Goal: Task Accomplishment & Management: Manage account settings

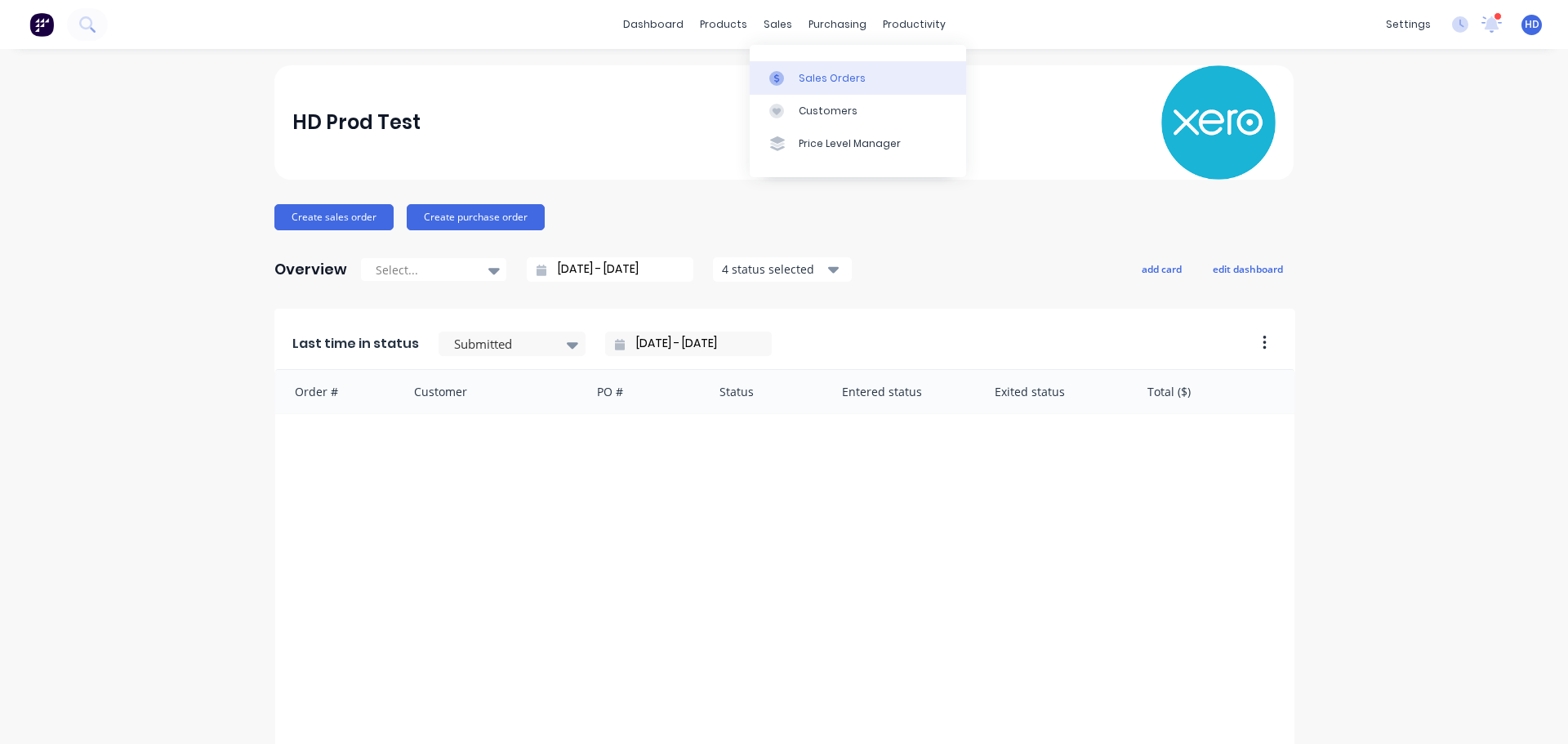
click at [853, 67] on link "Sales Orders" at bounding box center [857, 77] width 216 height 33
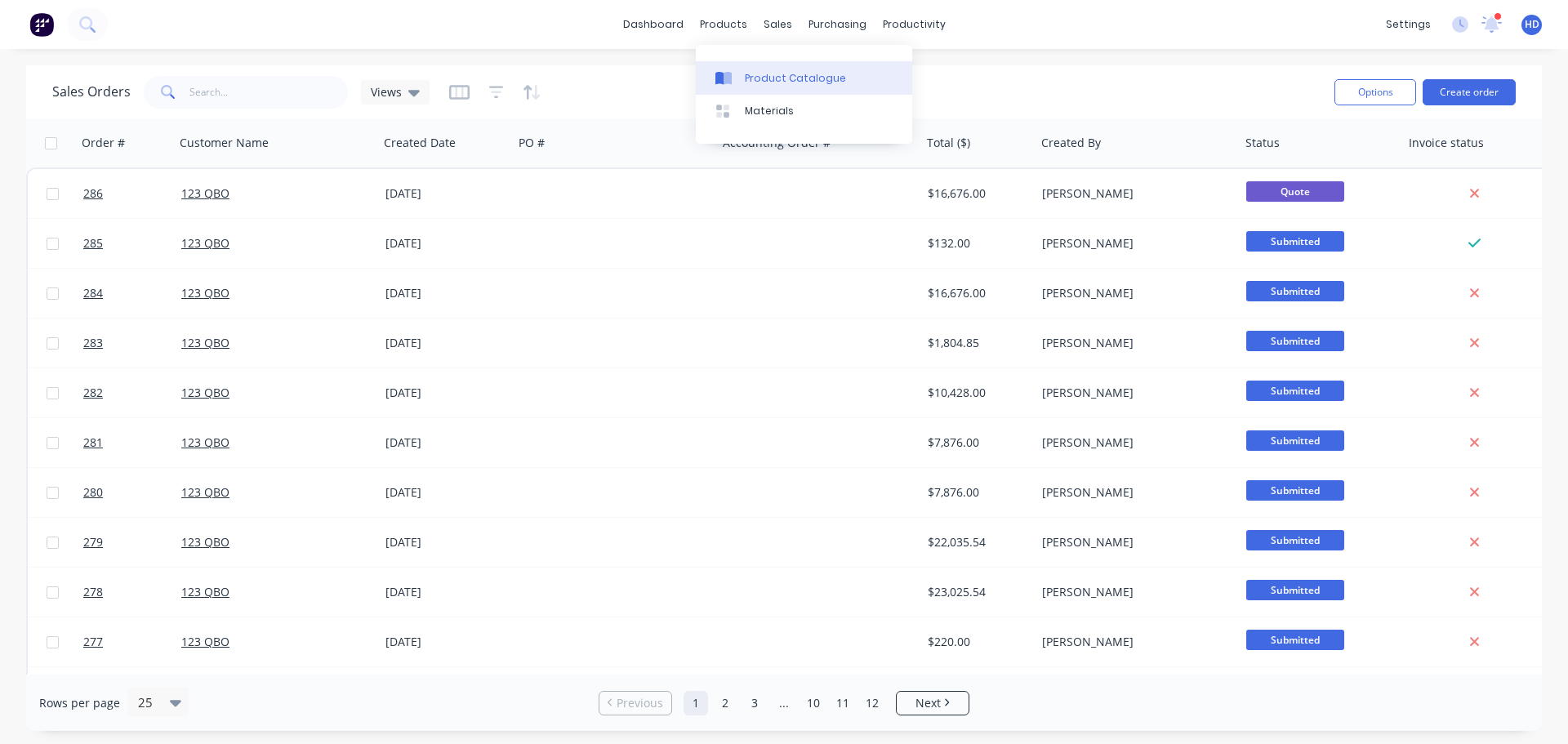
click at [783, 68] on link "Product Catalogue" at bounding box center [803, 77] width 216 height 33
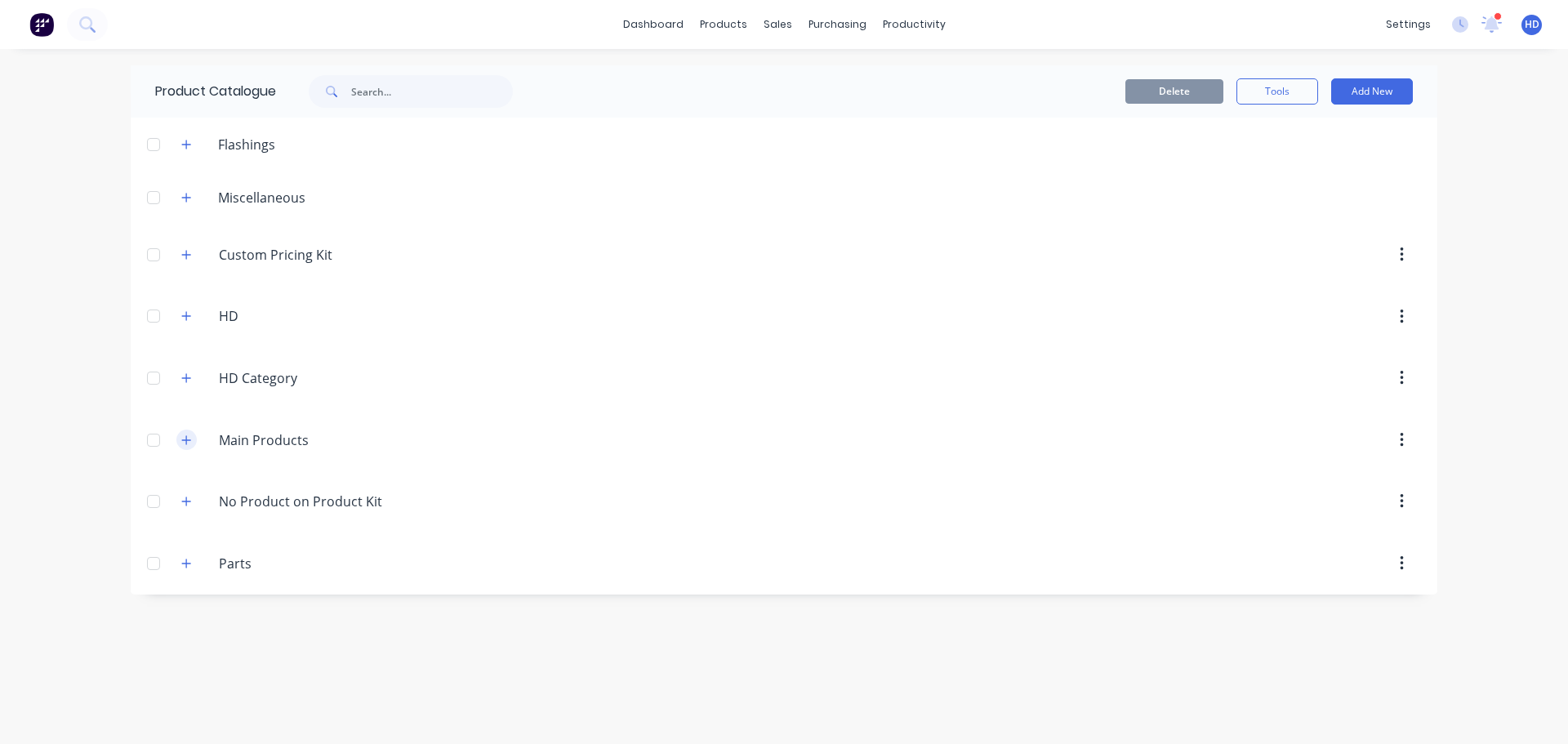
click at [187, 433] on button "button" at bounding box center [187, 440] width 21 height 21
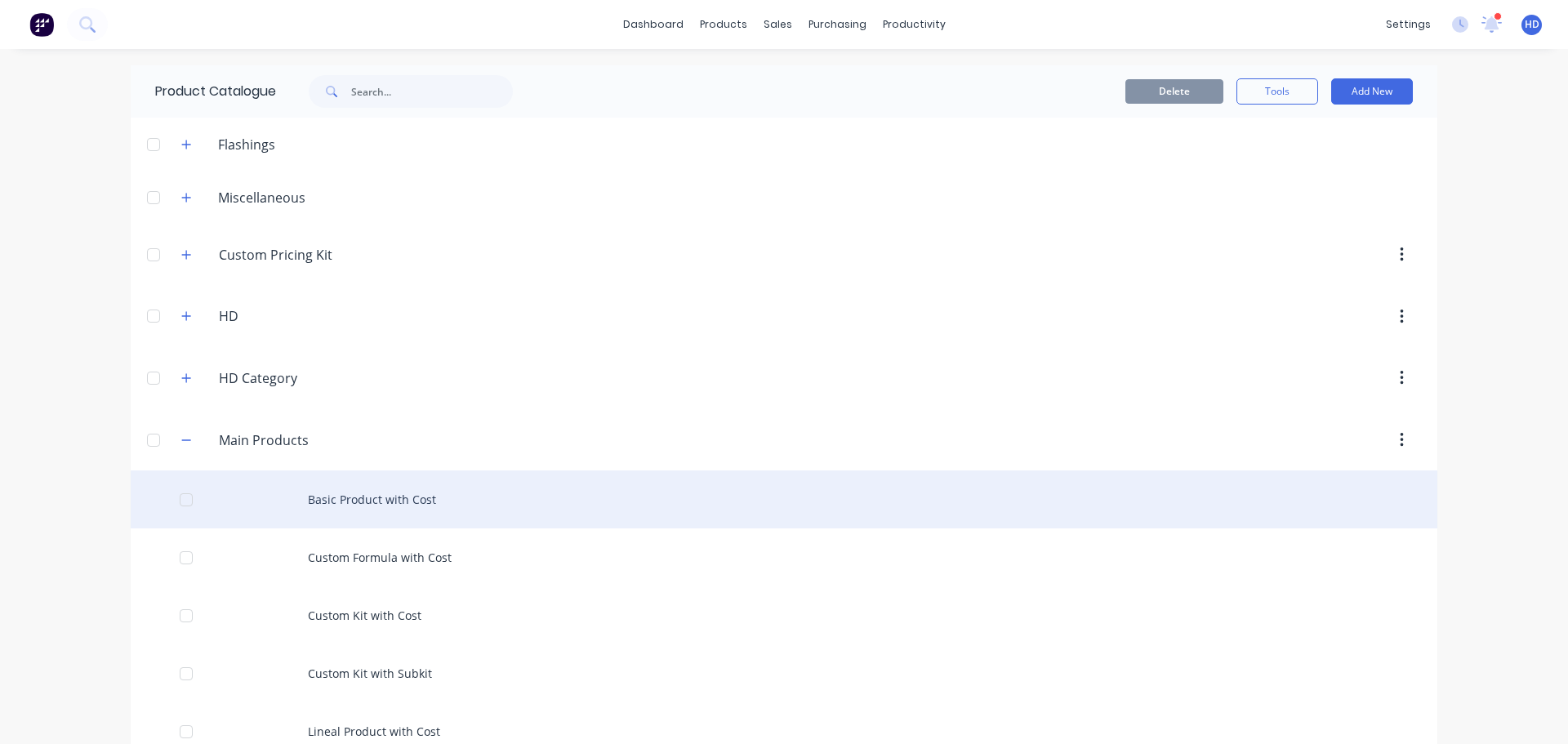
click at [332, 506] on div "Basic Product with Cost" at bounding box center [784, 499] width 1307 height 58
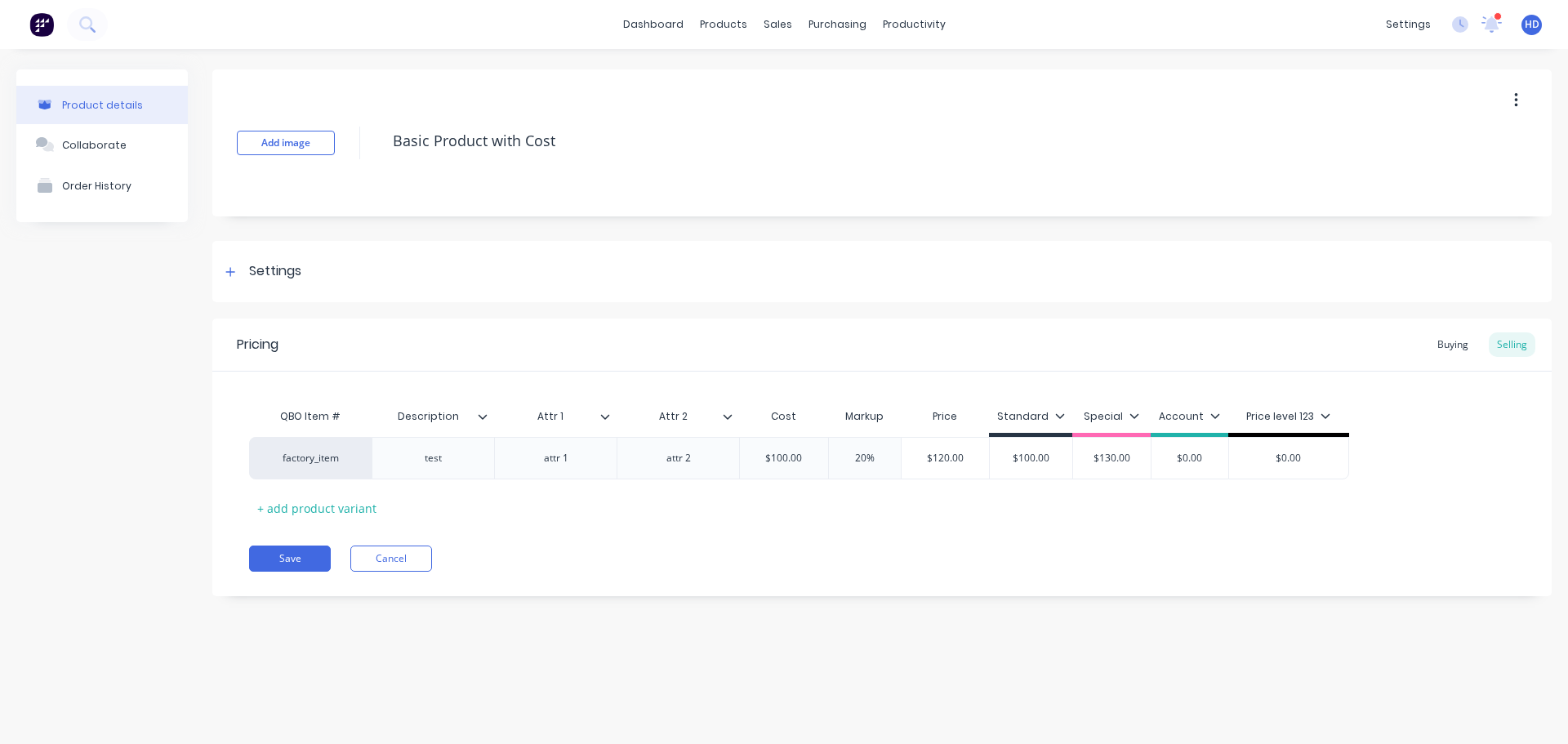
click at [328, 419] on div "QBO Item #" at bounding box center [311, 416] width 123 height 33
drag, startPoint x: 351, startPoint y: 414, endPoint x: 405, endPoint y: 391, distance: 58.7
click at [382, 411] on div "QBO Item # Description Attr 1 Attr 2 Cost Markup Price Standard Special Account…" at bounding box center [800, 418] width 1101 height 37
click at [466, 300] on div "Settings" at bounding box center [882, 271] width 1340 height 61
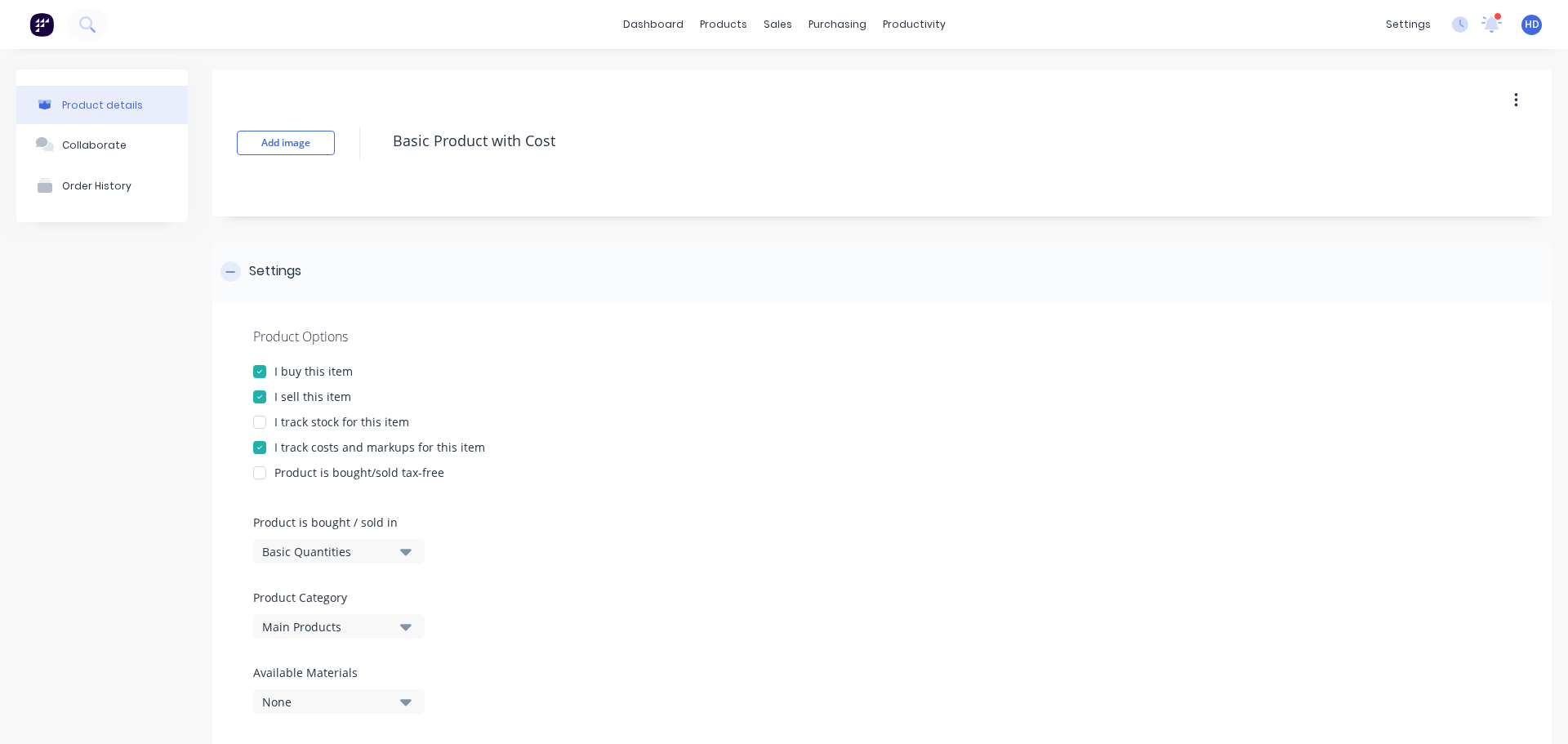
click at [231, 272] on icon at bounding box center [231, 271] width 9 height 1
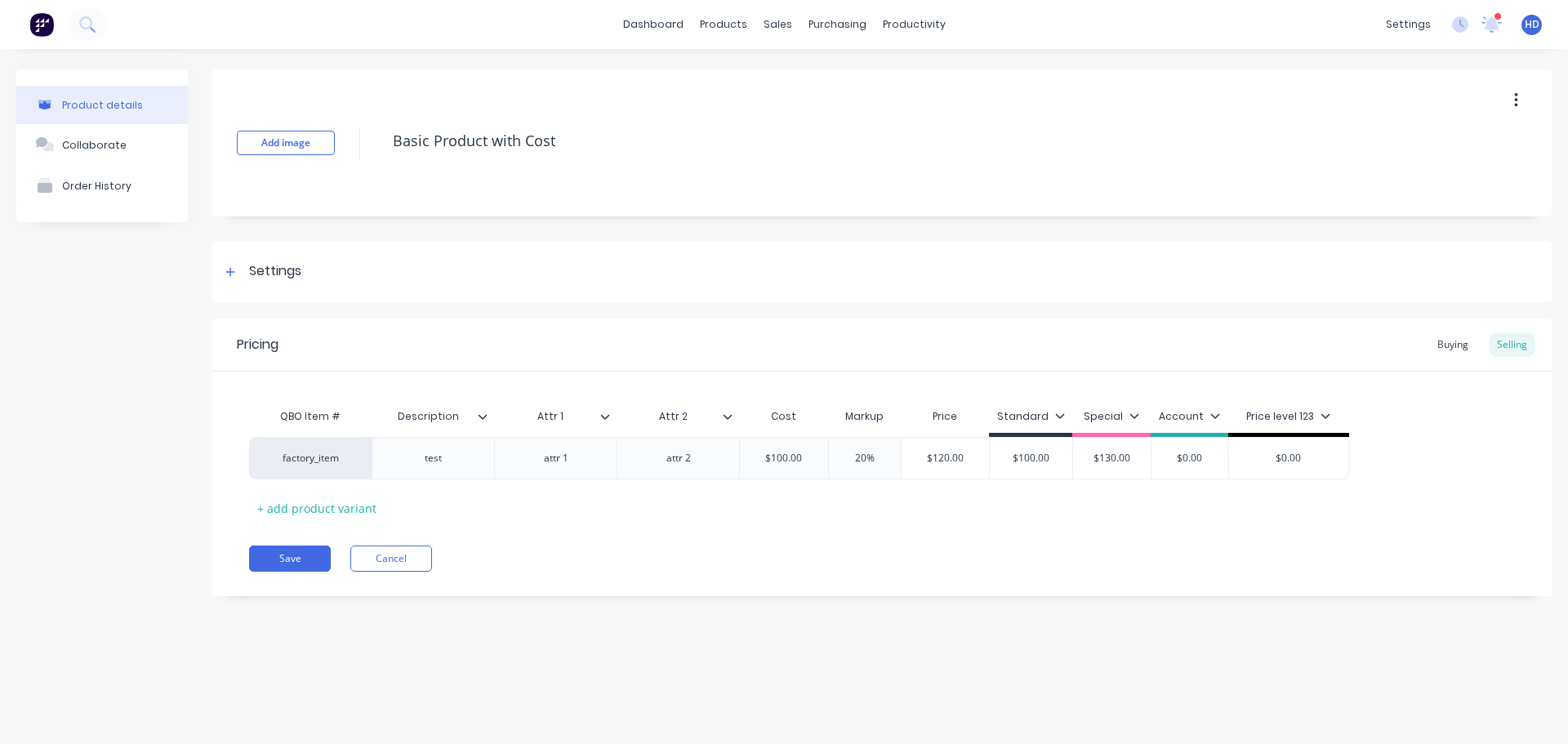
click at [610, 421] on icon at bounding box center [605, 416] width 9 height 9
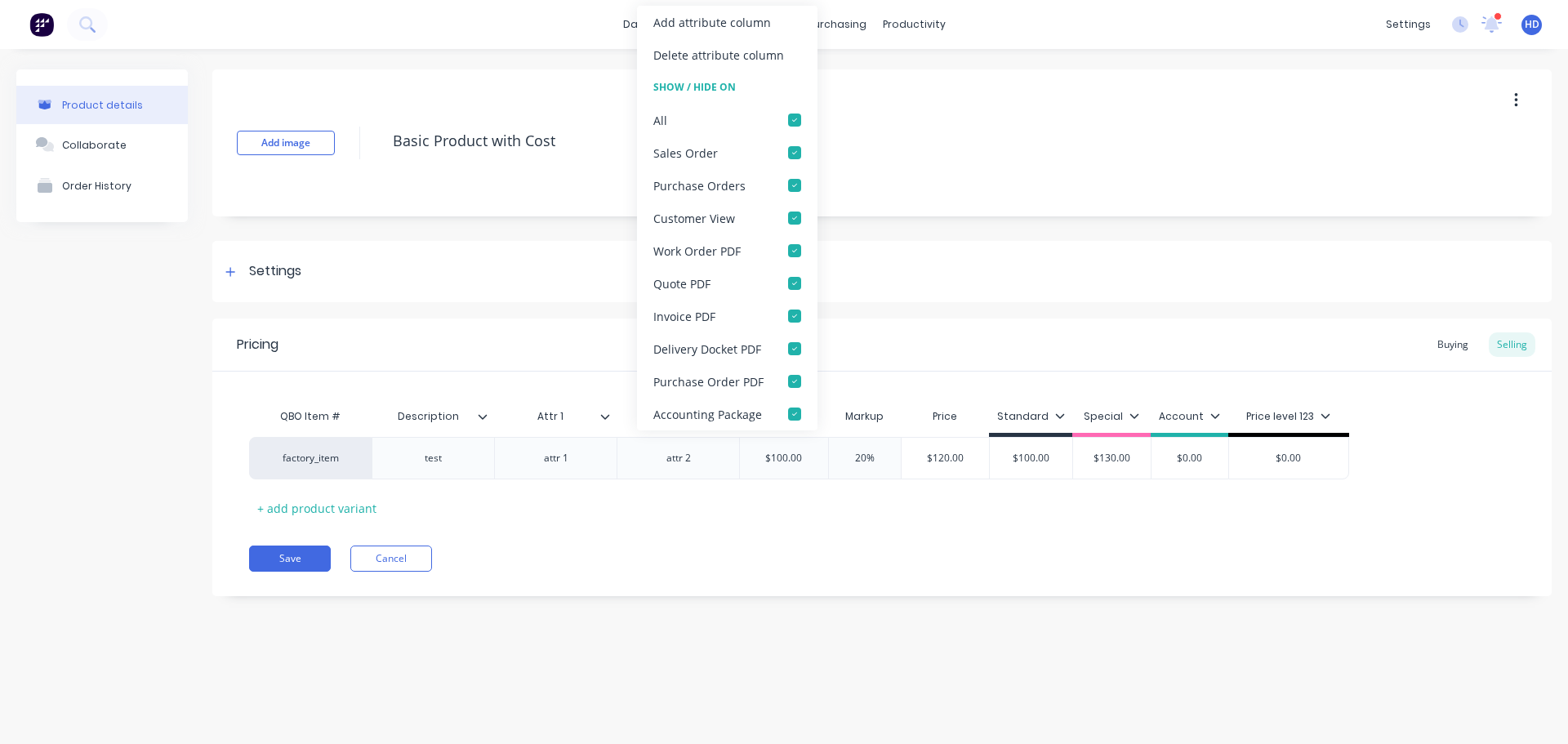
drag, startPoint x: 797, startPoint y: 578, endPoint x: 796, endPoint y: 566, distance: 12.0
click at [797, 579] on div "Pricing Buying Selling QBO Item # Description Attr 1 Attr 2 Cost Markup Price S…" at bounding box center [882, 457] width 1340 height 278
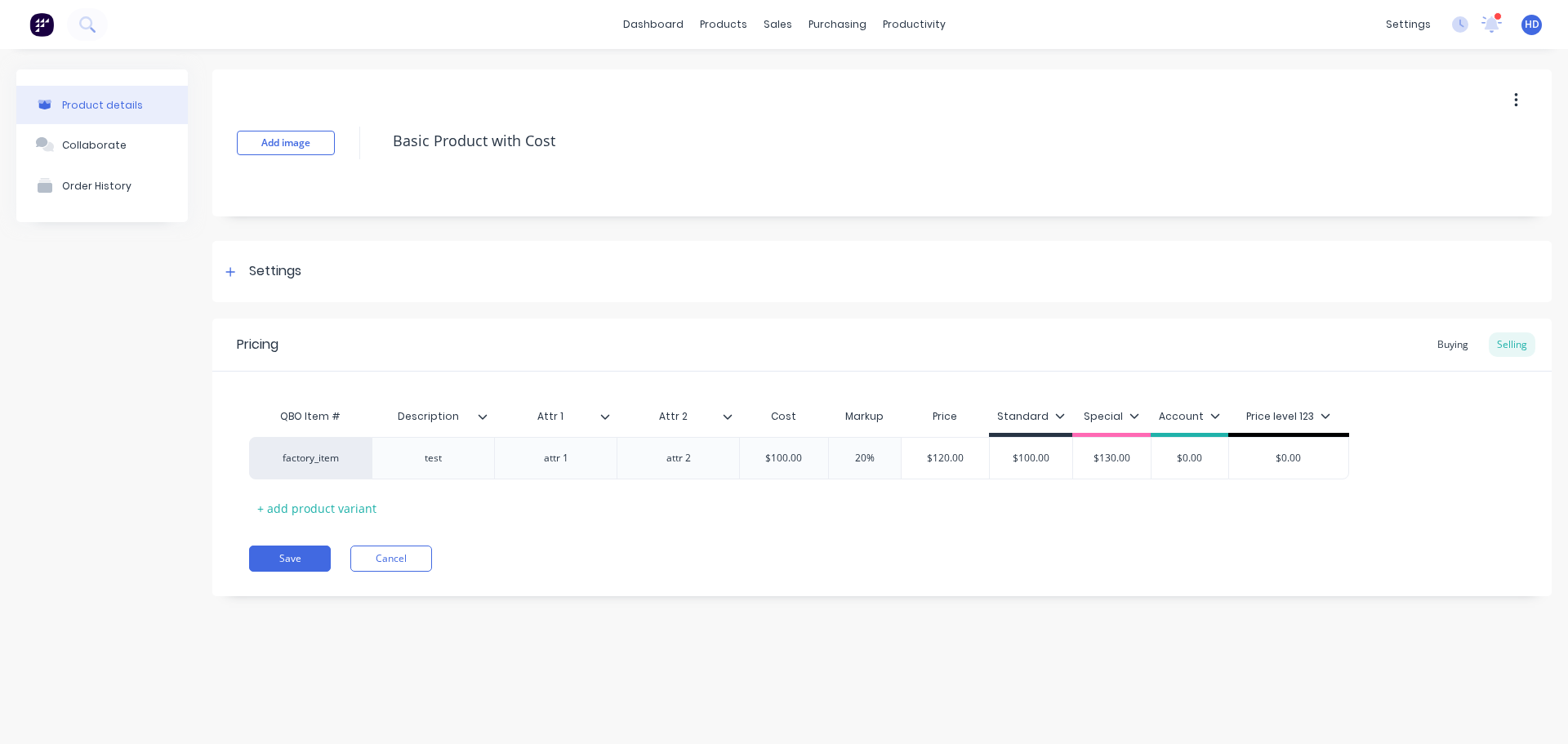
click at [728, 420] on icon at bounding box center [728, 416] width 9 height 9
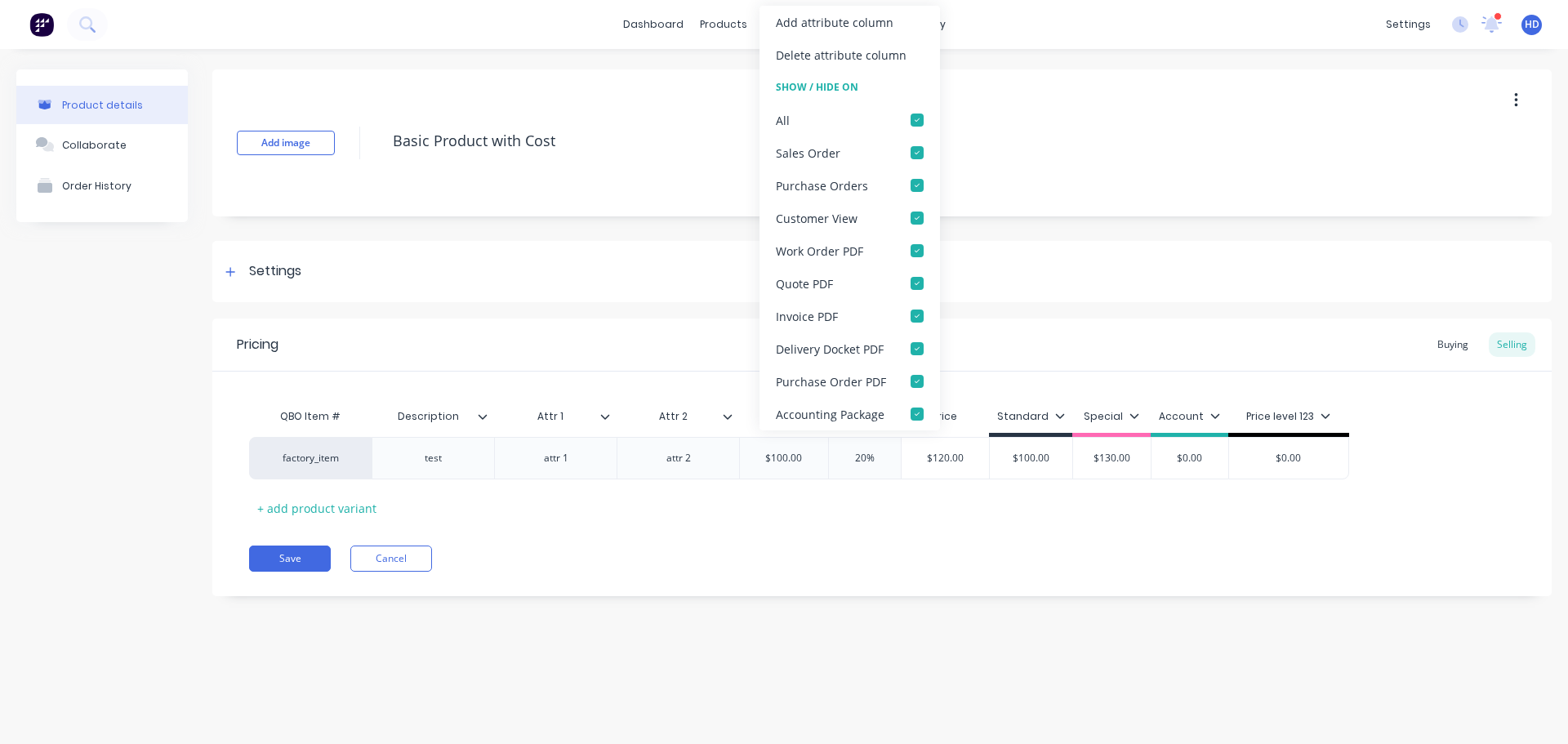
type textarea "x"
click at [716, 557] on div "Save Cancel" at bounding box center [901, 559] width 1303 height 26
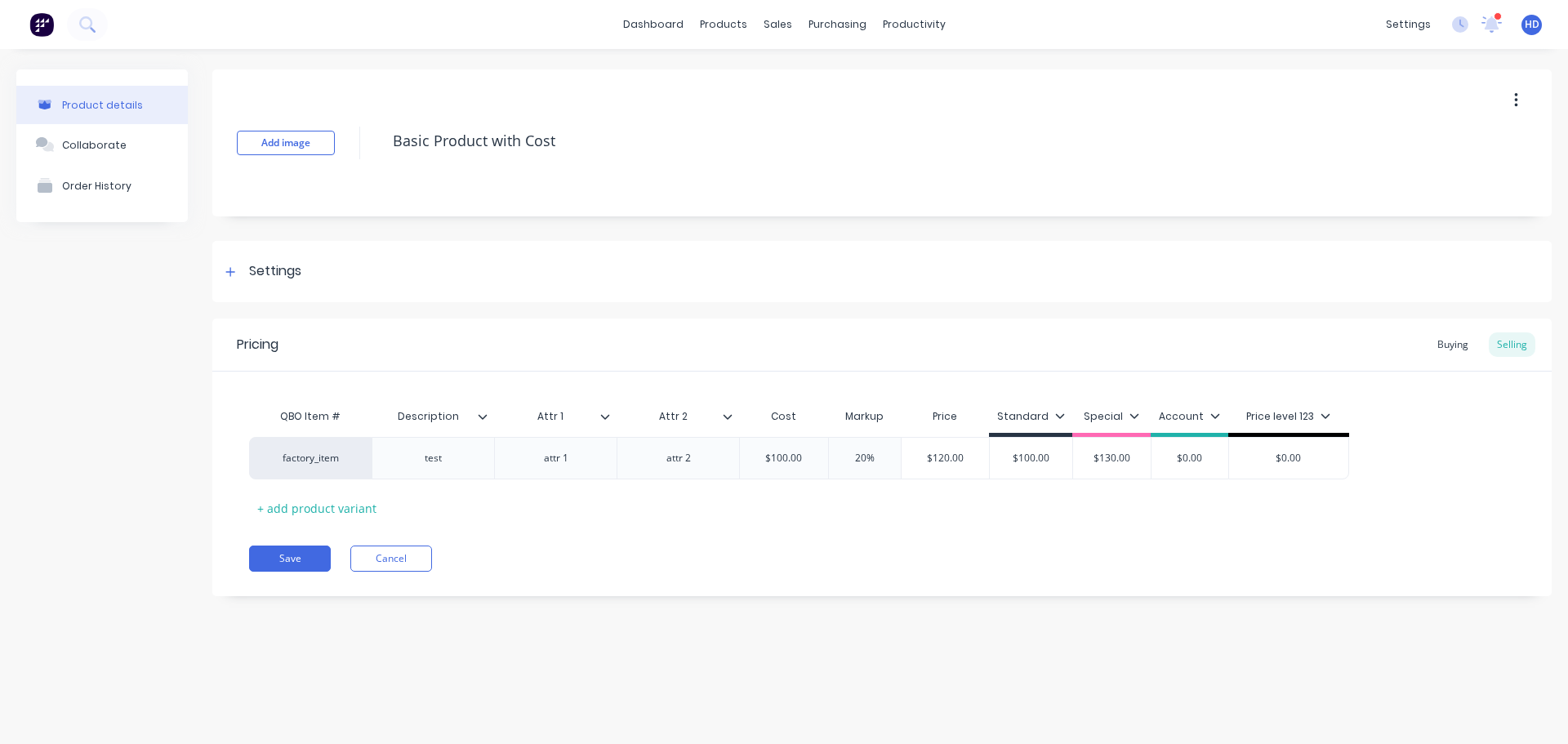
click at [482, 424] on div "Description" at bounding box center [428, 416] width 112 height 41
type input "Description"
drag, startPoint x: 590, startPoint y: 560, endPoint x: 585, endPoint y: 448, distance: 112.1
click at [591, 546] on div "Save Cancel" at bounding box center [901, 559] width 1303 height 26
click at [483, 420] on icon at bounding box center [482, 416] width 9 height 9
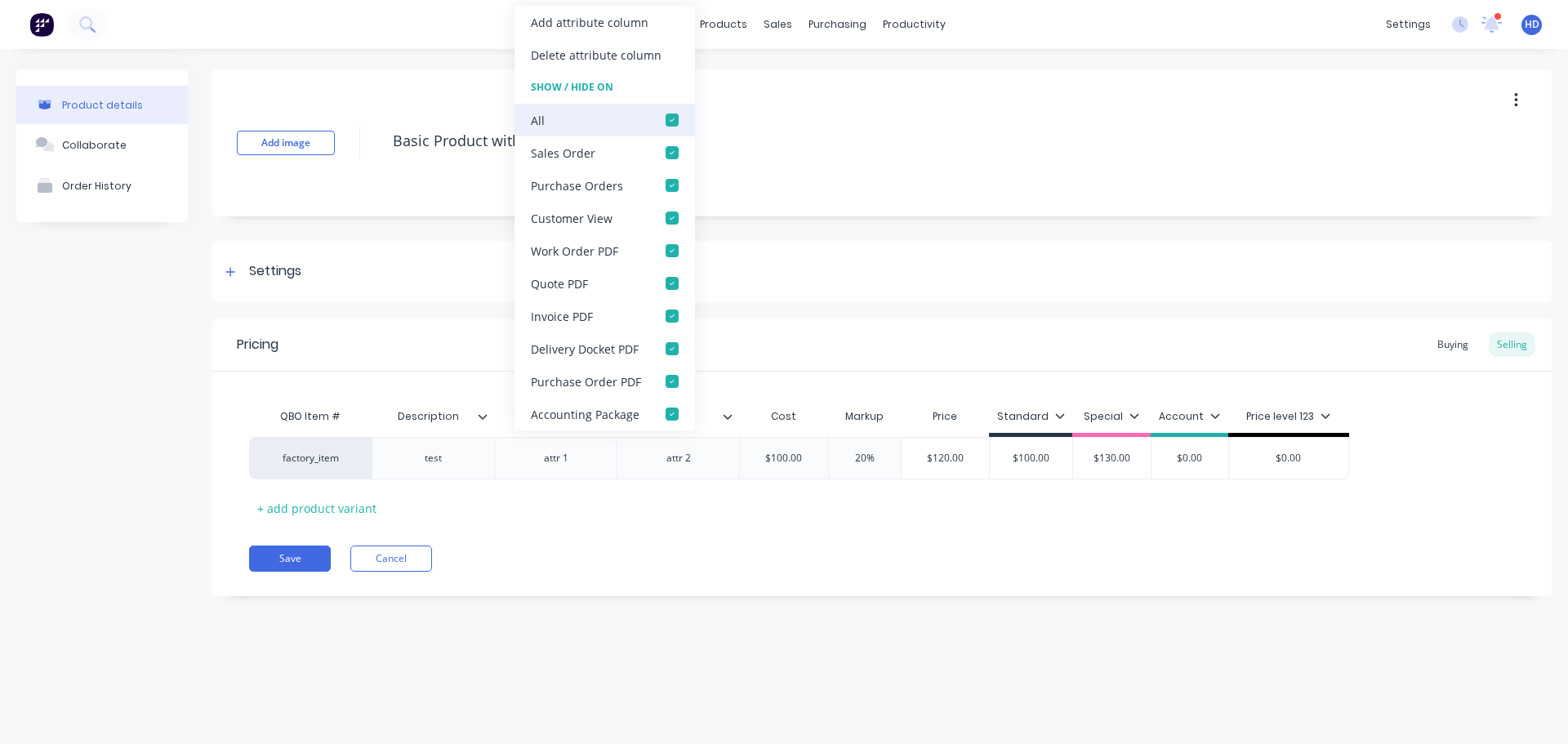
click at [674, 121] on div at bounding box center [672, 120] width 33 height 33
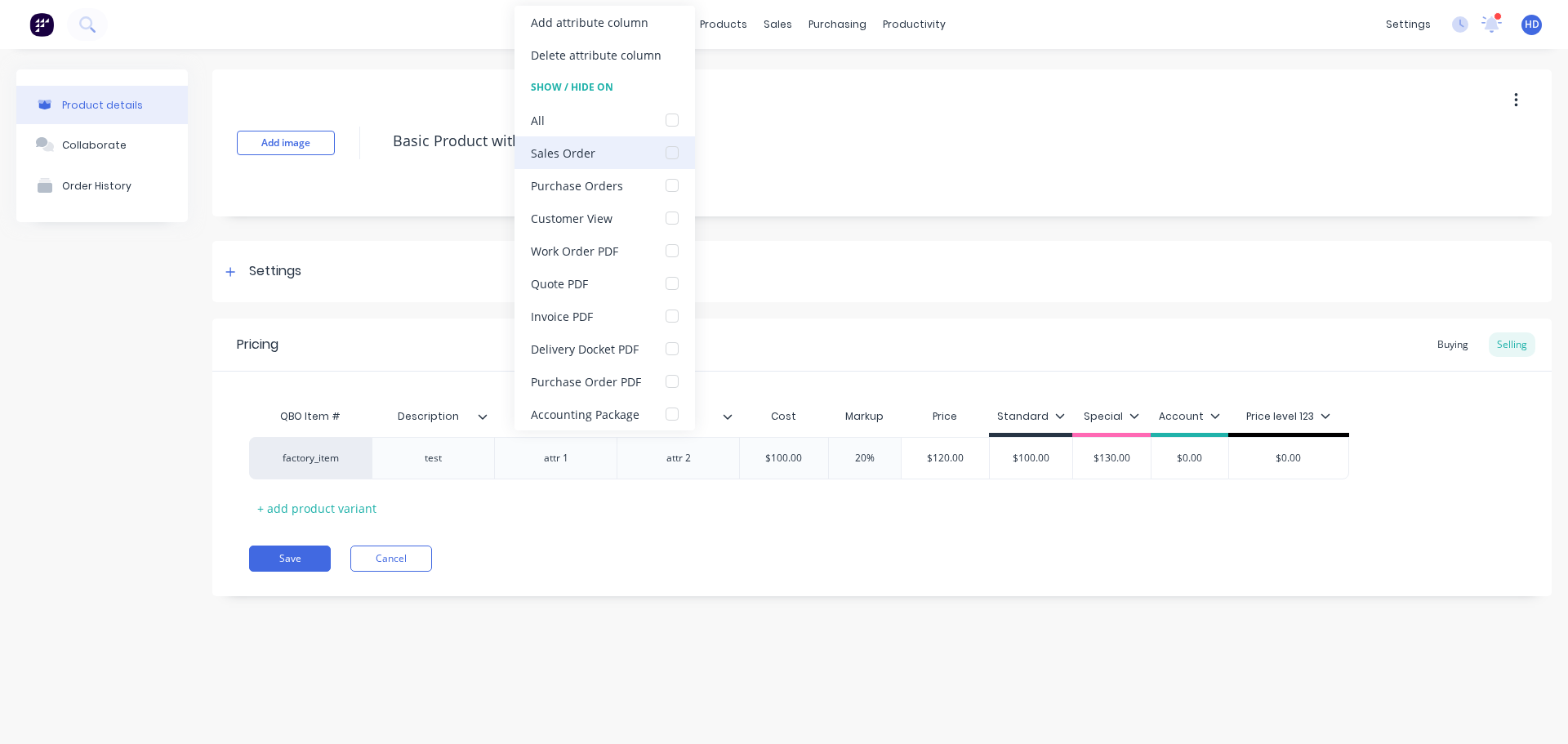
click at [670, 153] on div at bounding box center [672, 153] width 33 height 33
drag, startPoint x: 671, startPoint y: 582, endPoint x: 578, endPoint y: 516, distance: 114.0
click at [666, 578] on div "Pricing Buying Selling QBO Item # Description Attr 1 Attr 2 Cost Markup Price S…" at bounding box center [882, 457] width 1340 height 278
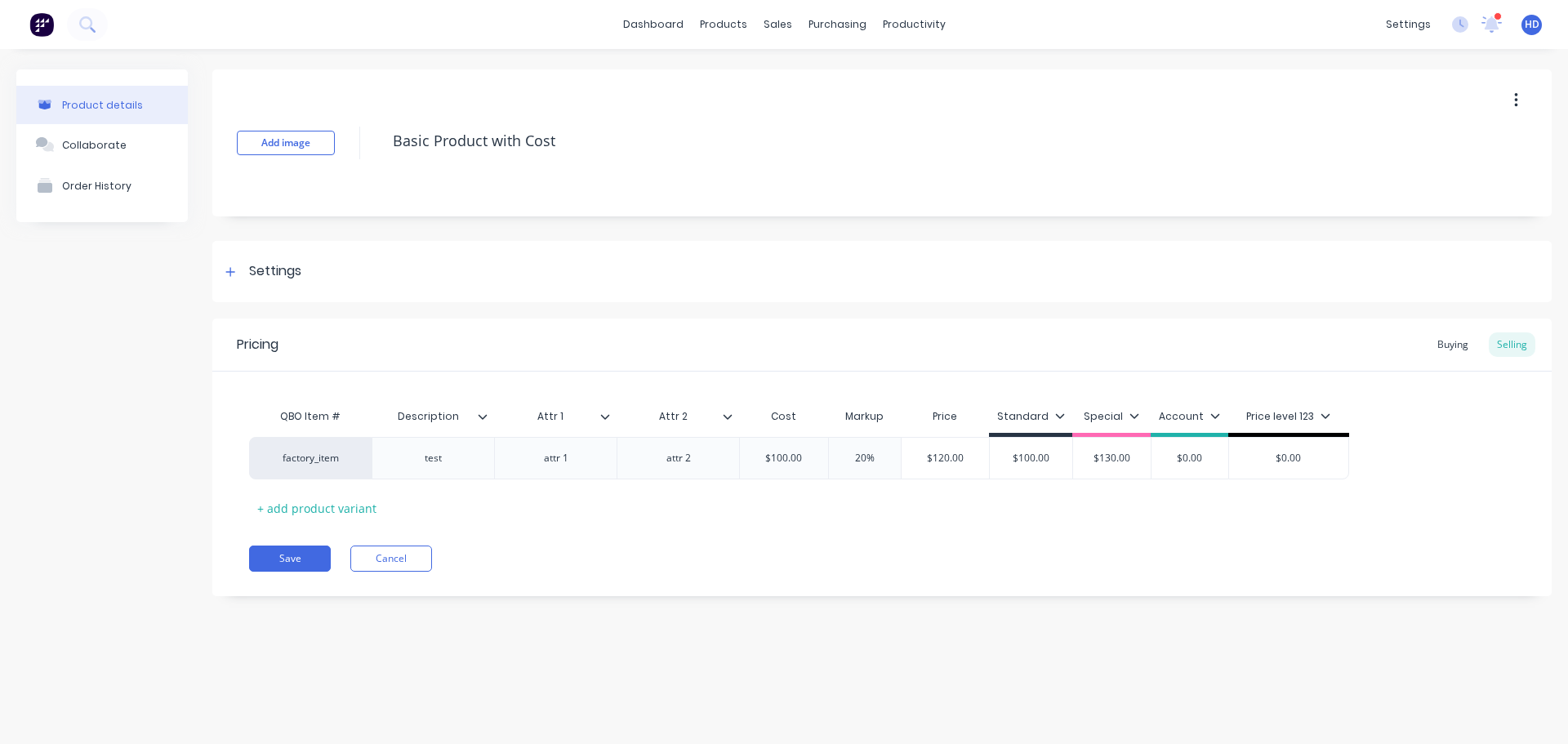
click at [610, 417] on div at bounding box center [612, 417] width 9 height 15
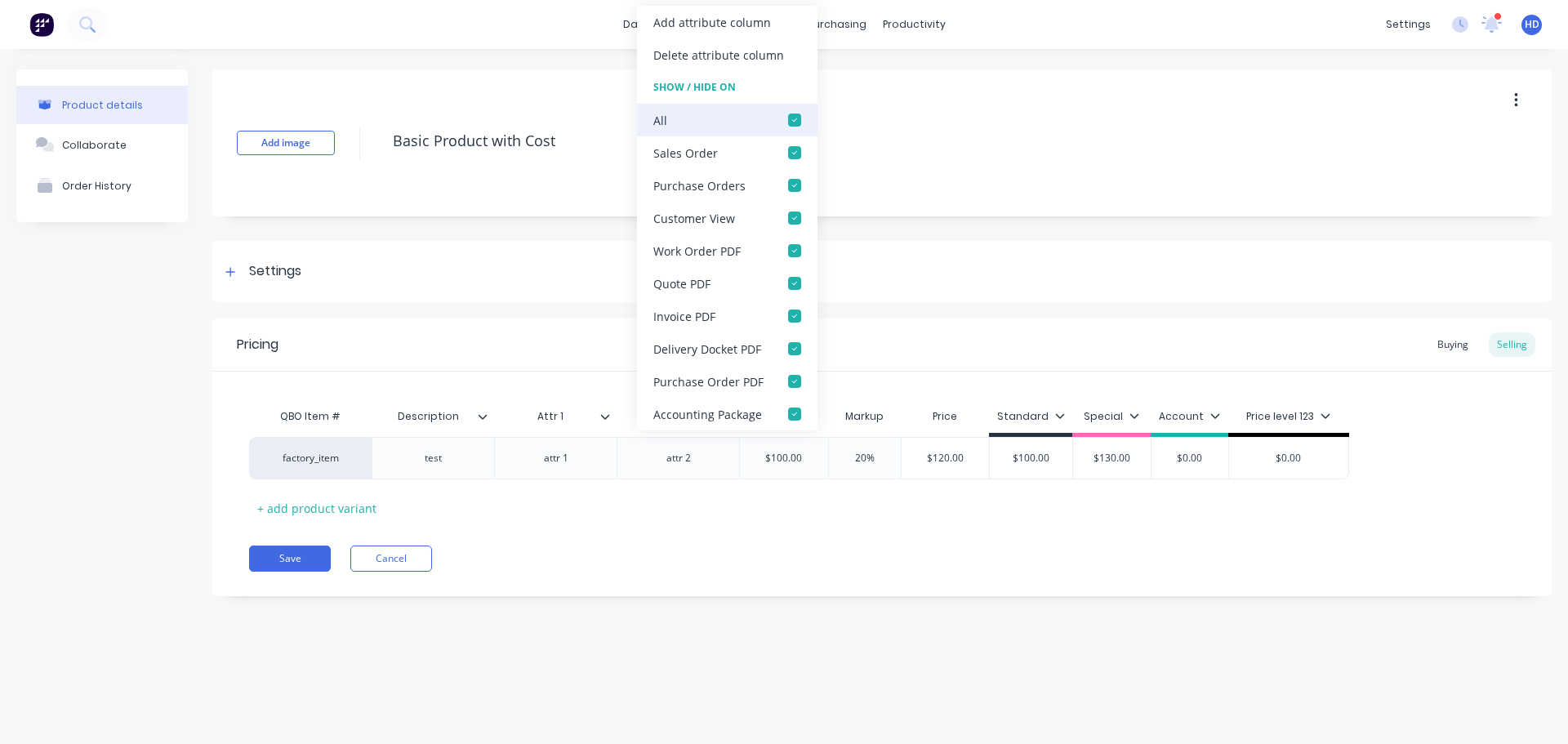
click at [785, 124] on div at bounding box center [795, 120] width 33 height 33
click at [790, 157] on div at bounding box center [795, 153] width 33 height 33
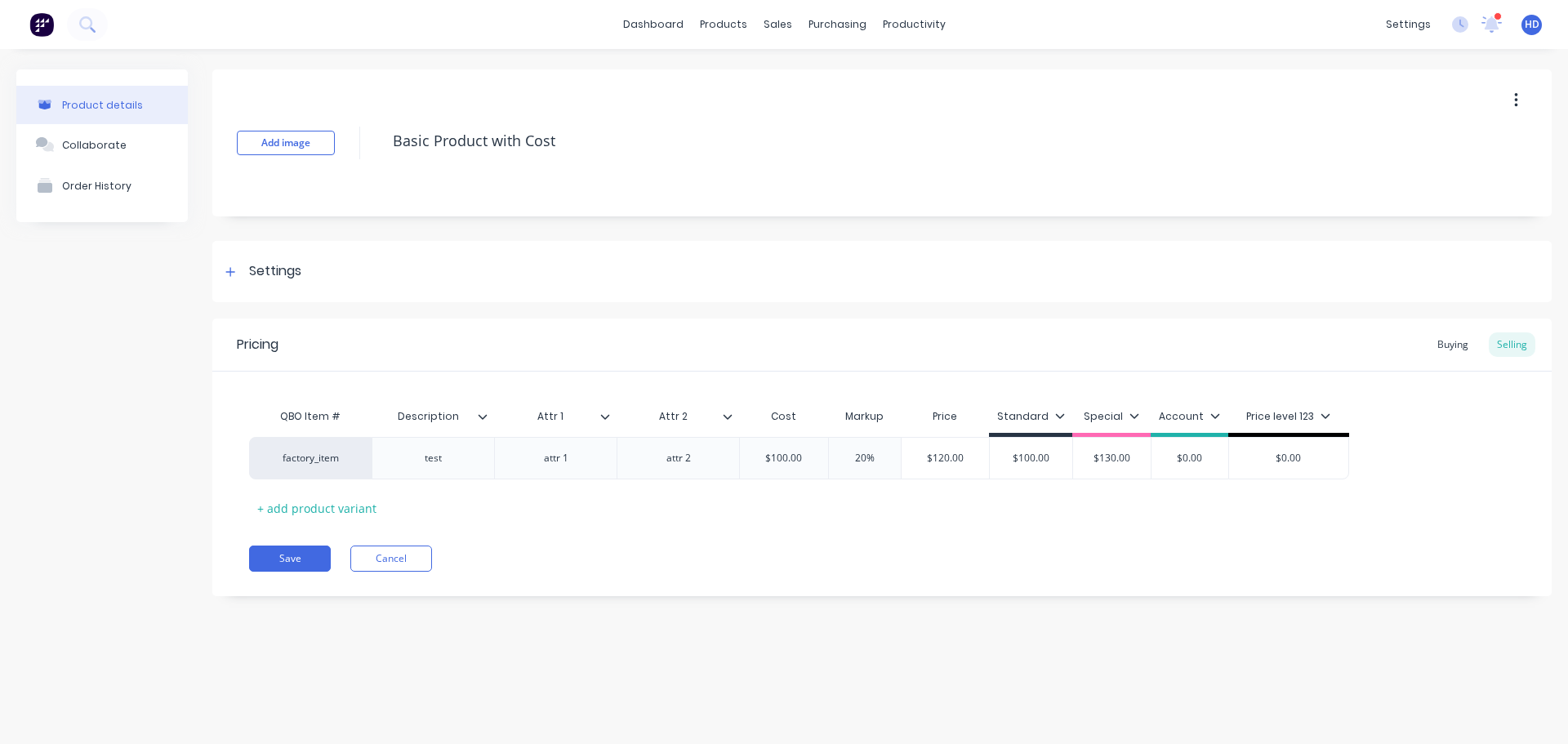
click at [770, 513] on div "QBO Item # Description Attr 1 Attr 2 Cost Markup Price Standard Special Account…" at bounding box center [882, 461] width 1266 height 121
click at [730, 415] on icon at bounding box center [728, 416] width 9 height 9
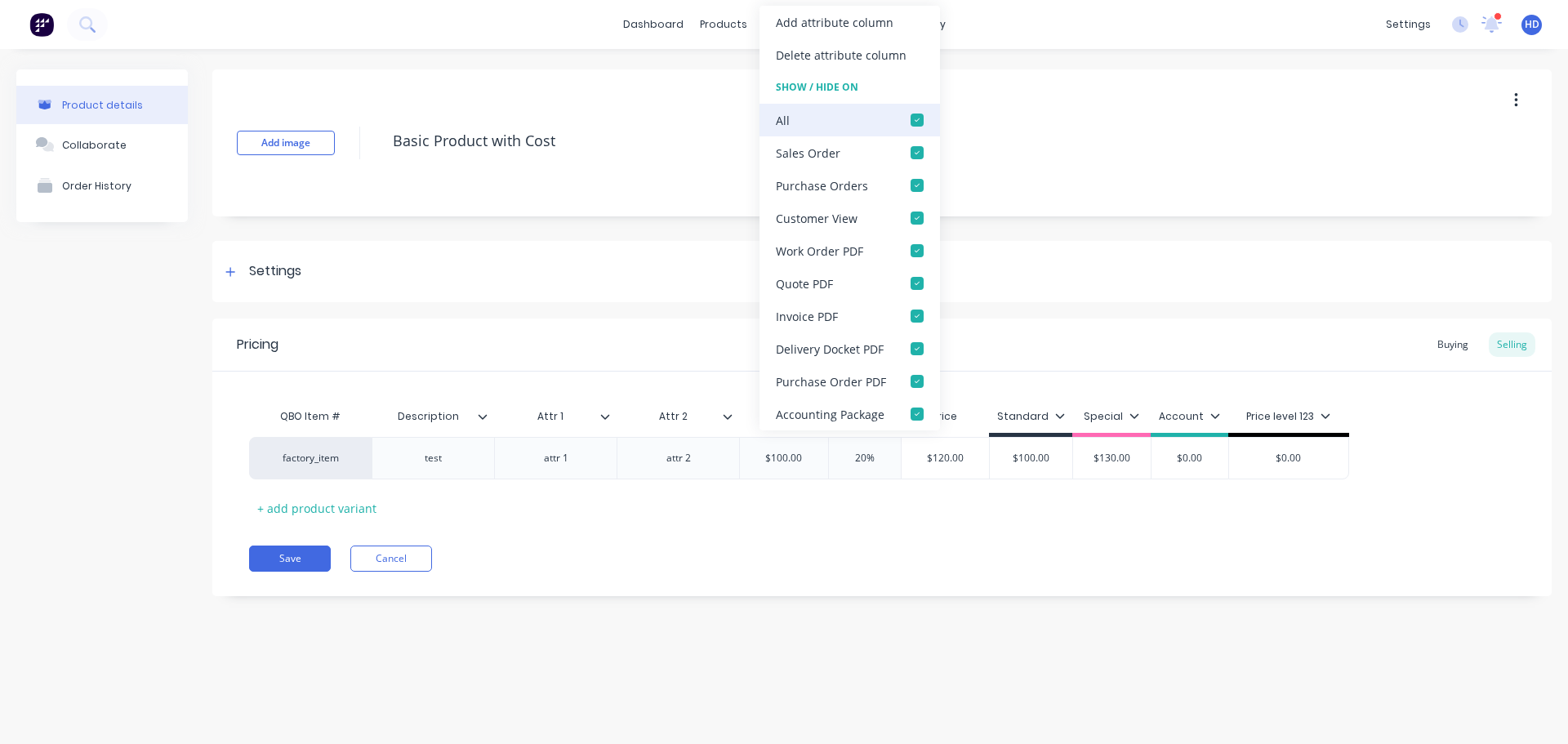
click at [911, 120] on div at bounding box center [917, 120] width 33 height 33
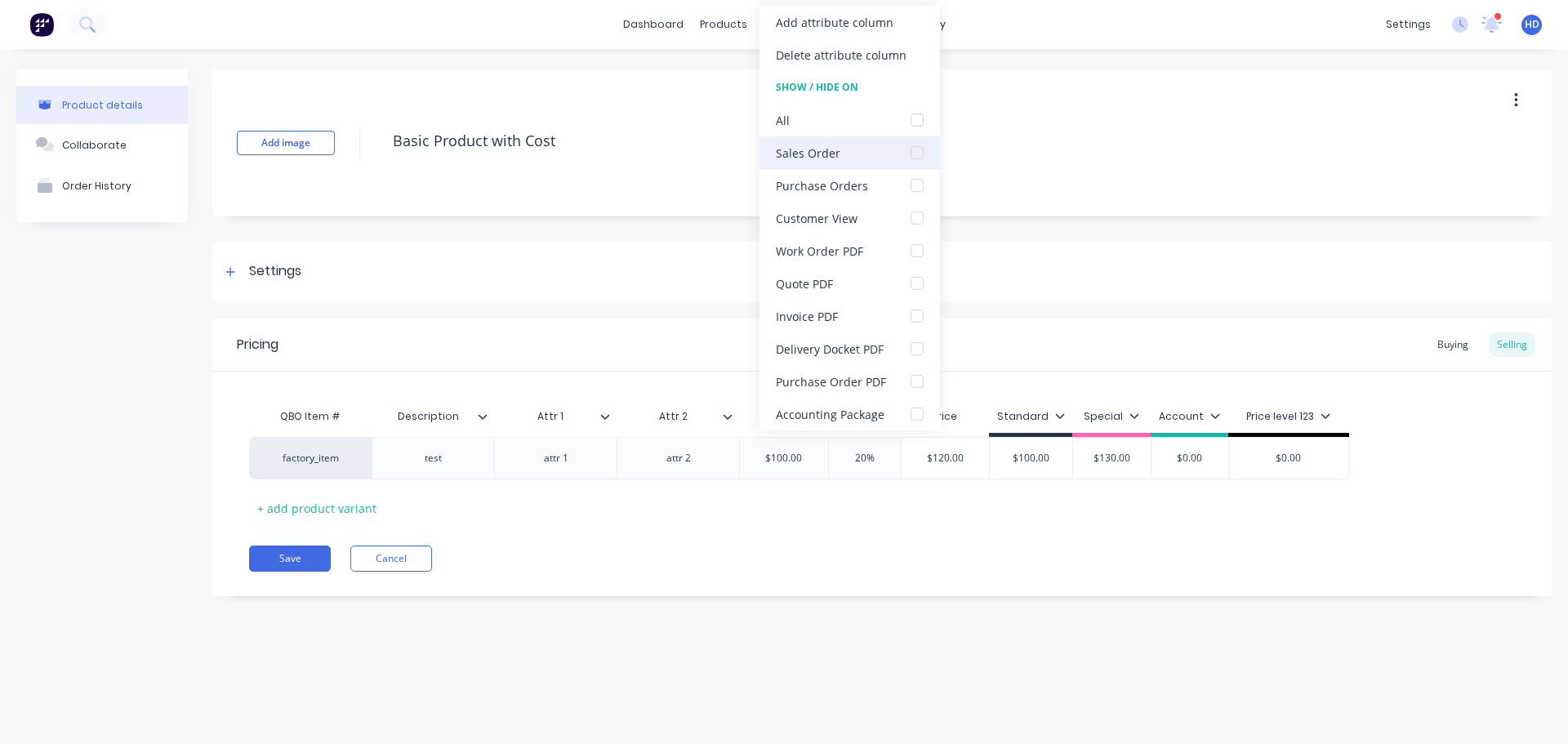
click at [917, 150] on div at bounding box center [917, 153] width 33 height 33
click at [919, 114] on div at bounding box center [917, 120] width 33 height 33
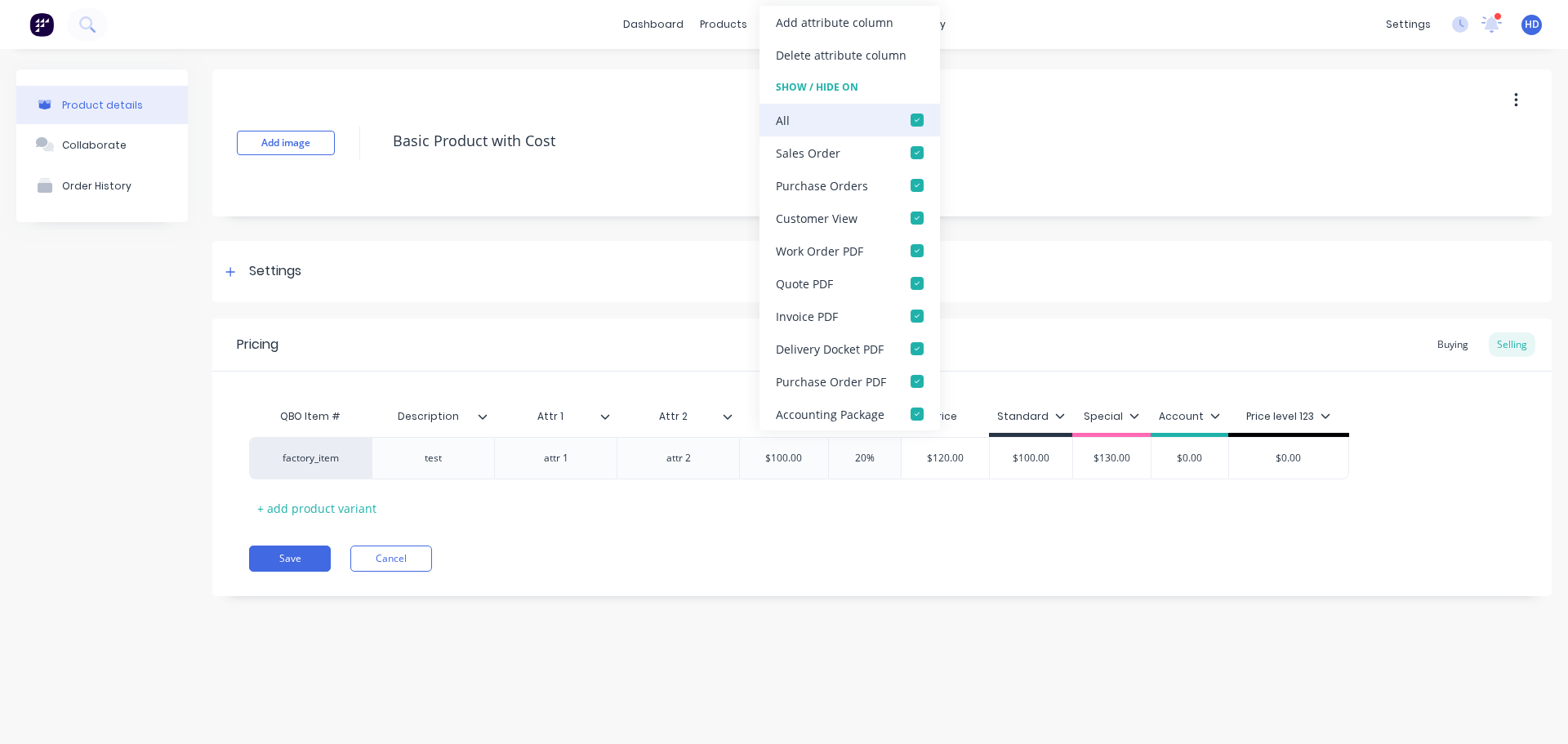
click at [919, 114] on div at bounding box center [917, 120] width 33 height 33
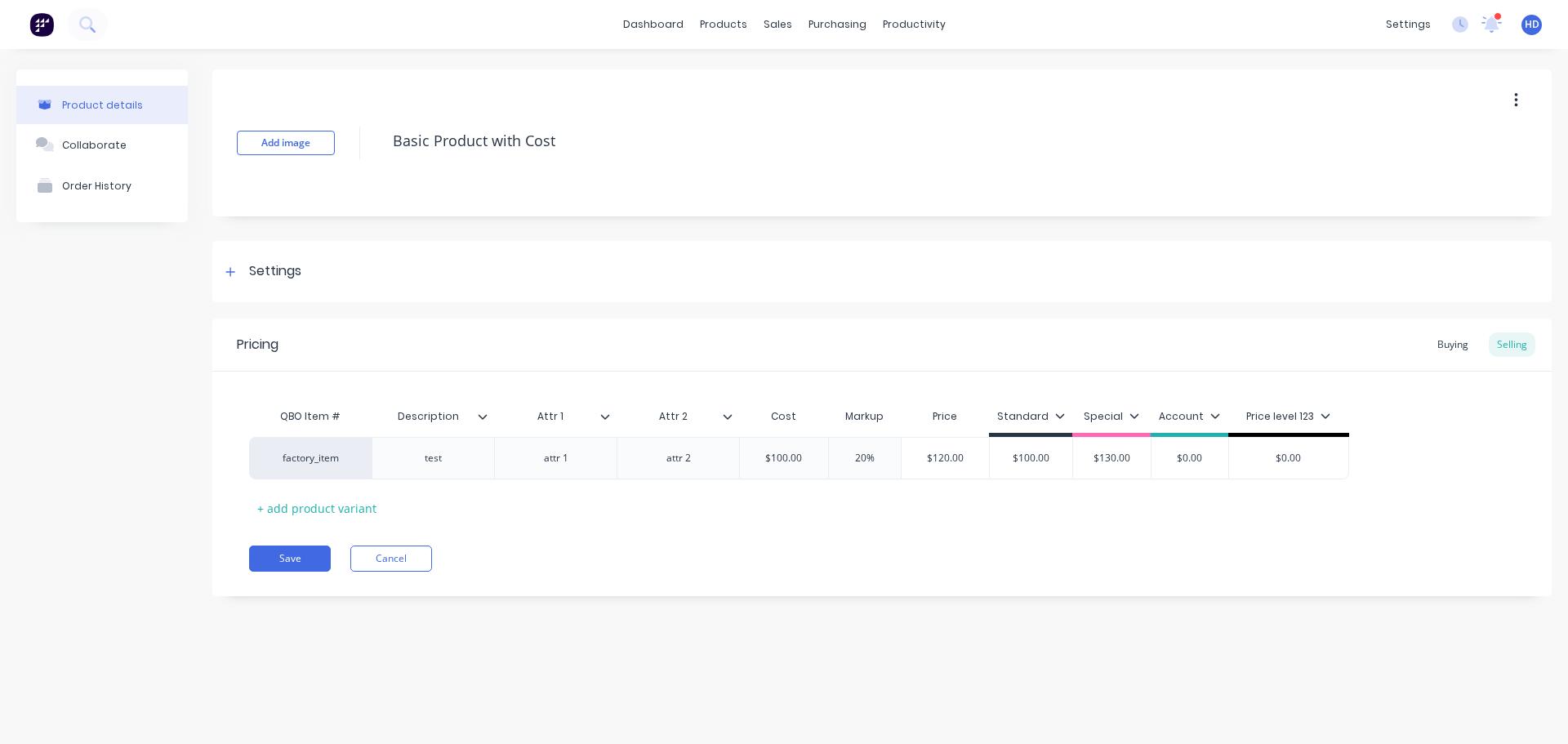
click at [609, 419] on icon at bounding box center [605, 416] width 9 height 9
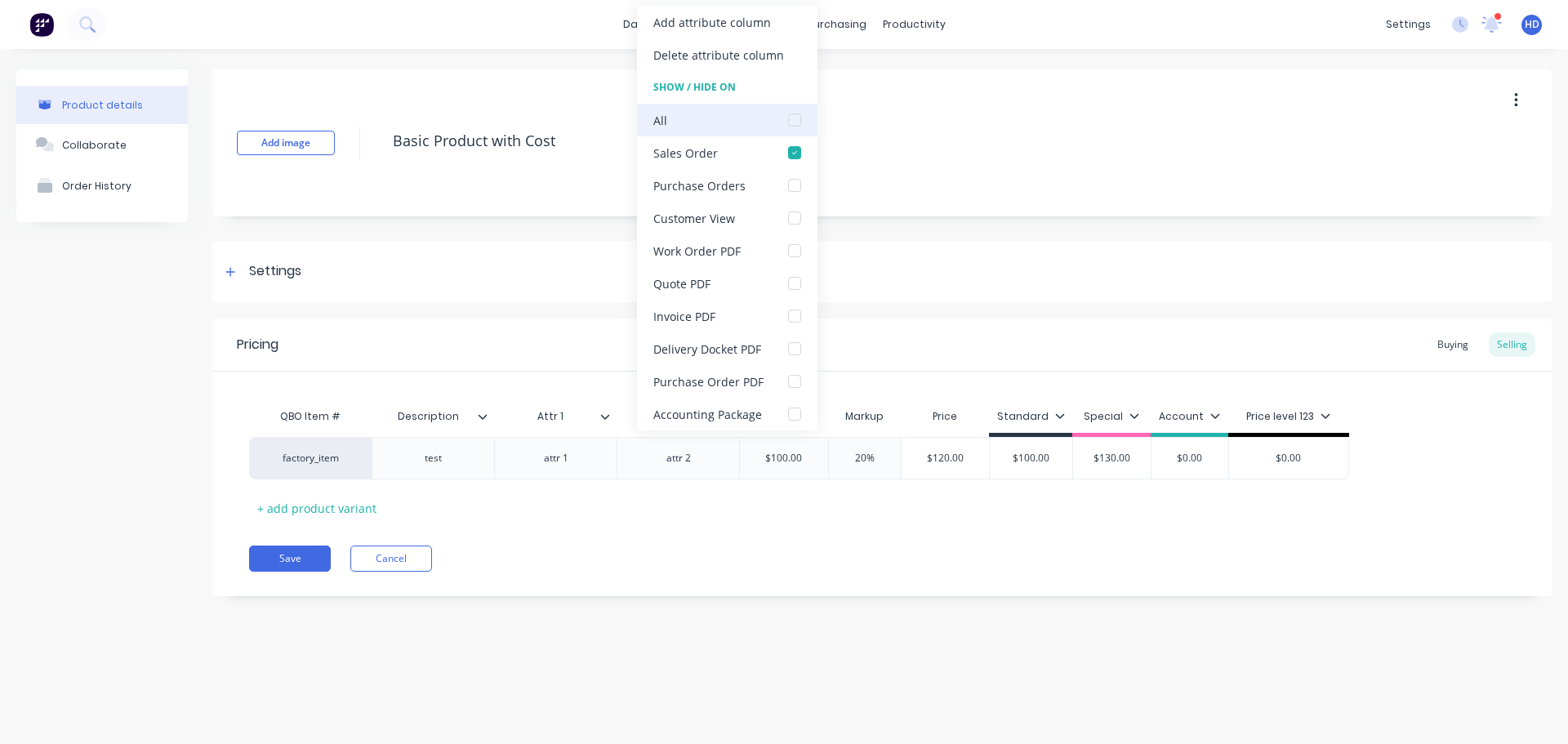
click at [797, 124] on div at bounding box center [795, 120] width 33 height 33
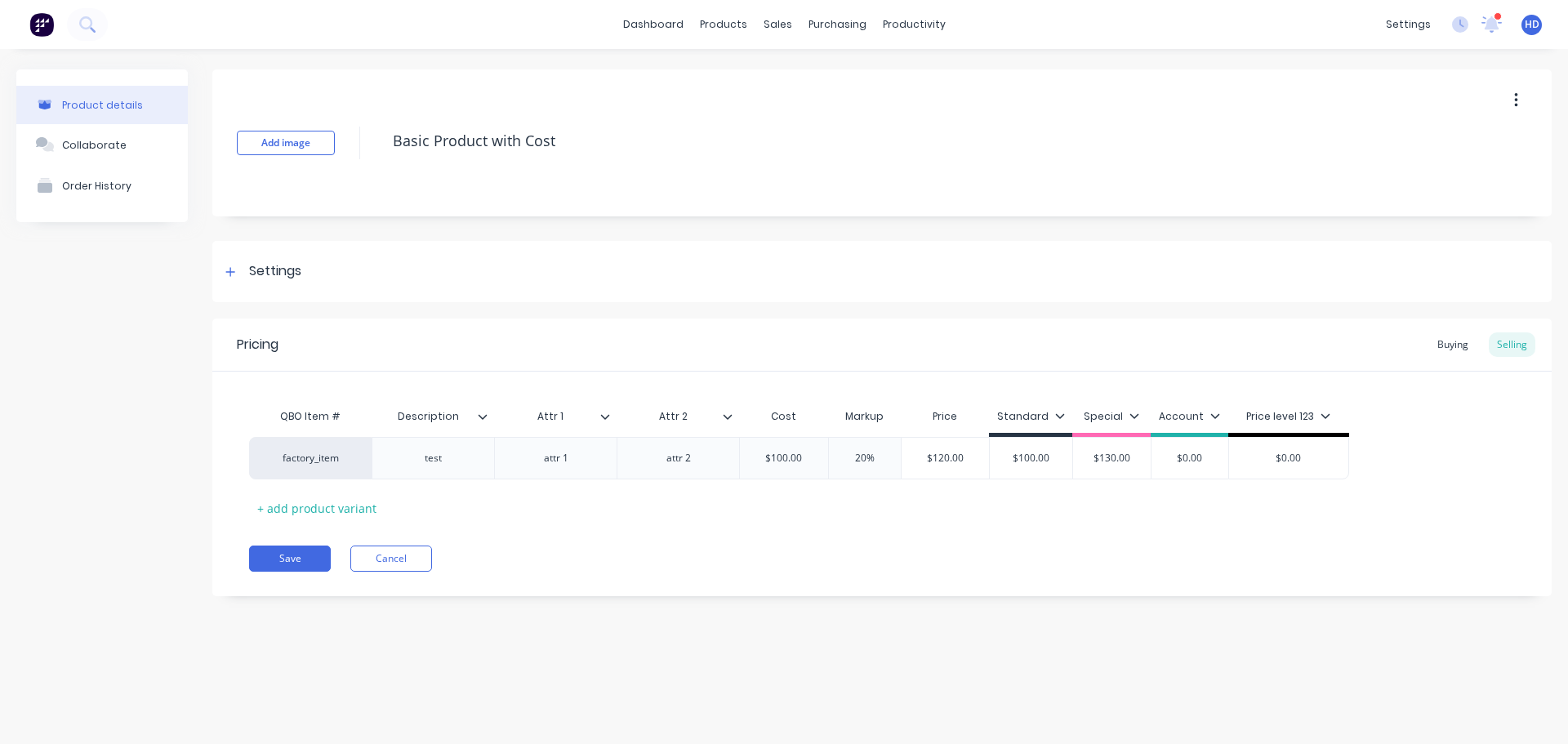
click at [481, 417] on icon at bounding box center [482, 416] width 9 height 9
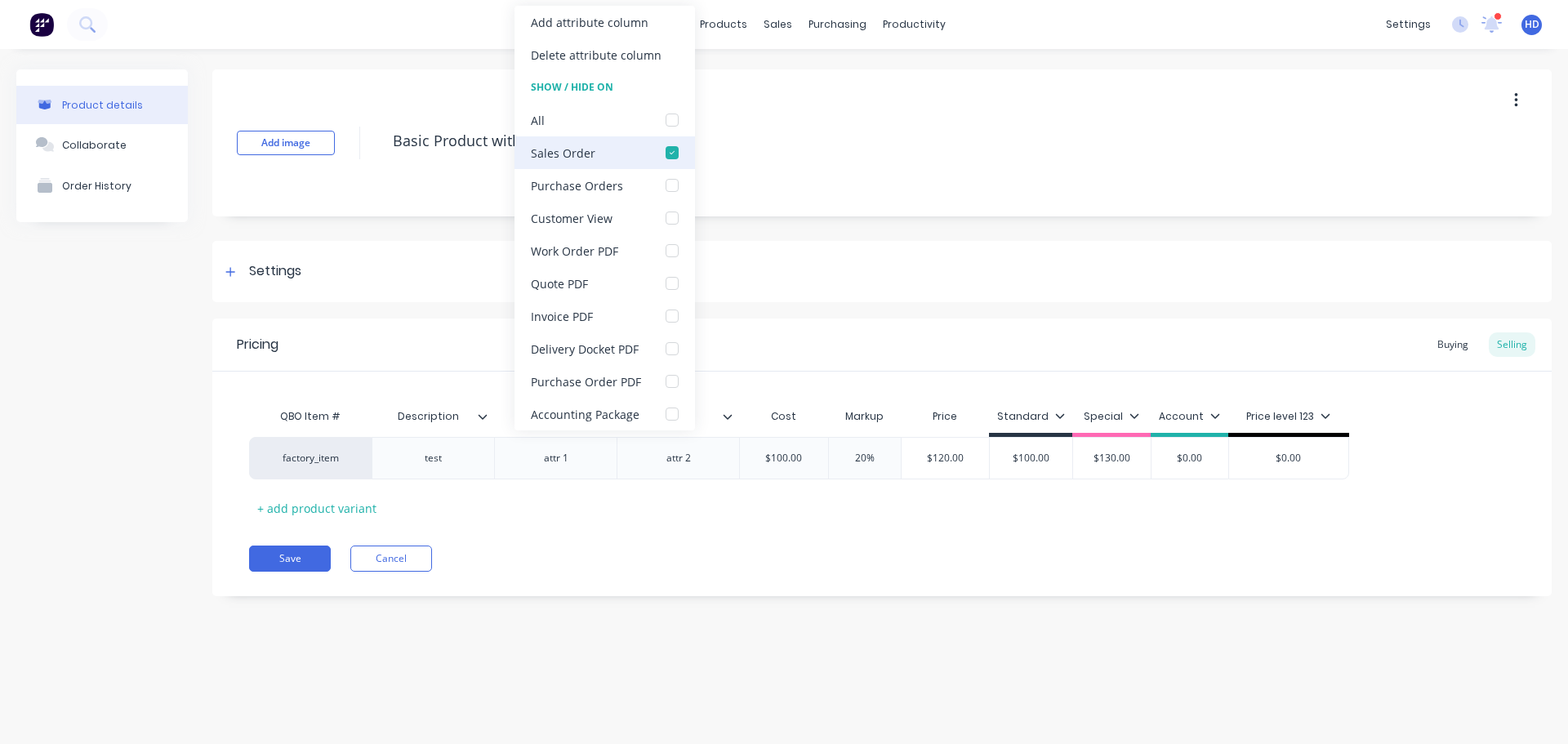
click at [671, 152] on div at bounding box center [672, 153] width 33 height 33
drag, startPoint x: 631, startPoint y: 554, endPoint x: 502, endPoint y: 554, distance: 129.0
click at [633, 551] on div "Save Cancel" at bounding box center [901, 559] width 1303 height 26
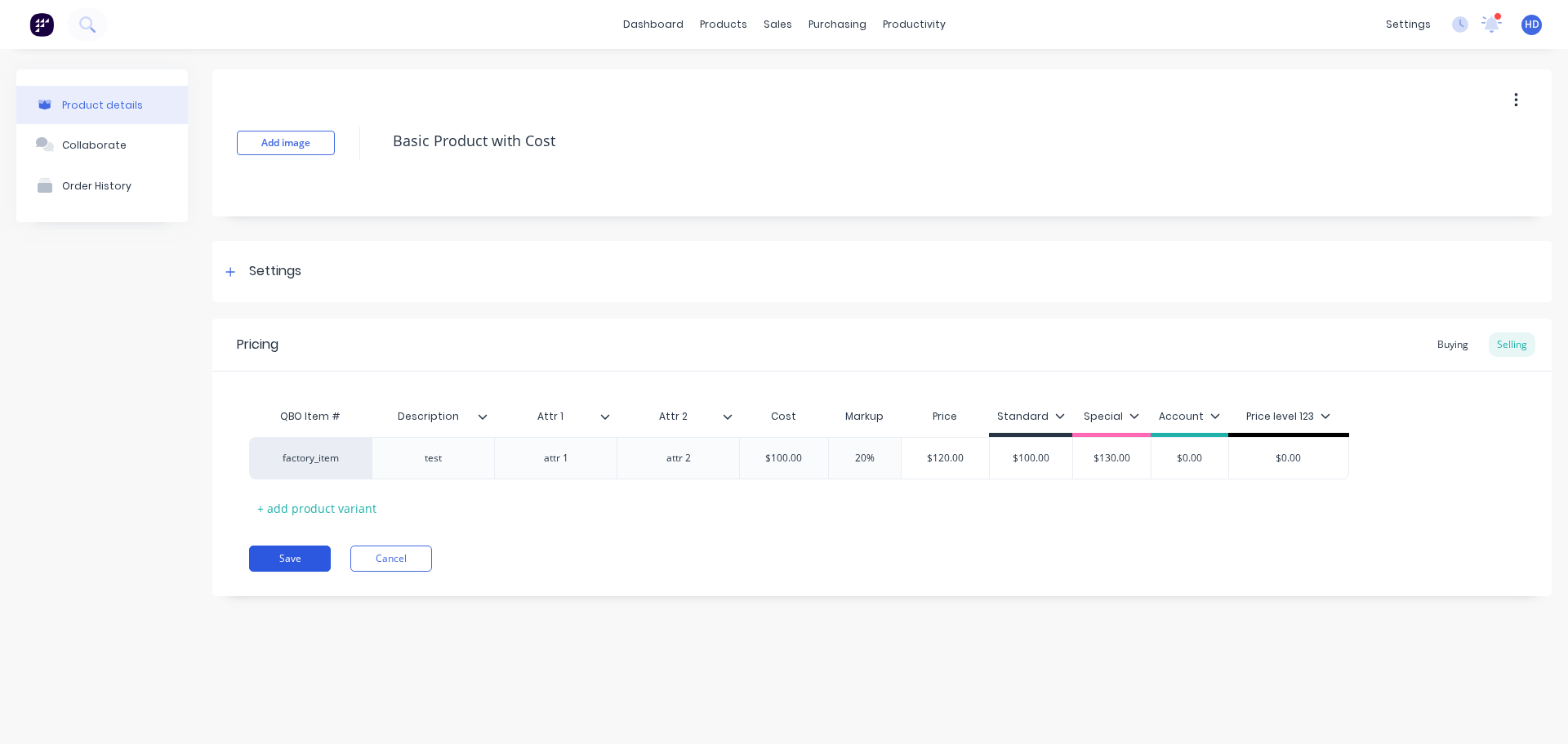
click at [296, 553] on button "Save" at bounding box center [290, 559] width 82 height 26
type textarea "x"
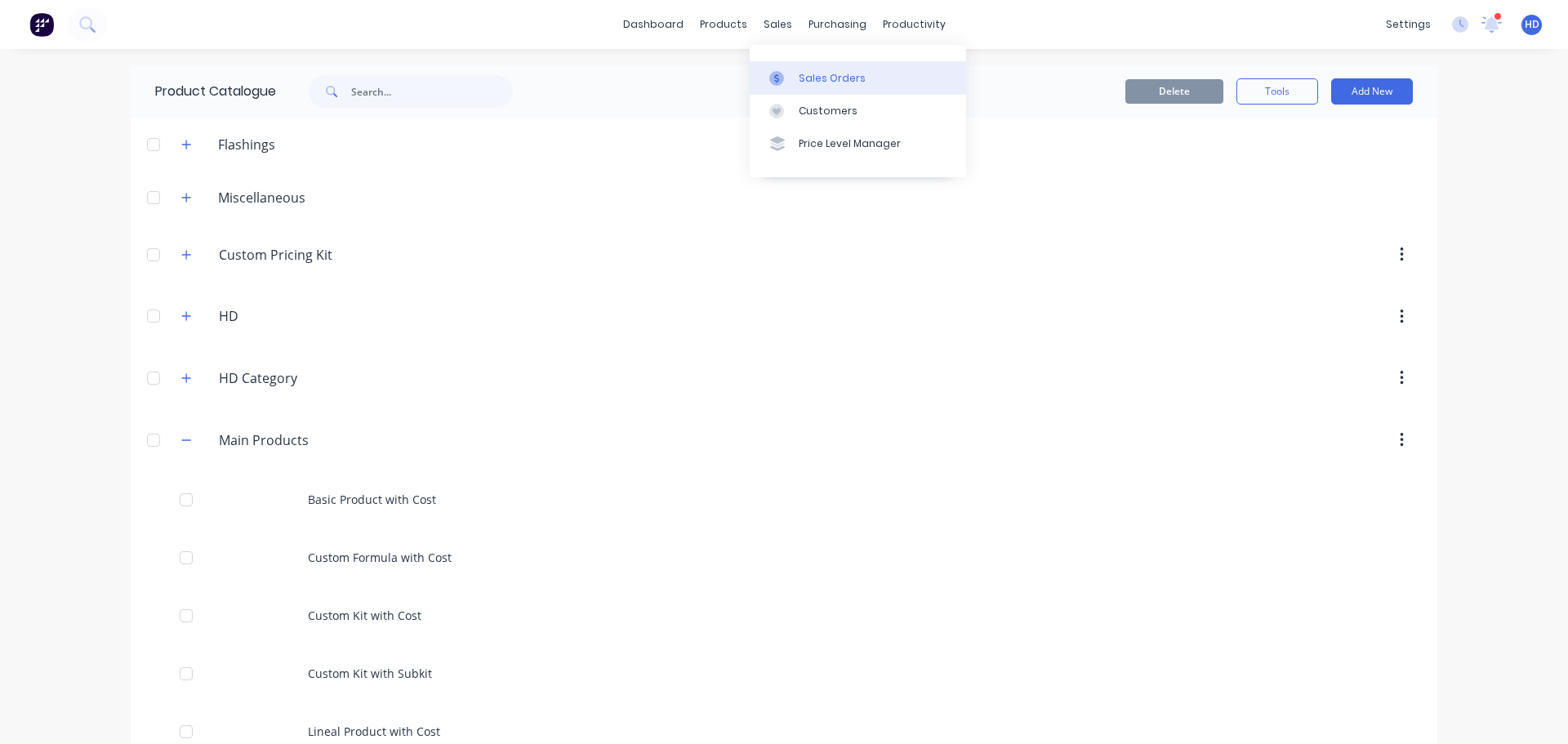
click at [836, 75] on div "Sales Orders" at bounding box center [832, 78] width 67 height 15
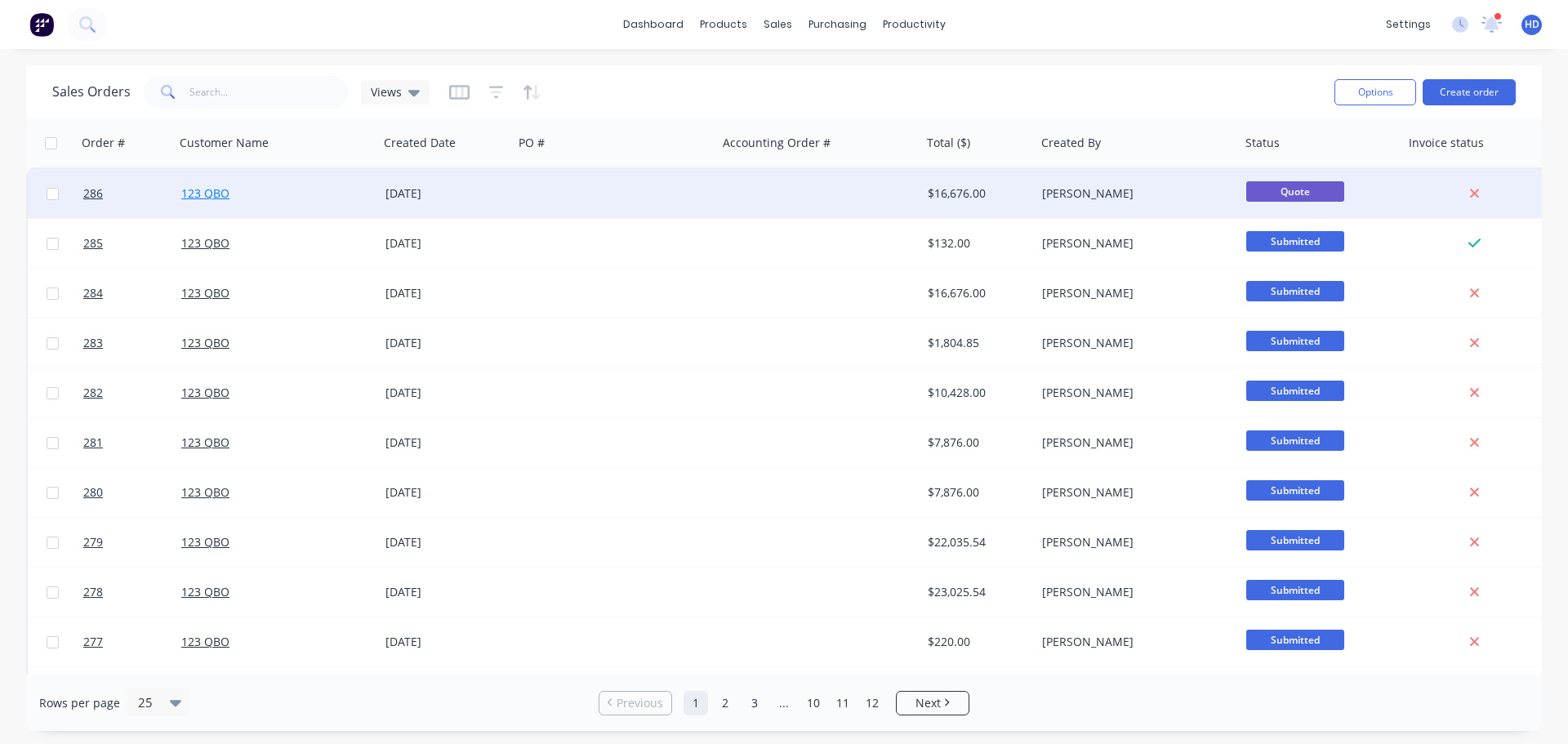
click at [208, 187] on link "123 QBO" at bounding box center [205, 193] width 48 height 15
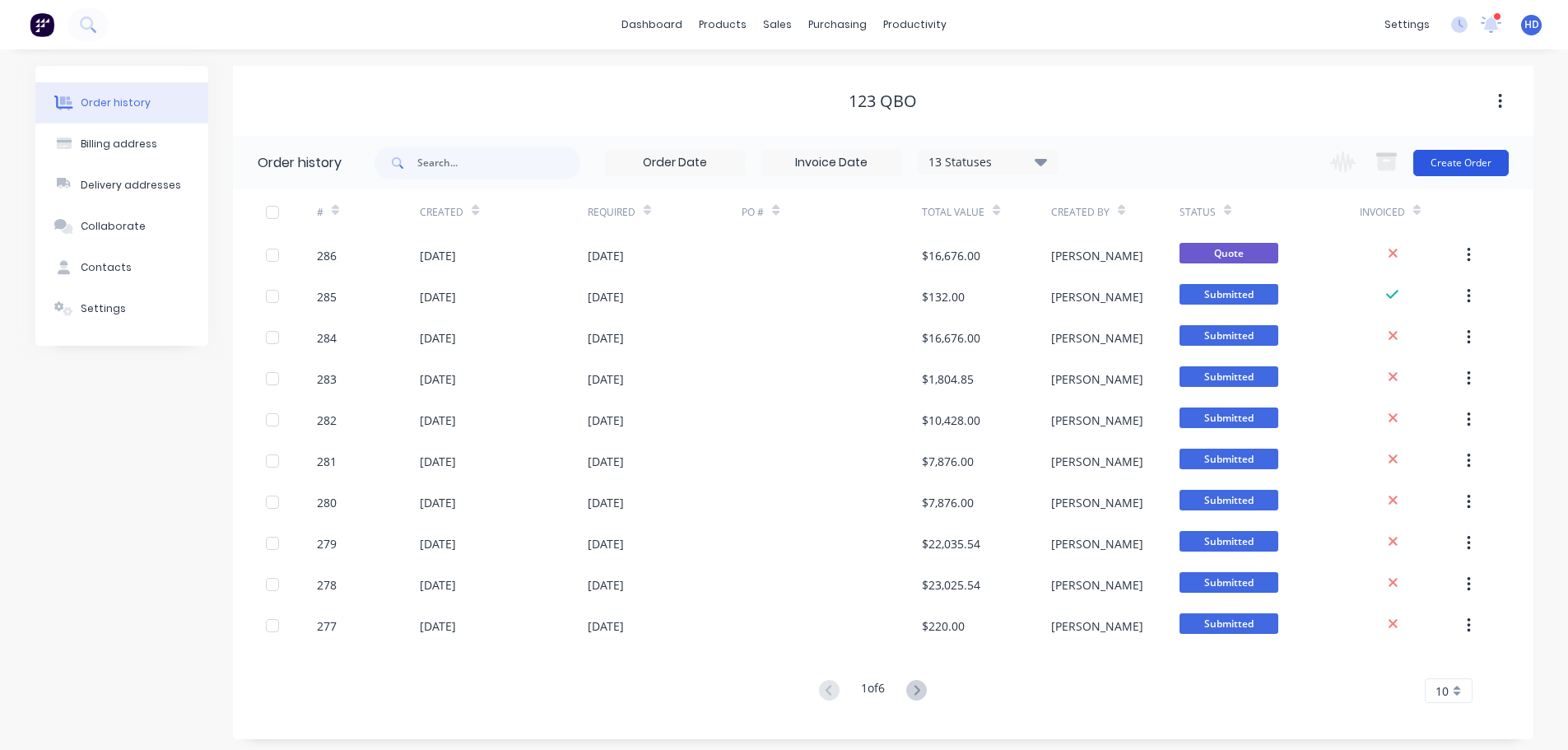
click at [1472, 160] on button "Create Order" at bounding box center [1461, 163] width 95 height 27
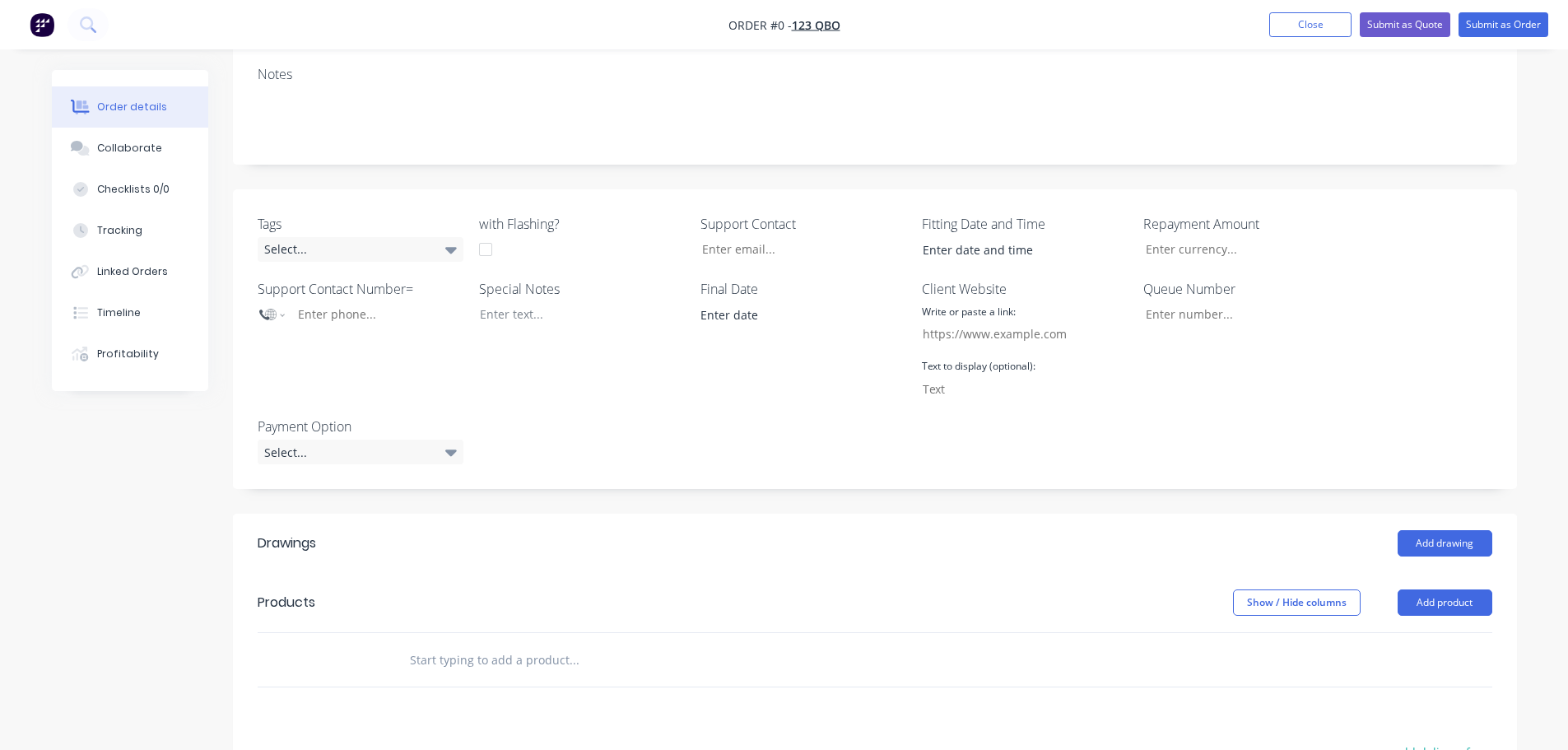
scroll to position [494, 0]
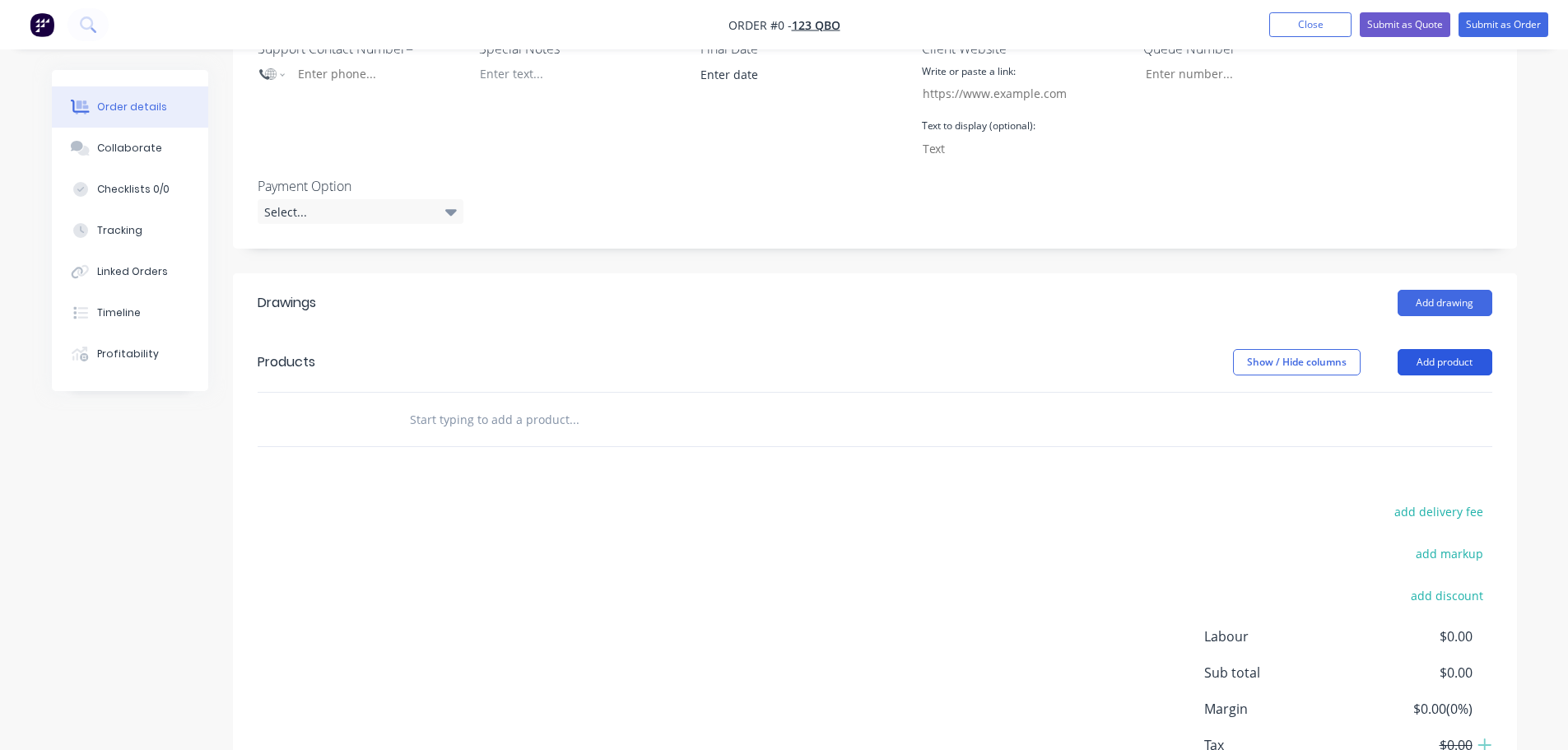
click at [1420, 358] on button "Add product" at bounding box center [1445, 363] width 95 height 27
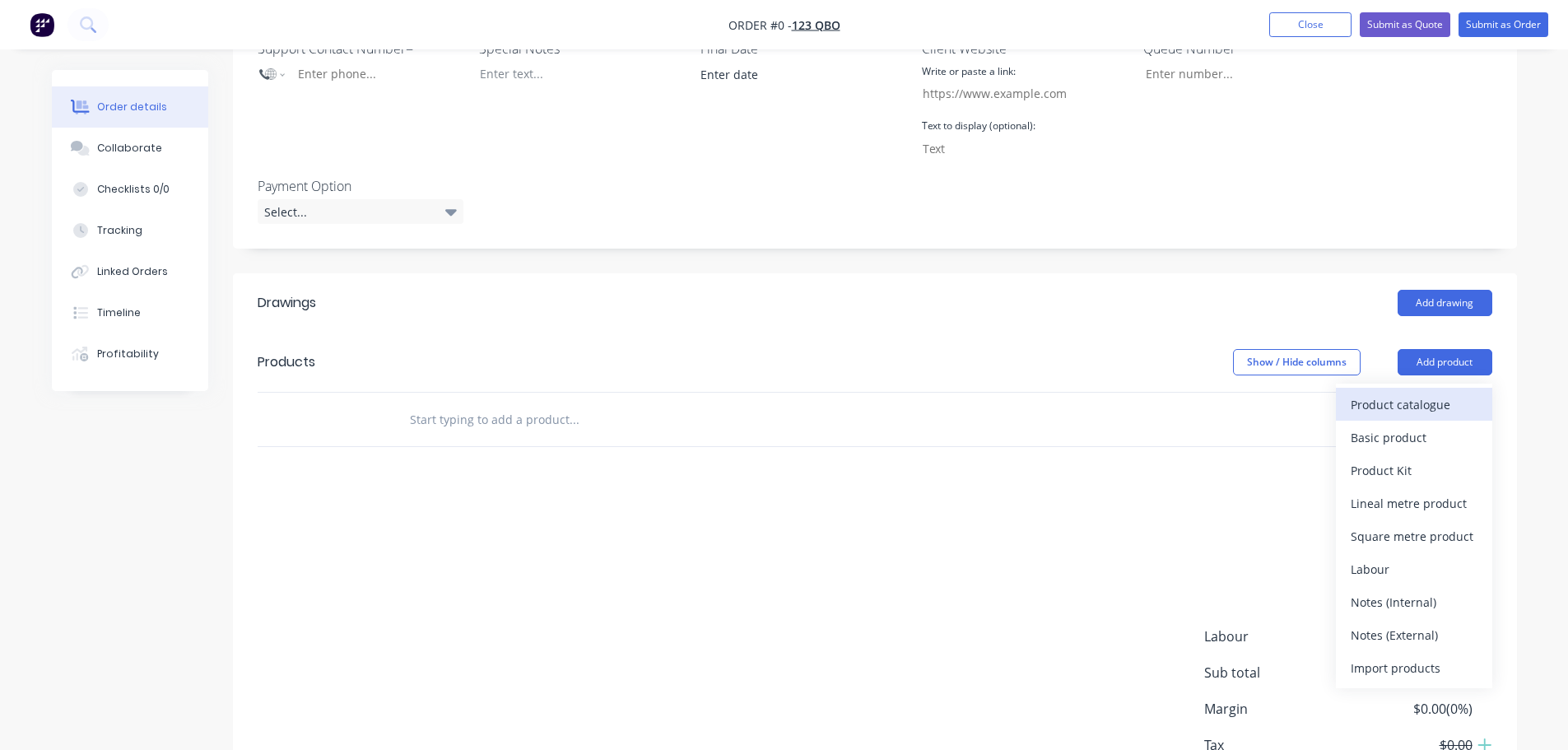
click at [1421, 405] on div "Product catalogue" at bounding box center [1414, 405] width 127 height 24
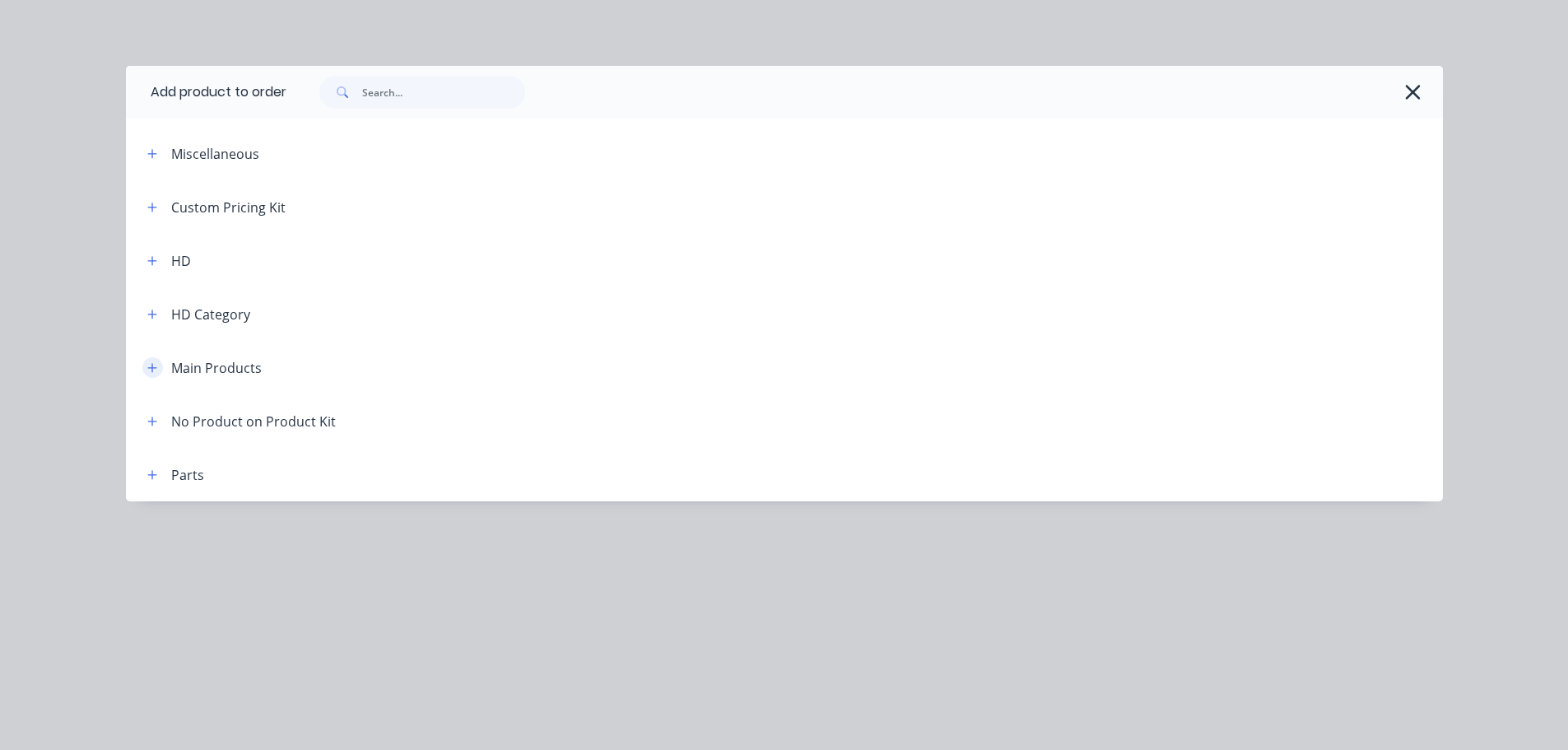
click at [149, 365] on icon "button" at bounding box center [152, 368] width 10 height 11
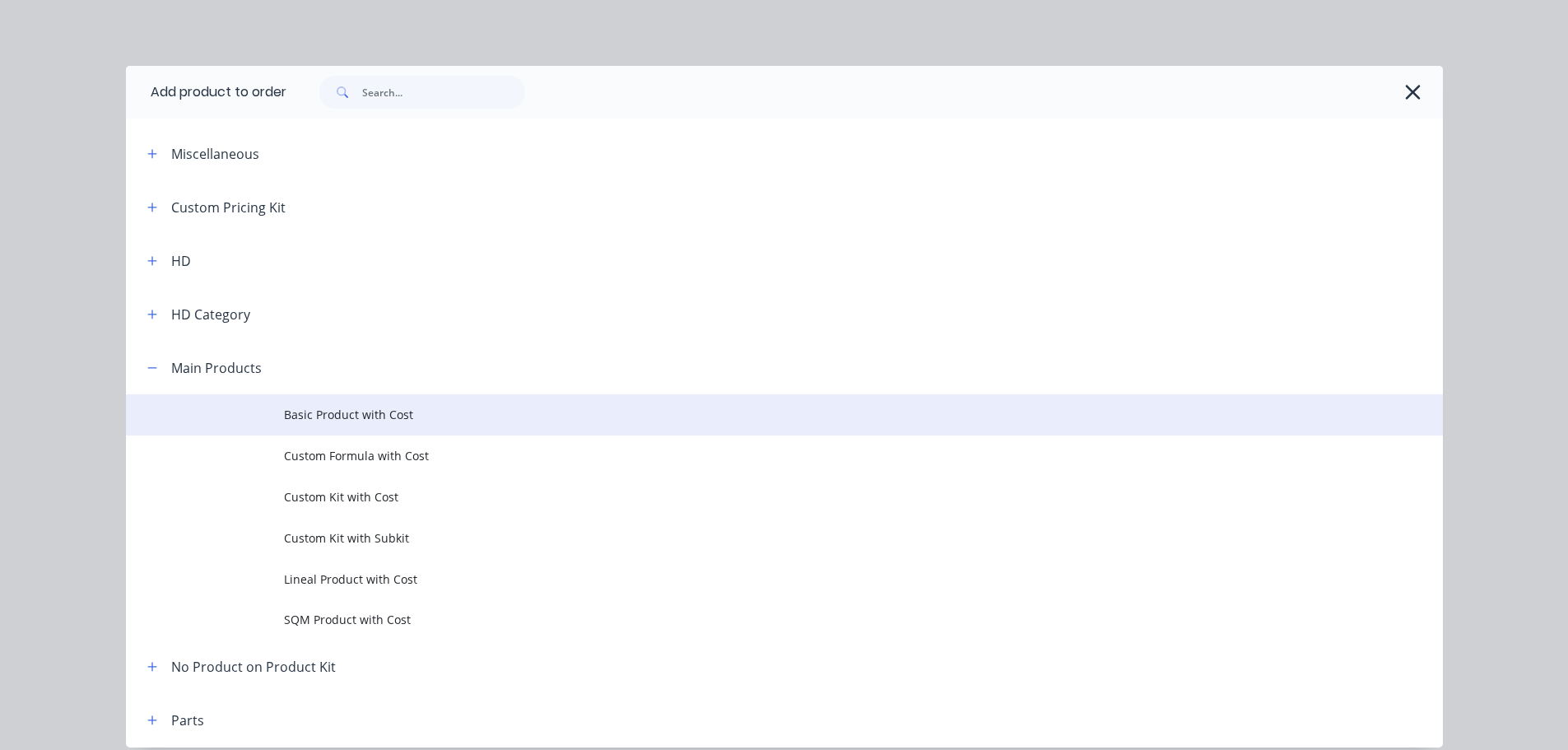
click at [354, 411] on span "Basic Product with Cost" at bounding box center [748, 415] width 927 height 17
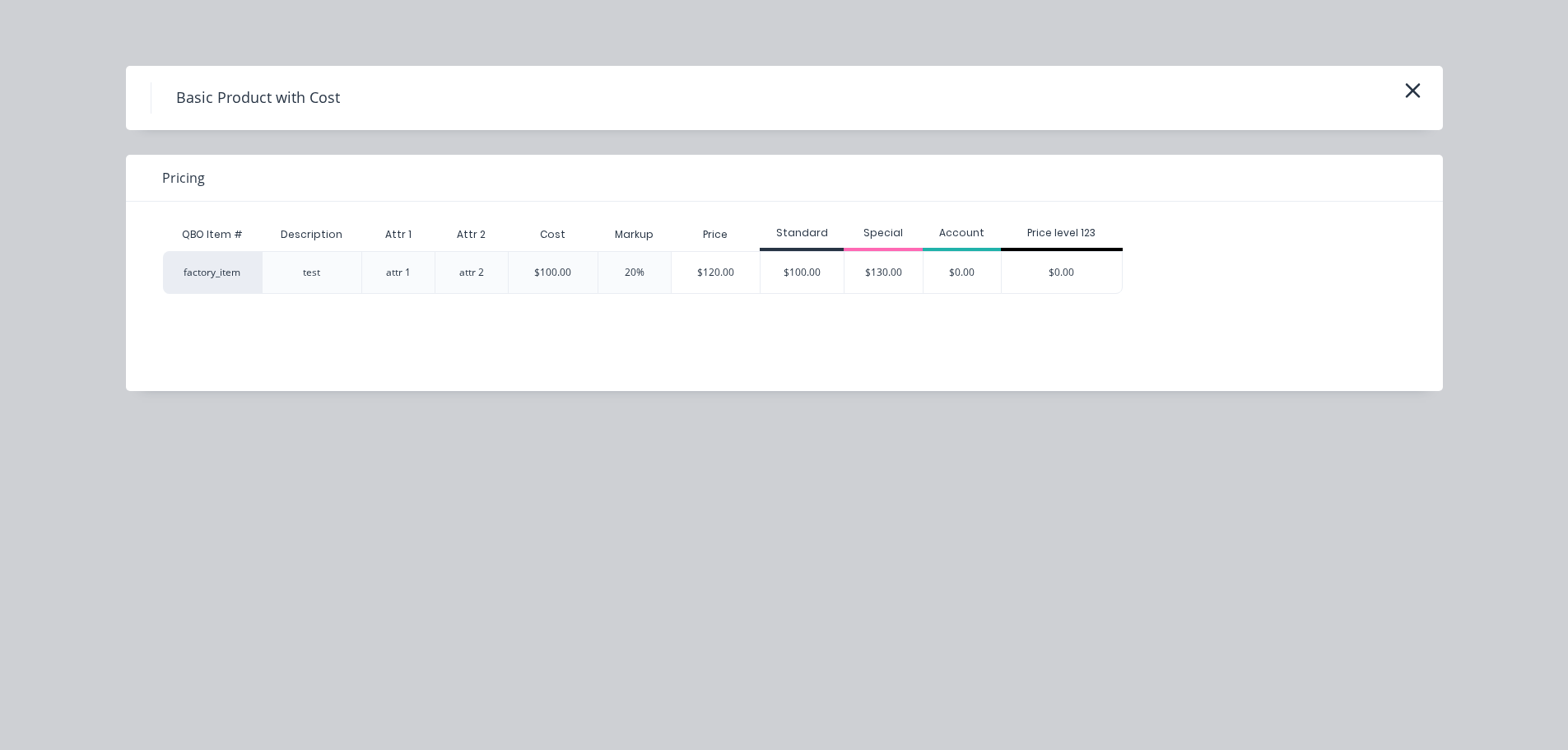
click at [743, 276] on div "$120.00" at bounding box center [715, 272] width 88 height 41
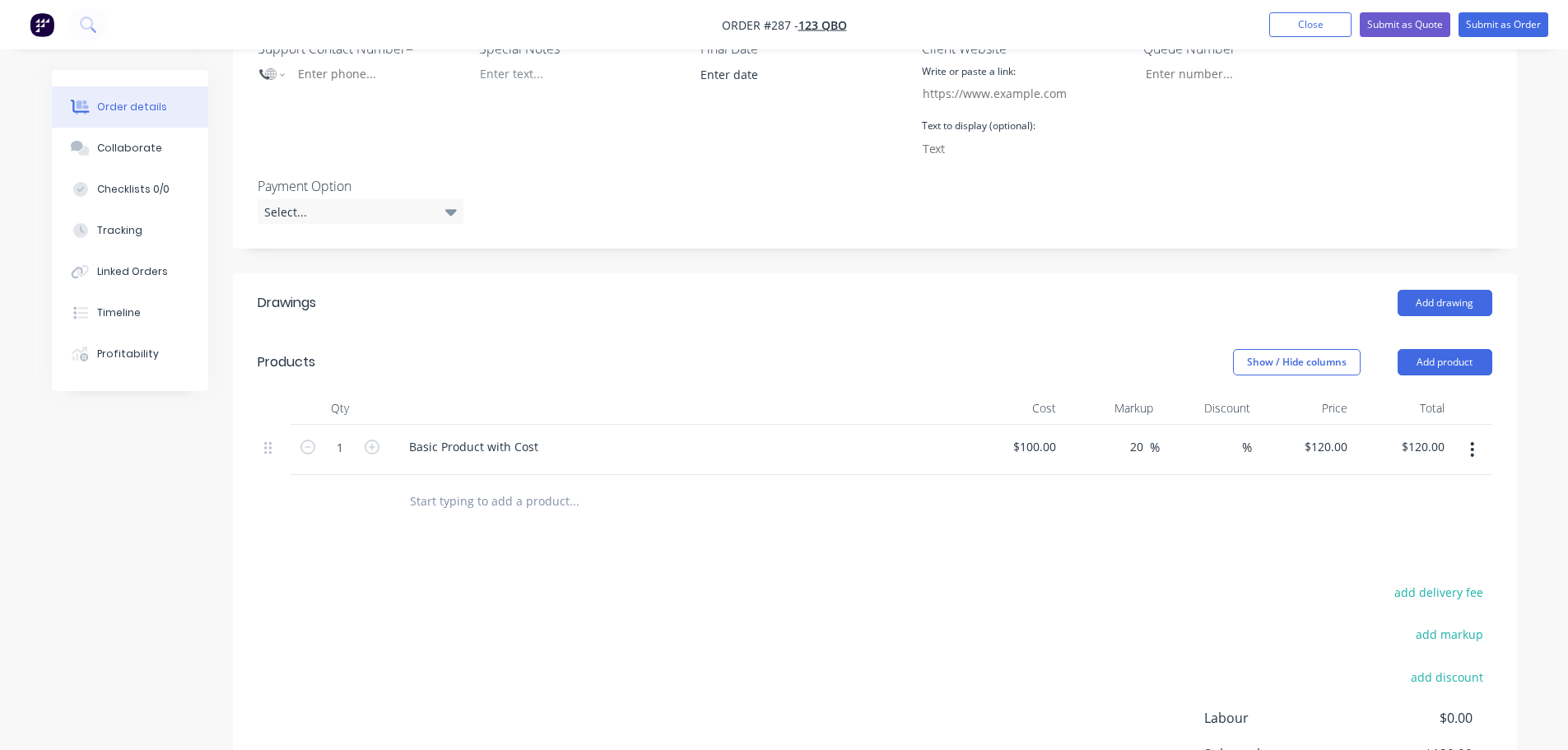
click at [499, 503] on input "text" at bounding box center [574, 502] width 329 height 33
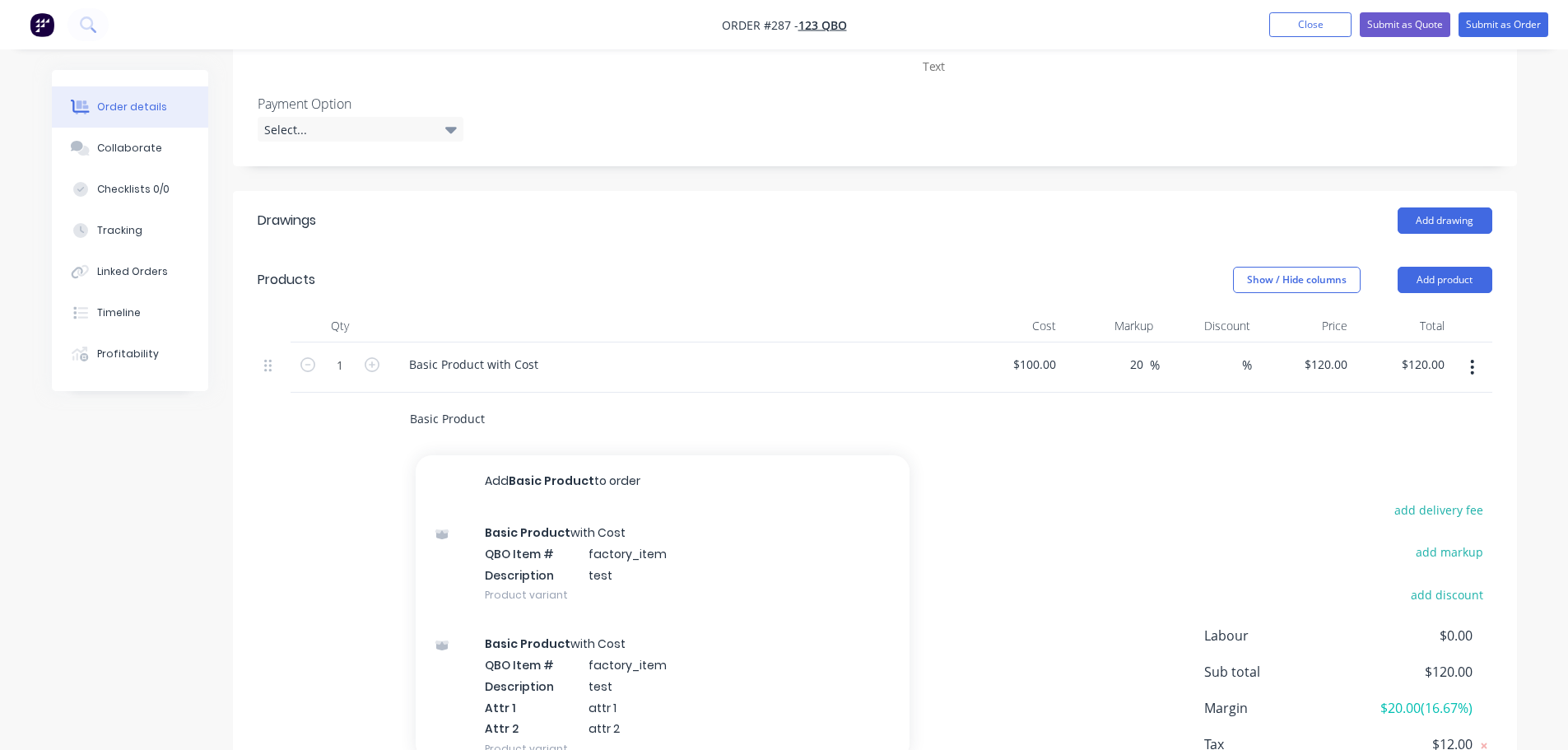
scroll to position [659, 0]
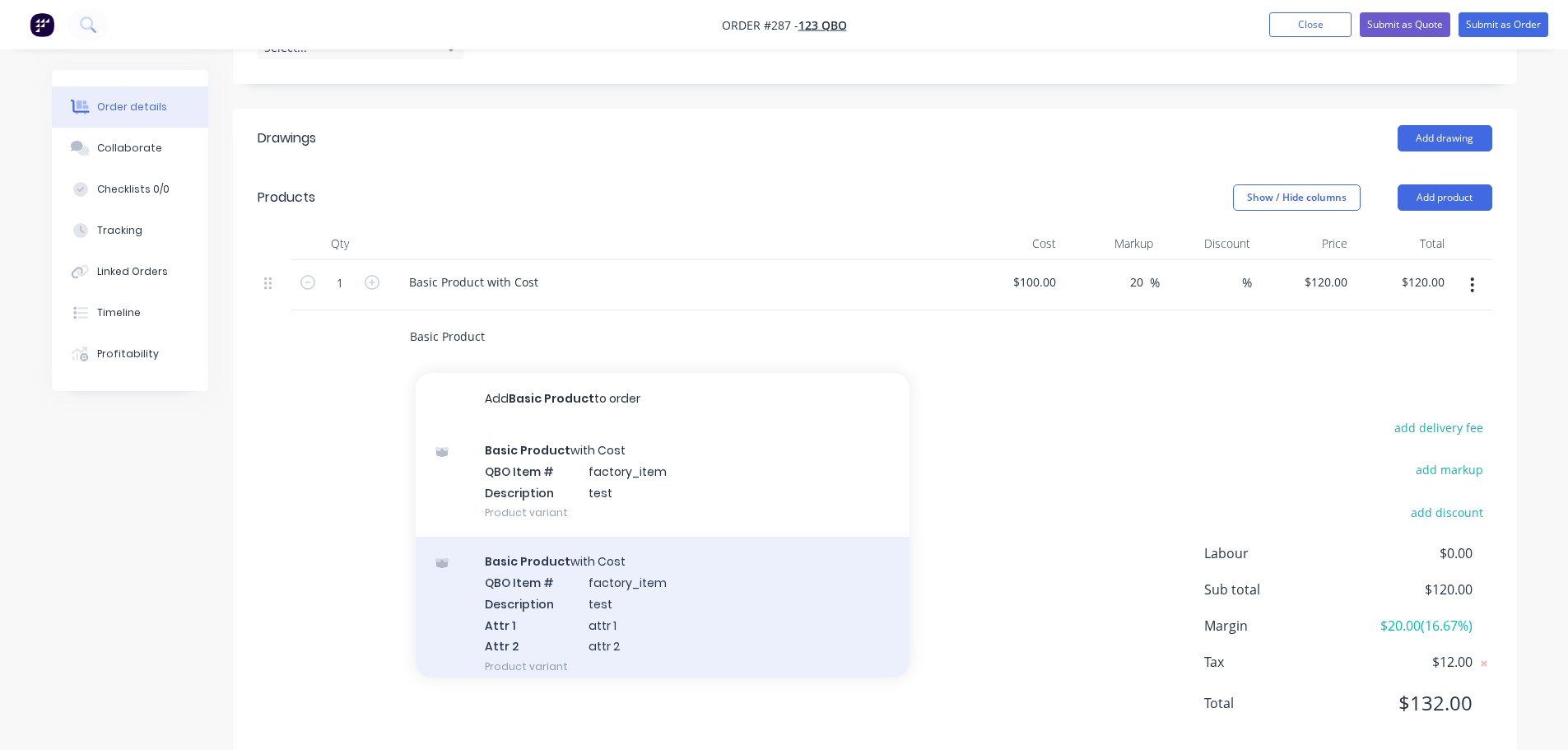
type input "Basic Product"
click at [643, 612] on div "Basic Product with Cost QBO Item # factory_item Description test Attr 1 attr 1 …" at bounding box center [662, 614] width 494 height 154
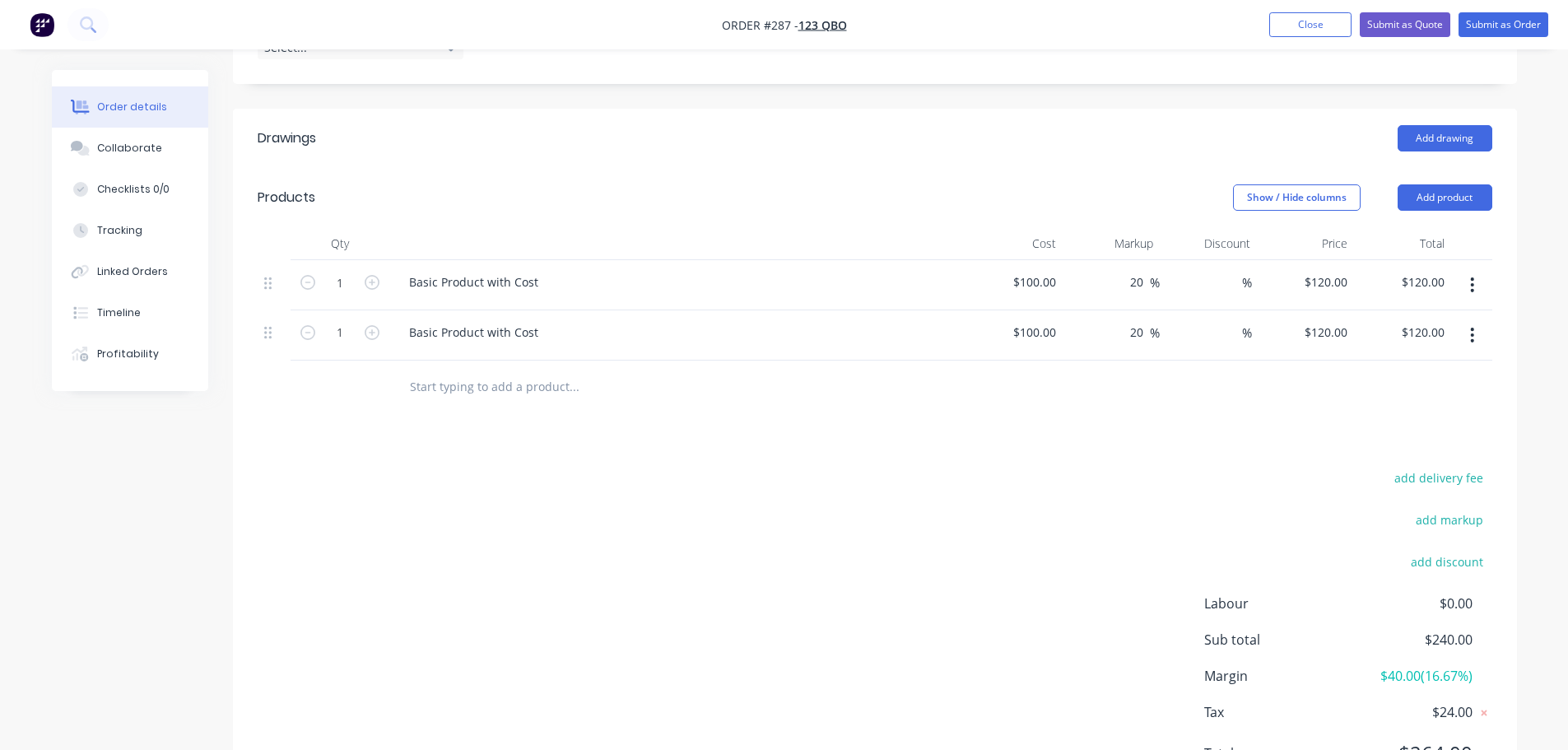
click at [794, 535] on div "add delivery fee add markup add discount Labour $0.00 Sub total $240.00 Margin …" at bounding box center [875, 626] width 1235 height 318
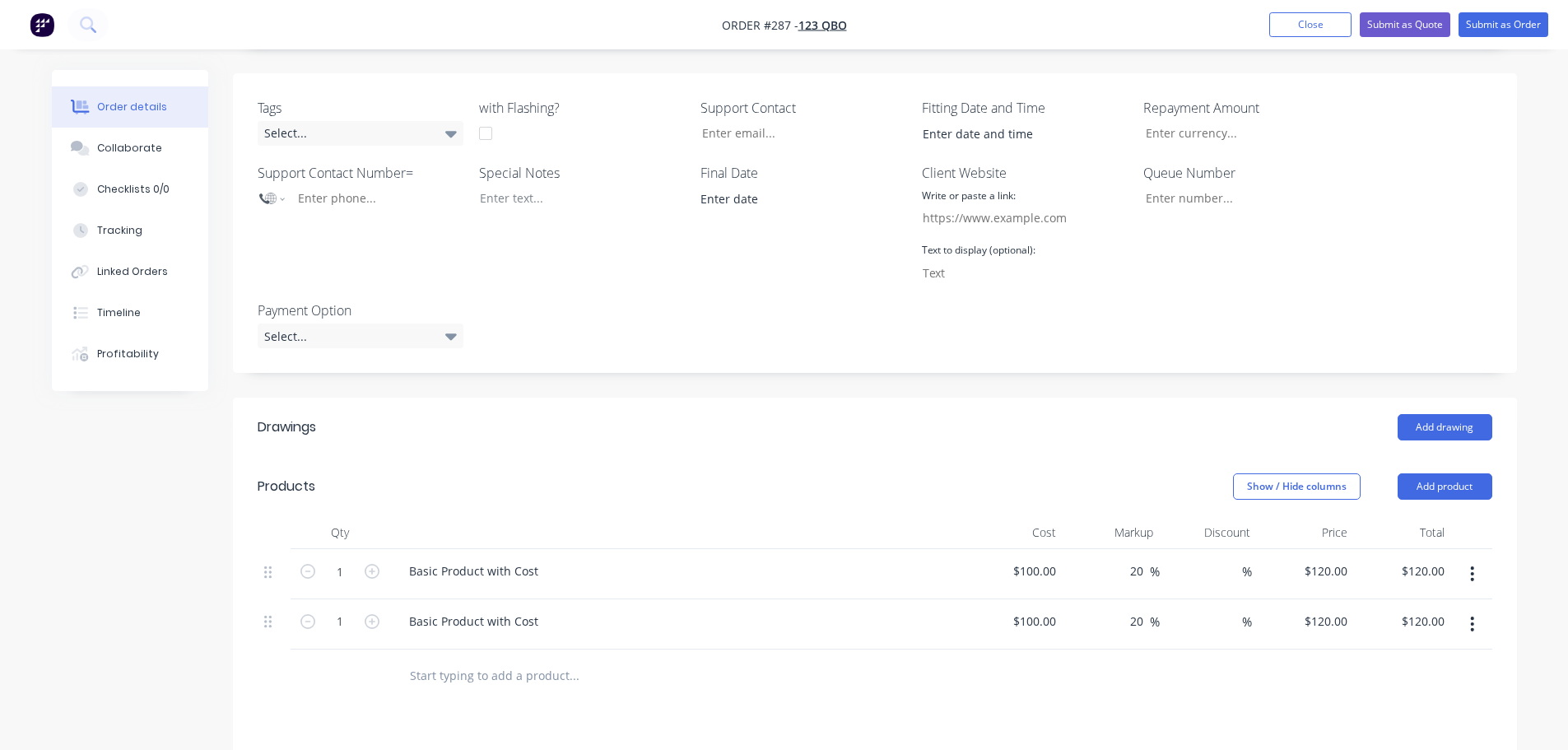
scroll to position [83, 0]
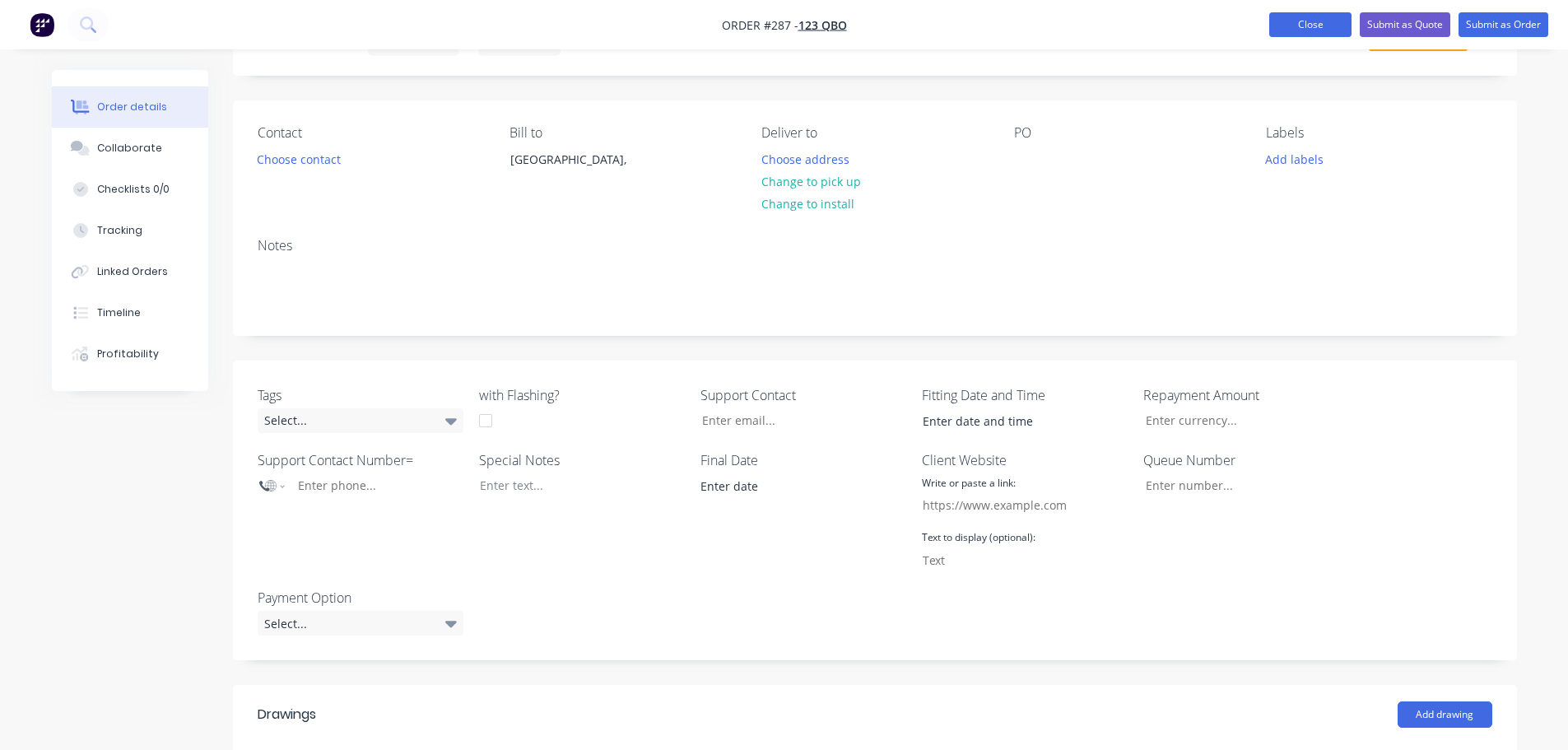
click at [1297, 23] on button "Close" at bounding box center [1310, 25] width 83 height 25
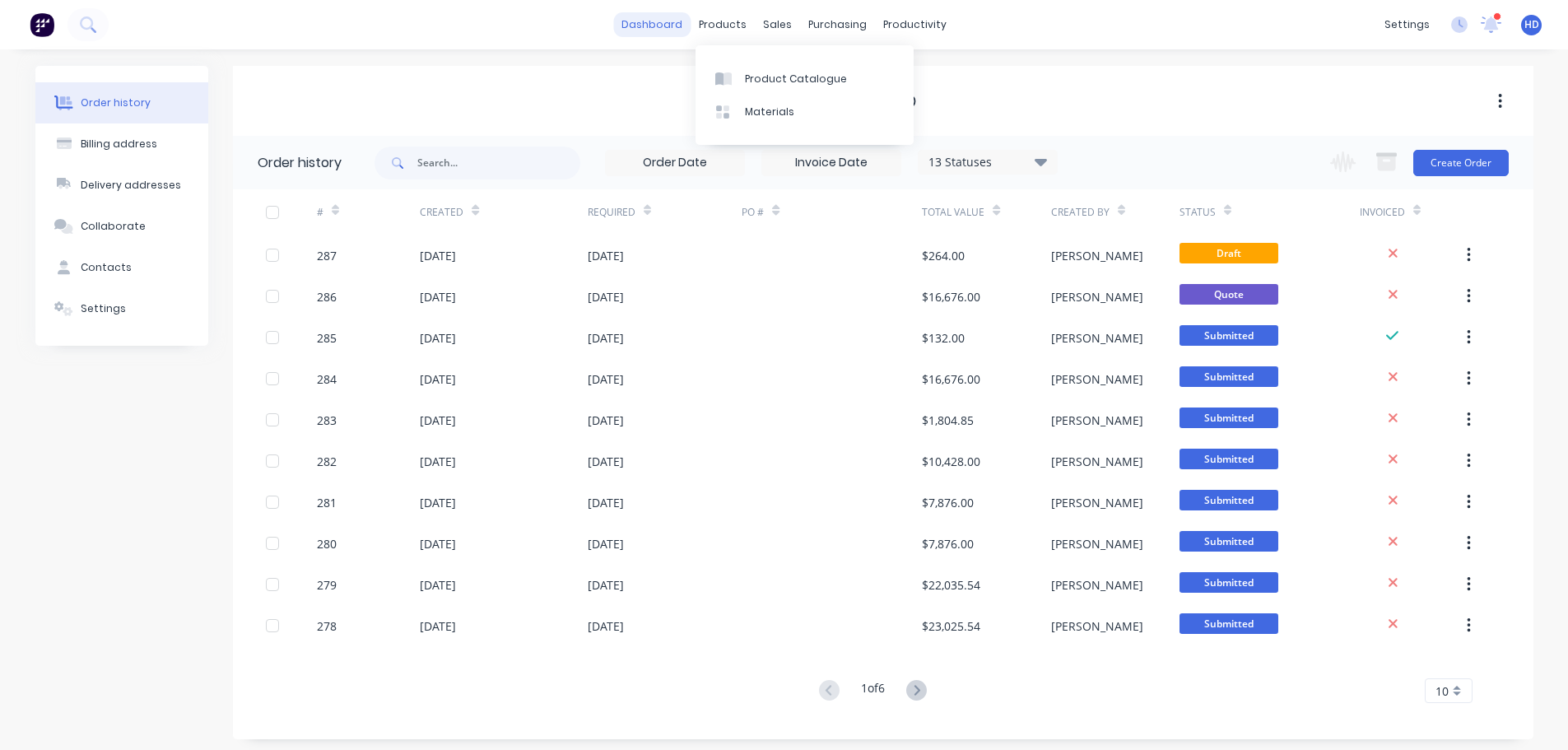
click at [638, 21] on link "dashboard" at bounding box center [652, 25] width 77 height 25
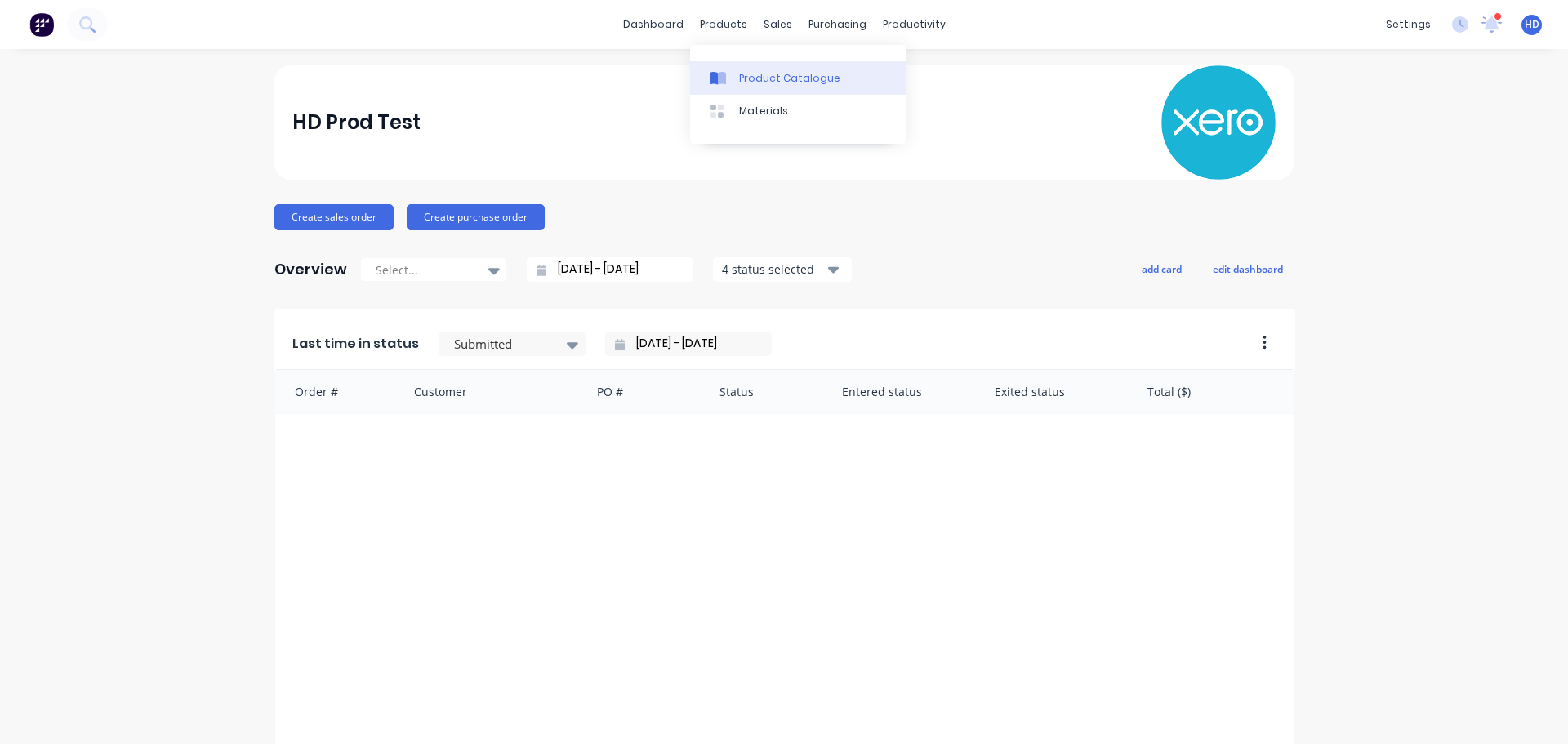
click at [754, 66] on link "Product Catalogue" at bounding box center [798, 77] width 216 height 33
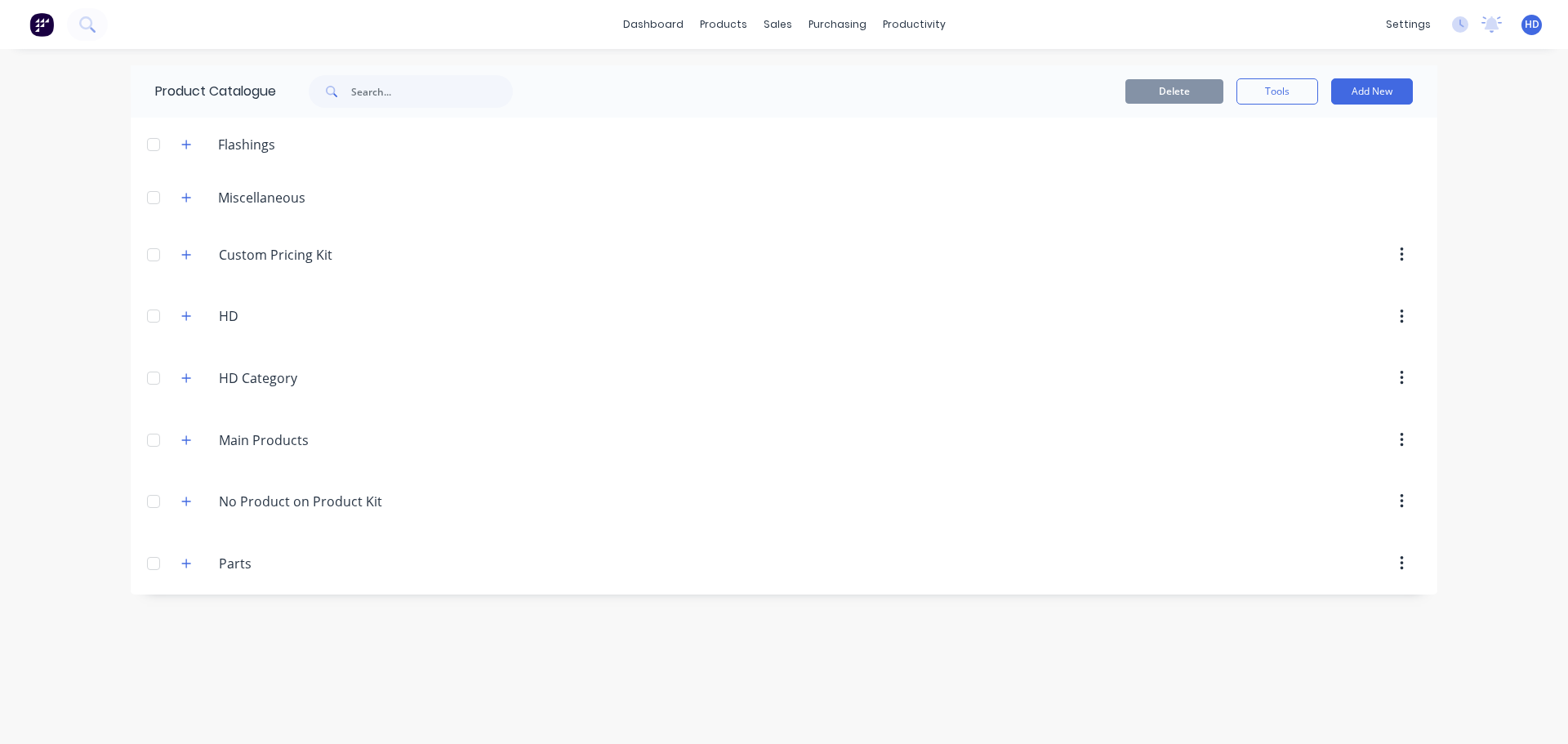
click at [197, 441] on div "Main.Products Main Products" at bounding box center [296, 440] width 257 height 29
click at [191, 440] on icon "button" at bounding box center [186, 440] width 9 height 11
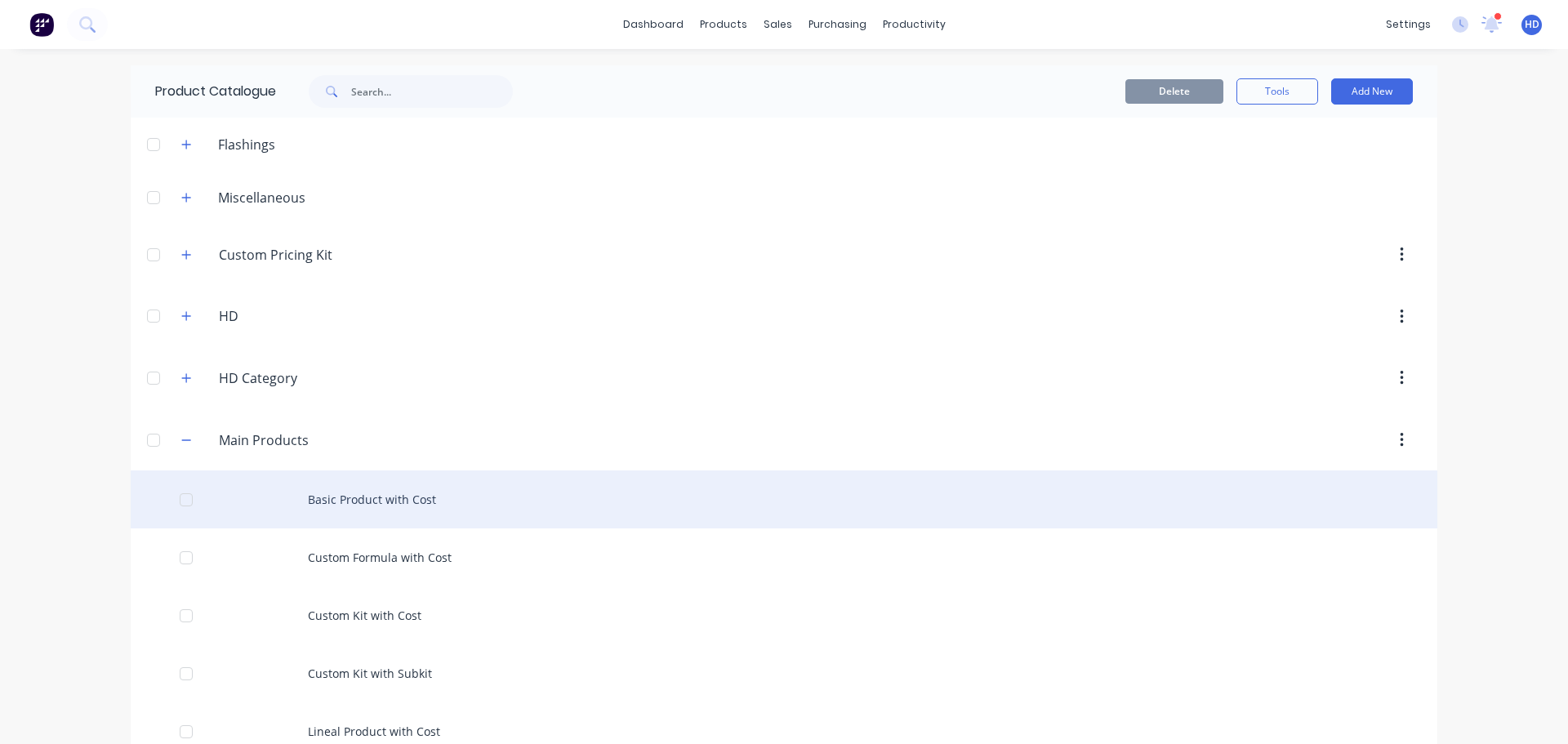
click at [345, 495] on div "Basic Product with Cost" at bounding box center [784, 499] width 1307 height 58
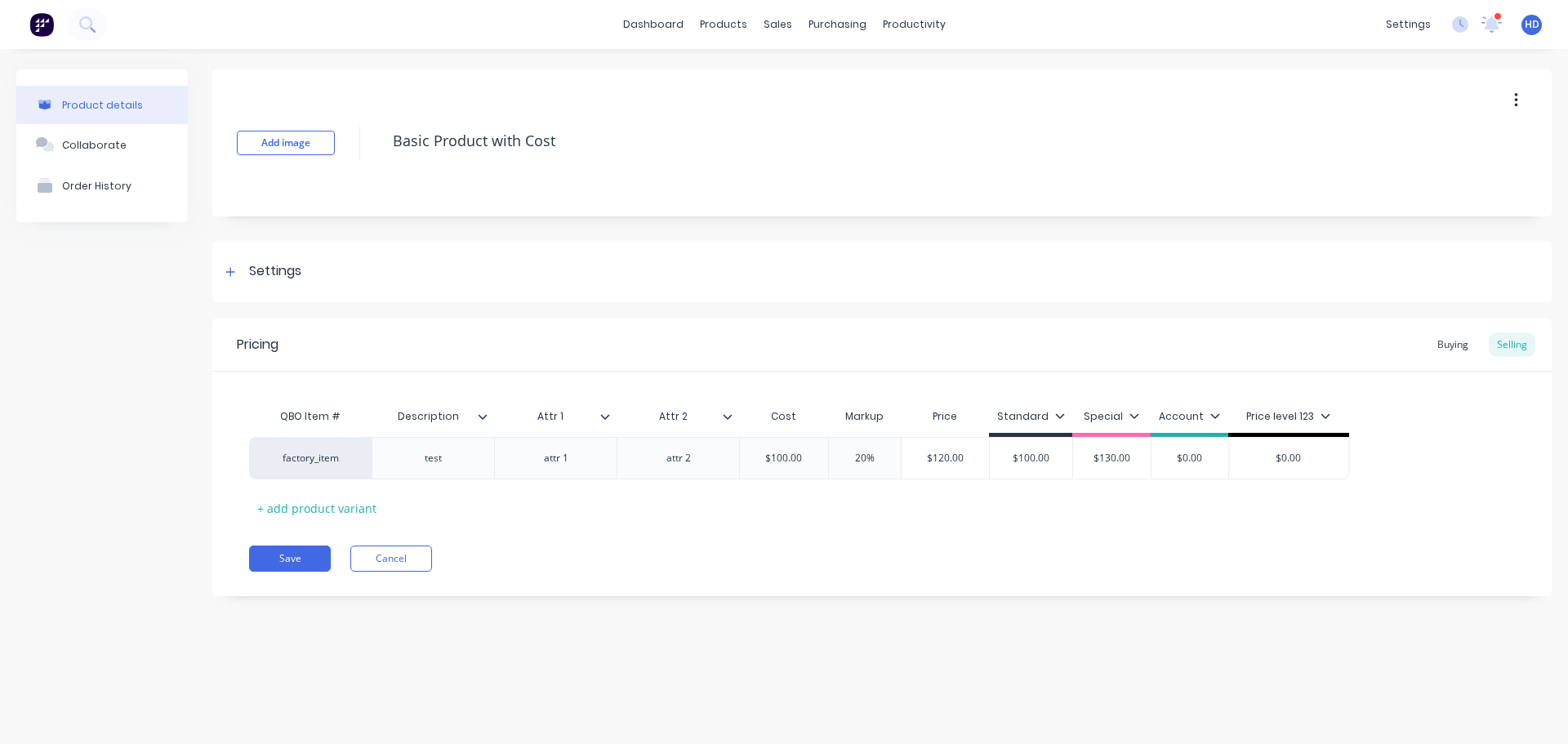
type textarea "x"
type input "Attr 1"
click at [599, 421] on input "Attr 1" at bounding box center [549, 417] width 112 height 15
click at [606, 414] on icon at bounding box center [605, 416] width 9 height 9
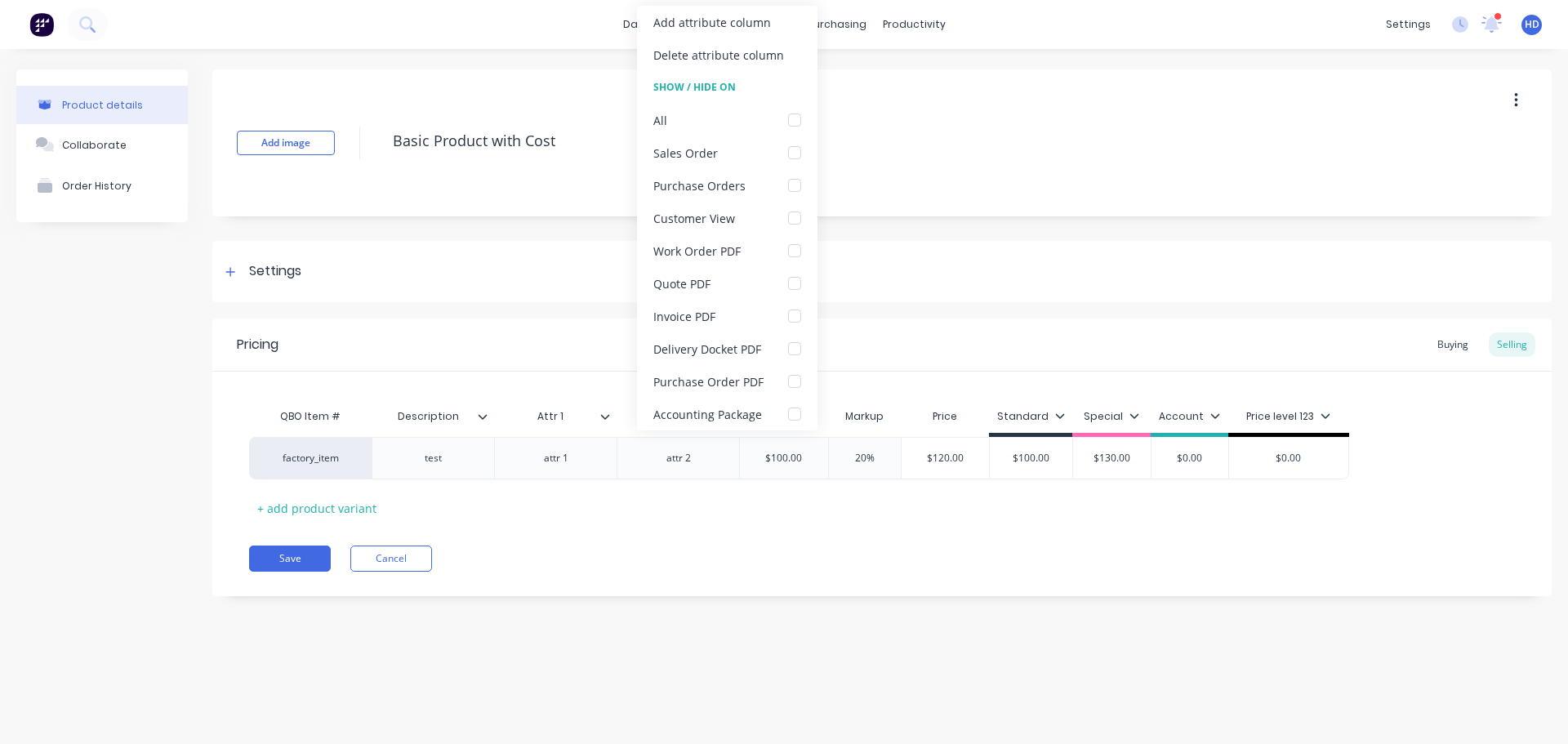
drag, startPoint x: 647, startPoint y: 520, endPoint x: 670, endPoint y: 487, distance: 40.2
click at [650, 517] on div "QBO Item # Description Attr 1 Attr 1 Attr 2 Cost Markup Price Standard Special …" at bounding box center [882, 461] width 1266 height 121
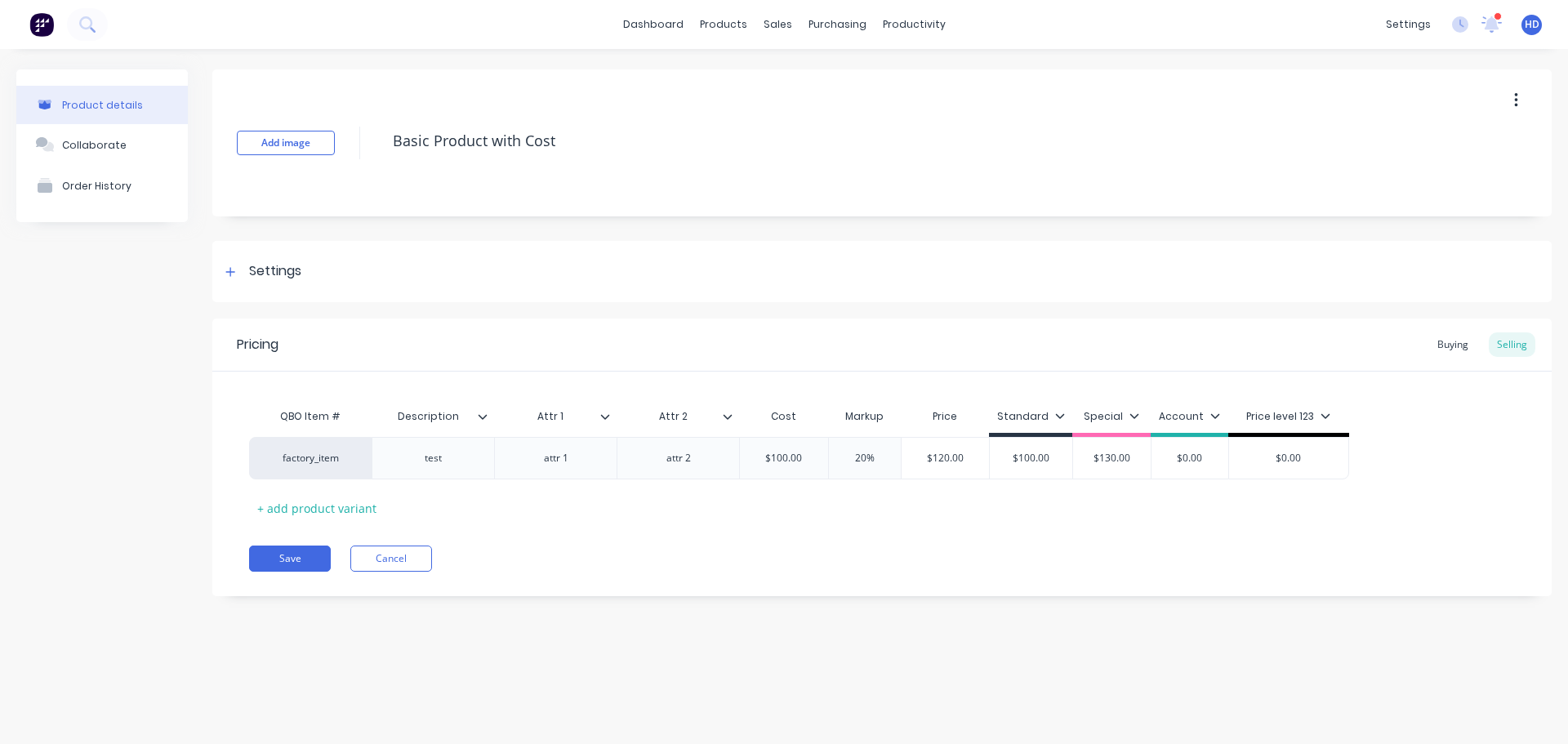
click at [731, 422] on div at bounding box center [734, 417] width 9 height 15
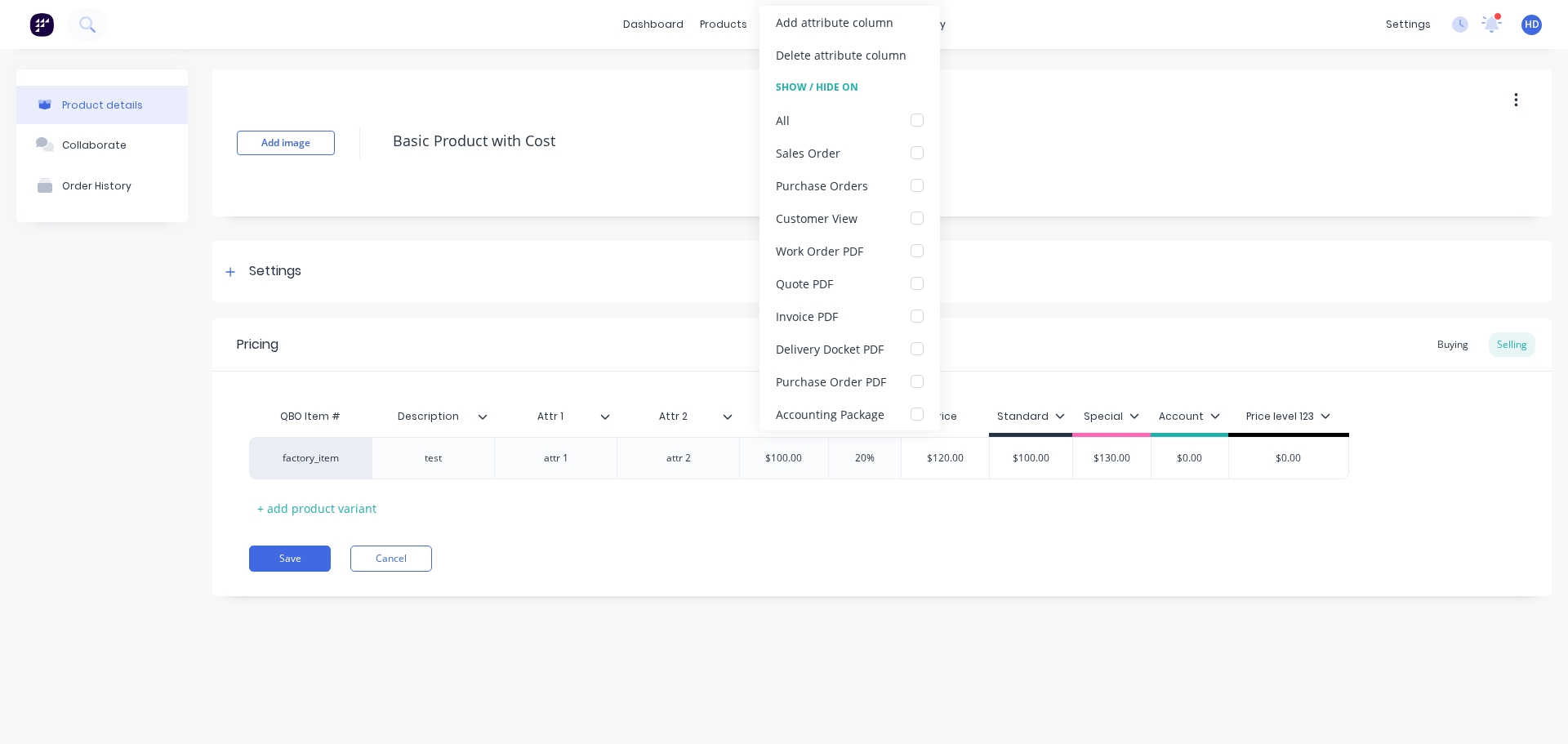
type textarea "x"
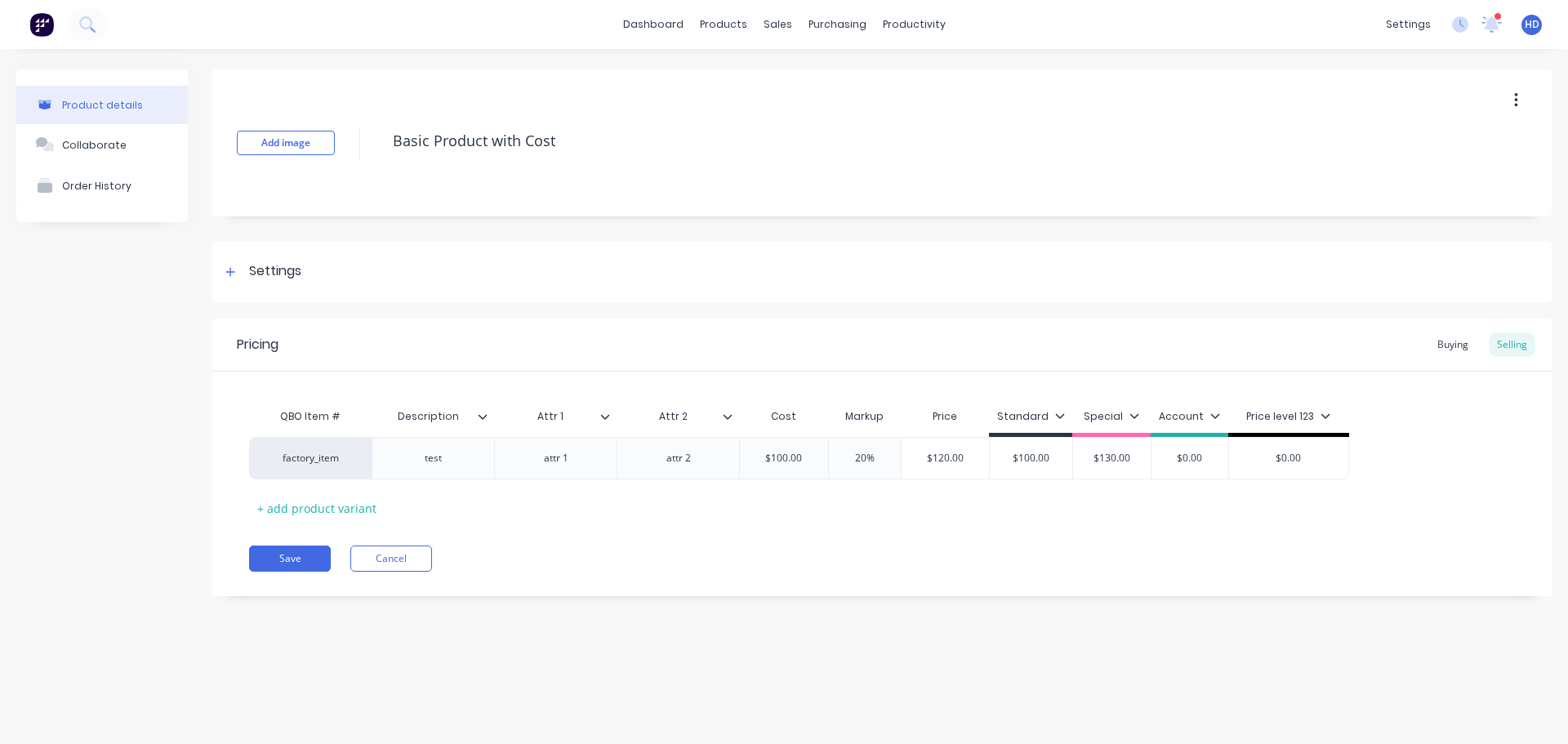
drag, startPoint x: 755, startPoint y: 564, endPoint x: 798, endPoint y: 488, distance: 87.3
click at [757, 557] on div "Save Cancel" at bounding box center [901, 559] width 1303 height 26
click at [410, 556] on button "Cancel" at bounding box center [391, 559] width 82 height 26
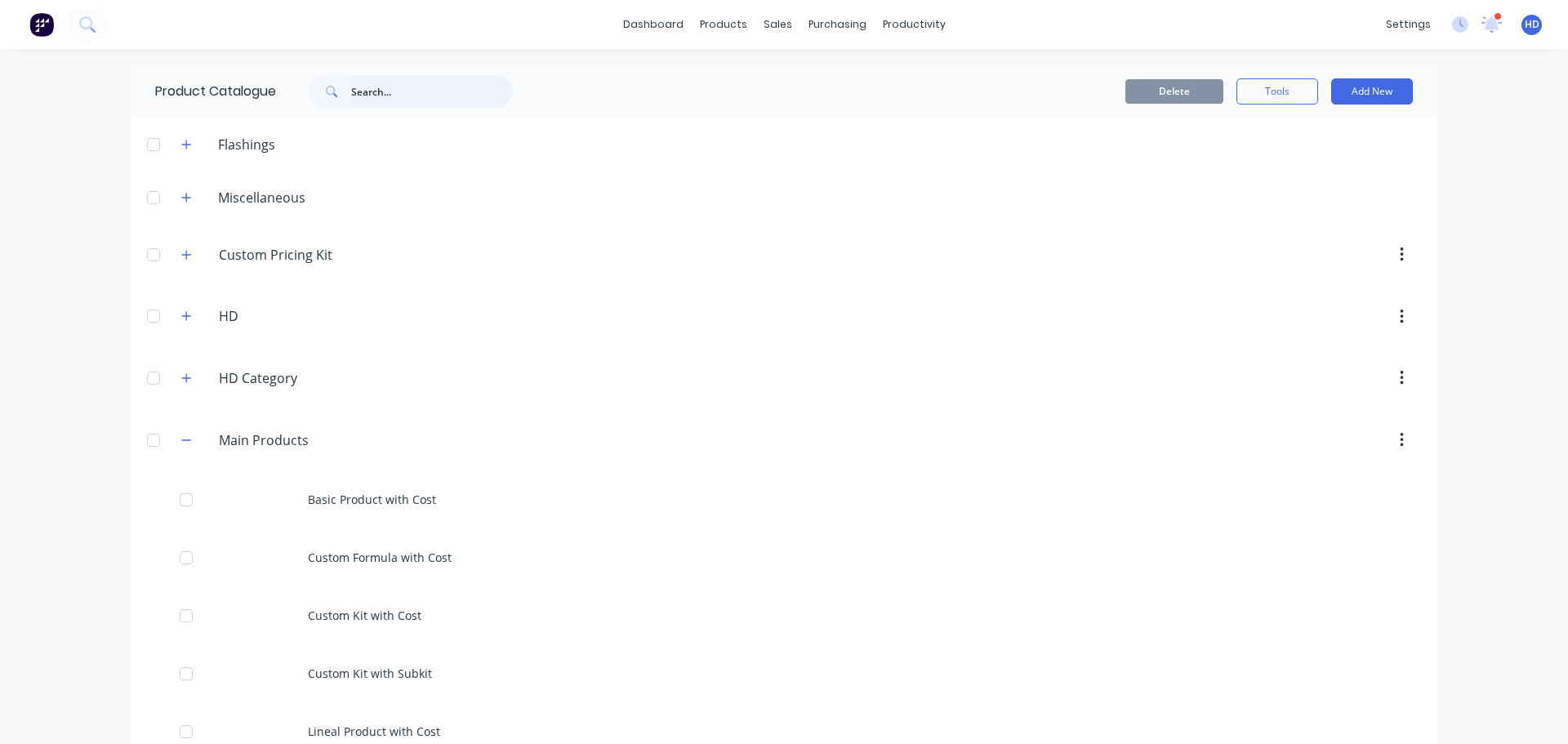
click at [414, 94] on input "text" at bounding box center [431, 92] width 161 height 33
type input "Basic Product"
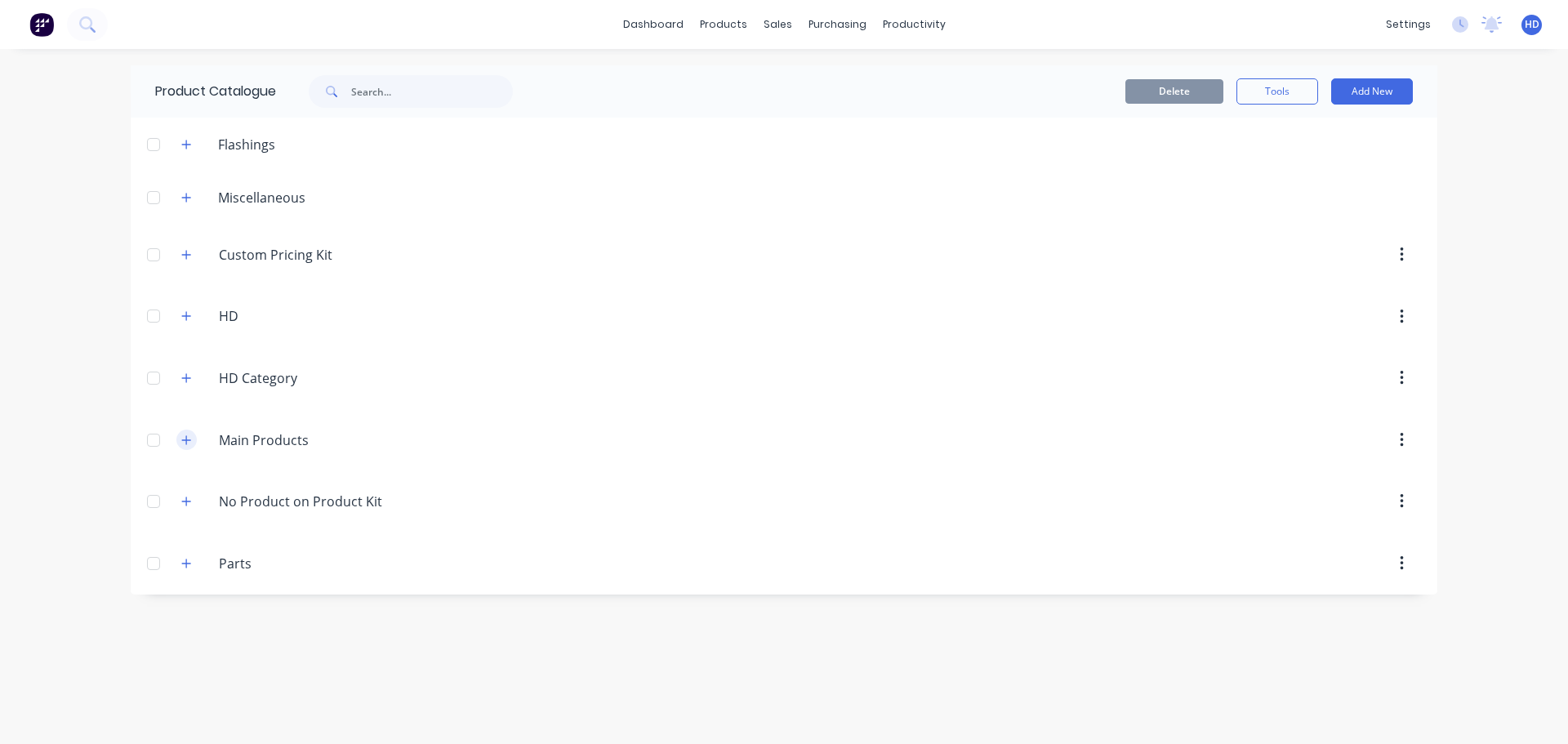
click at [189, 446] on icon "button" at bounding box center [186, 440] width 9 height 11
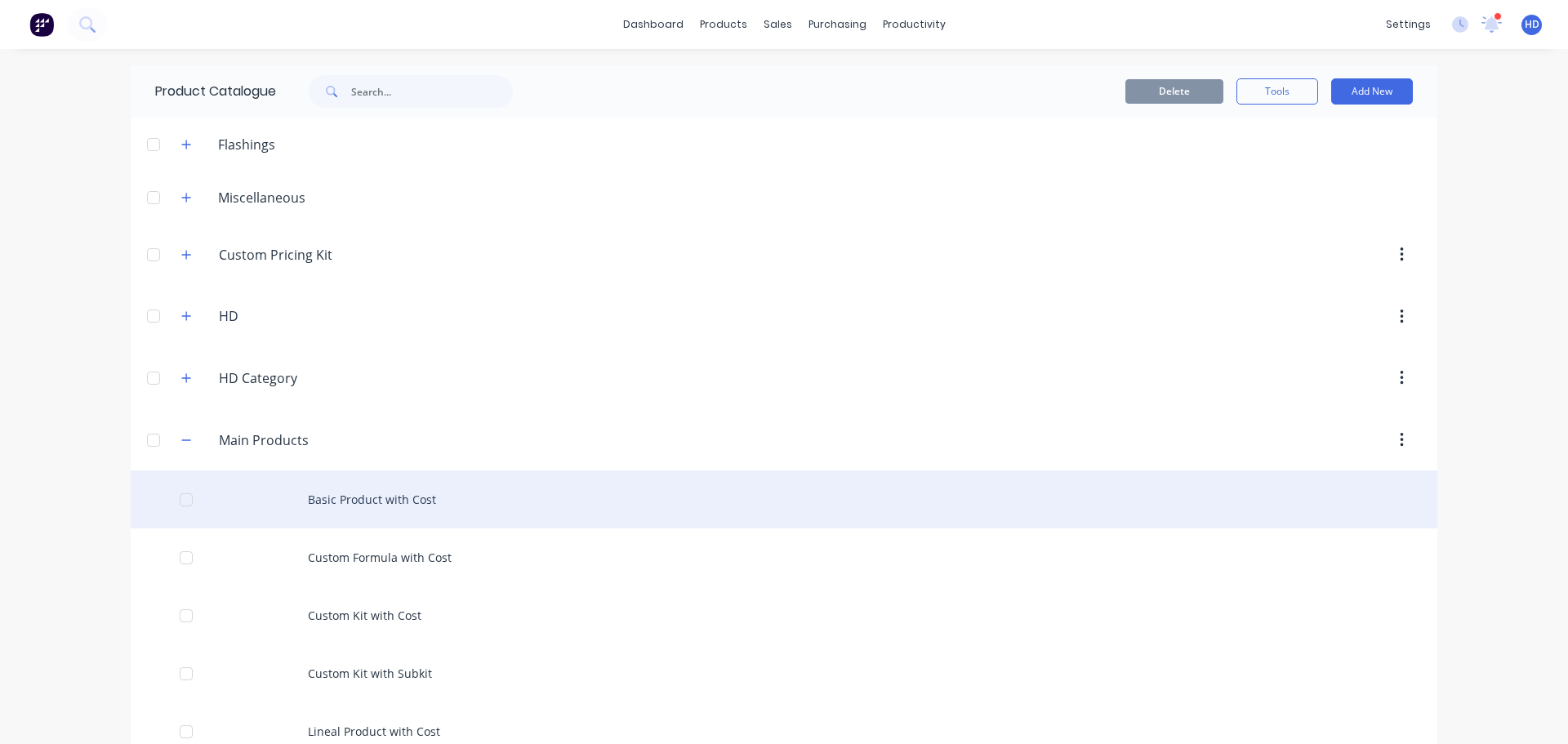
click at [364, 499] on div "Basic Product with Cost" at bounding box center [784, 499] width 1307 height 58
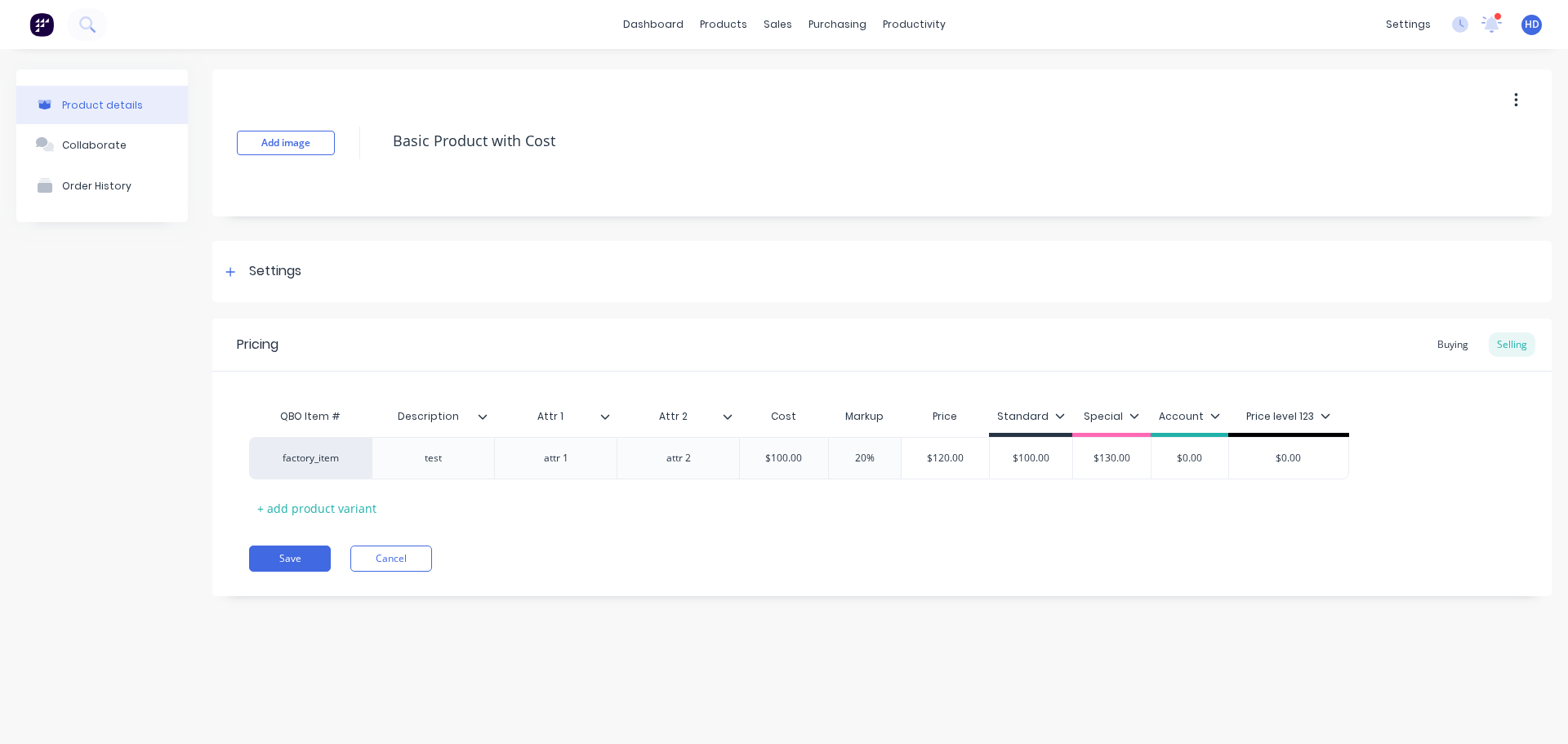
click at [600, 418] on icon at bounding box center [605, 416] width 9 height 9
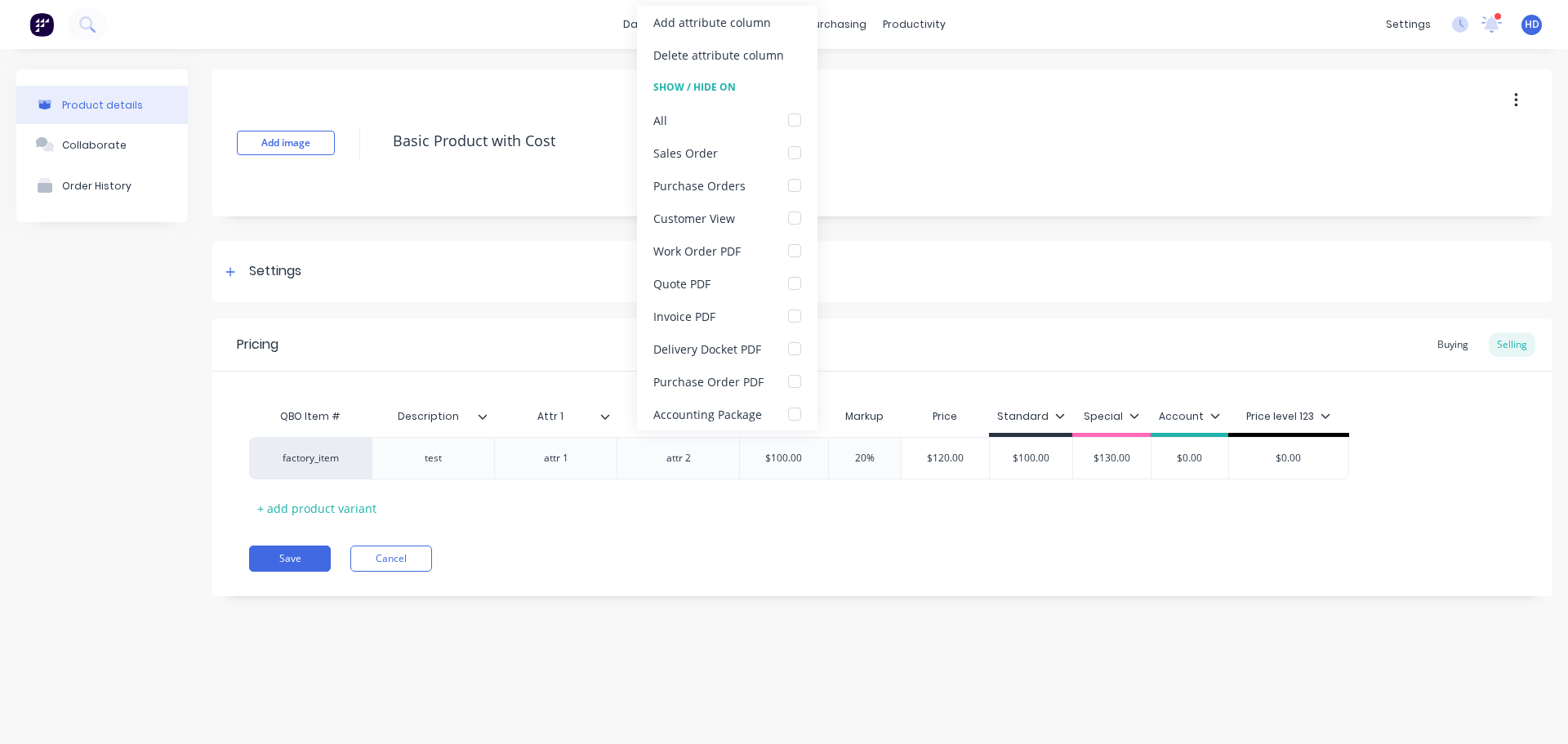
click at [600, 418] on icon at bounding box center [605, 416] width 9 height 9
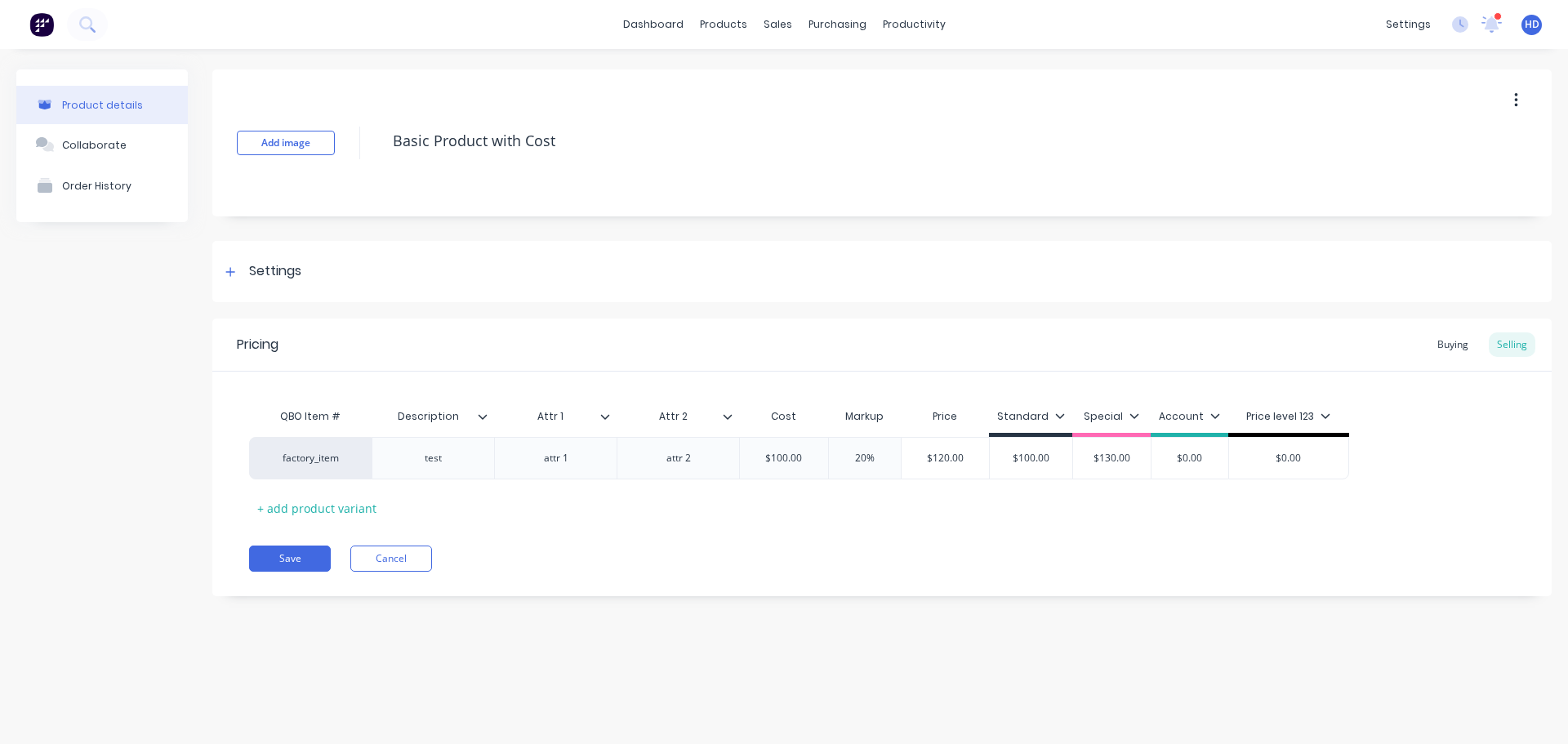
click at [731, 414] on icon at bounding box center [728, 416] width 9 height 9
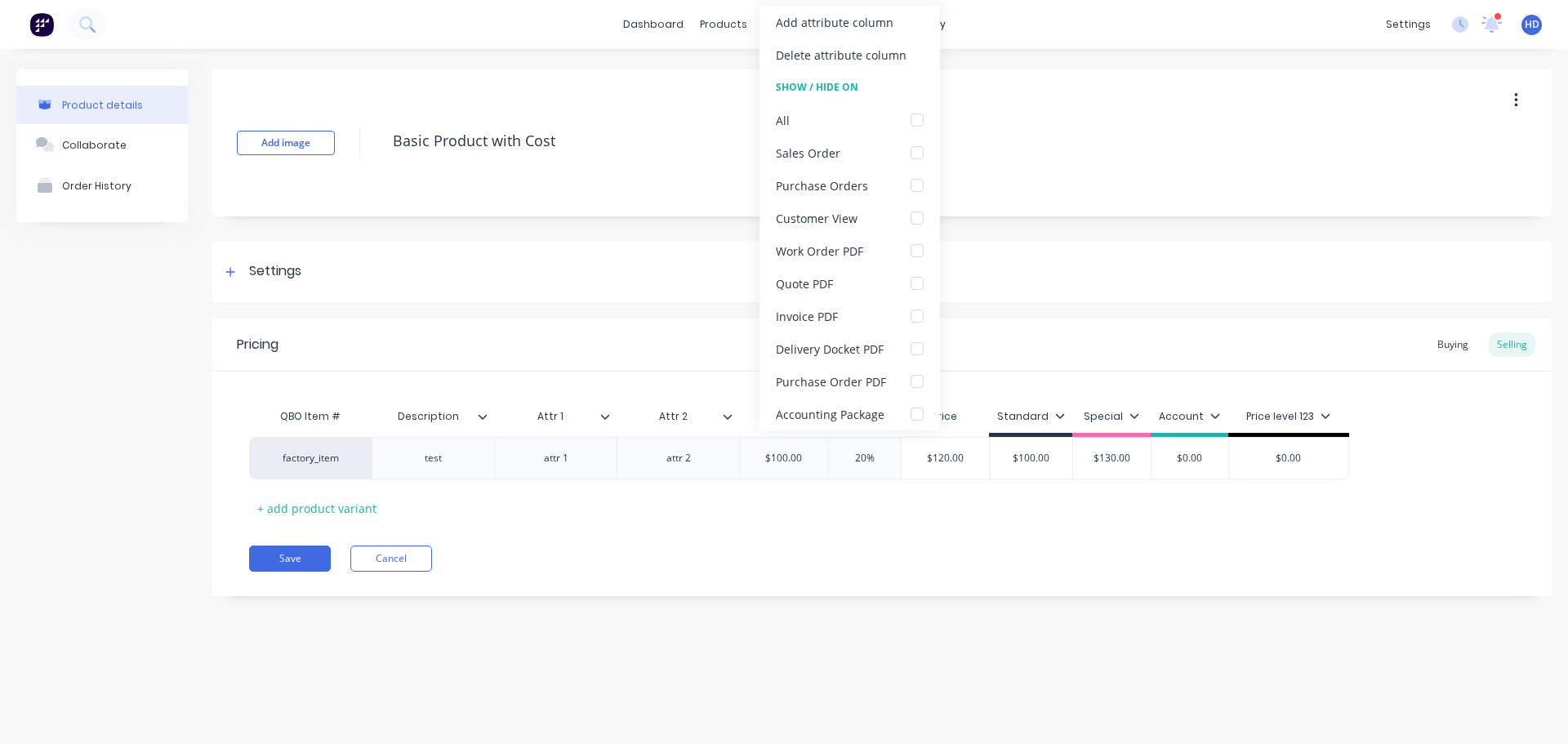
click at [731, 414] on icon at bounding box center [728, 416] width 9 height 9
type textarea "x"
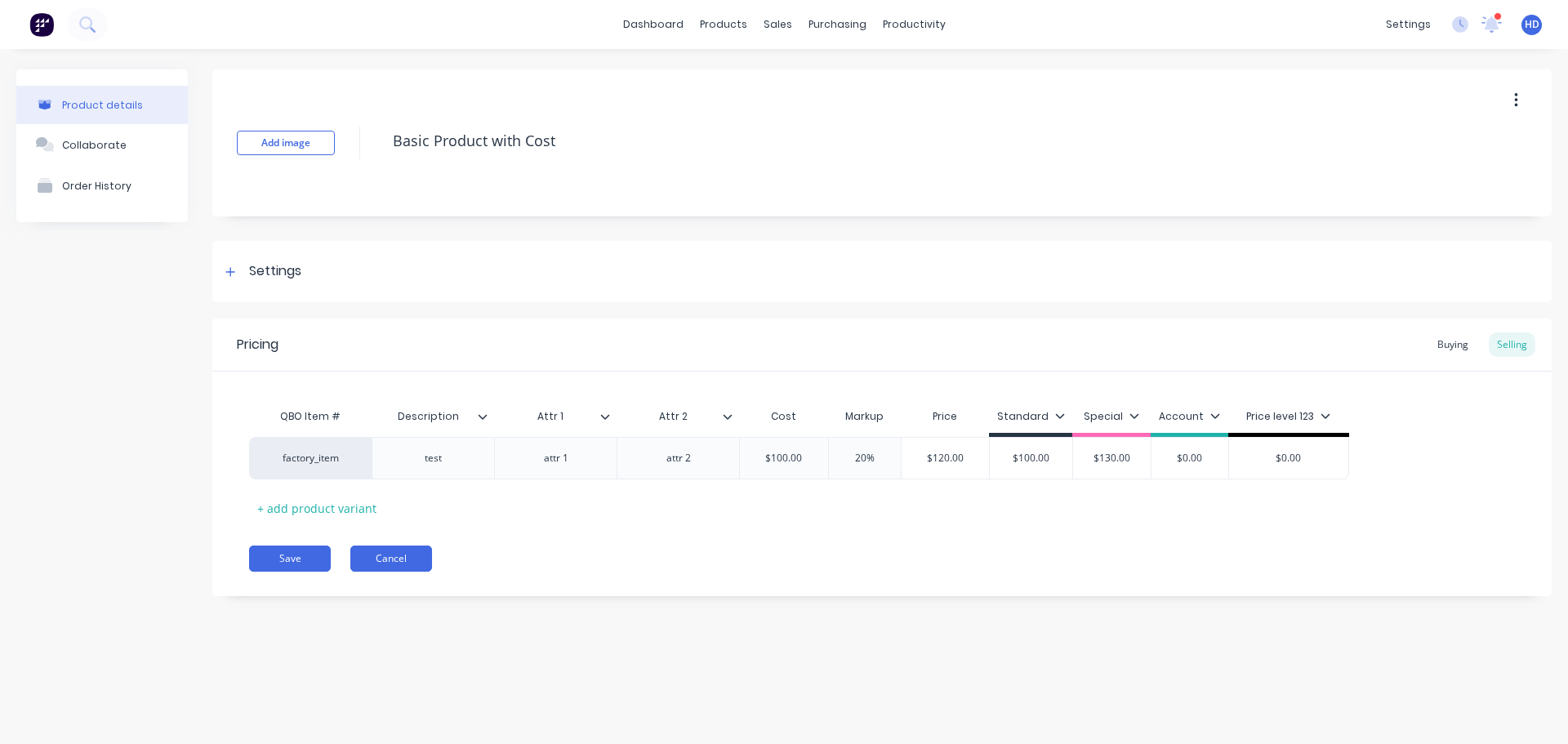
click at [389, 551] on button "Cancel" at bounding box center [391, 559] width 82 height 26
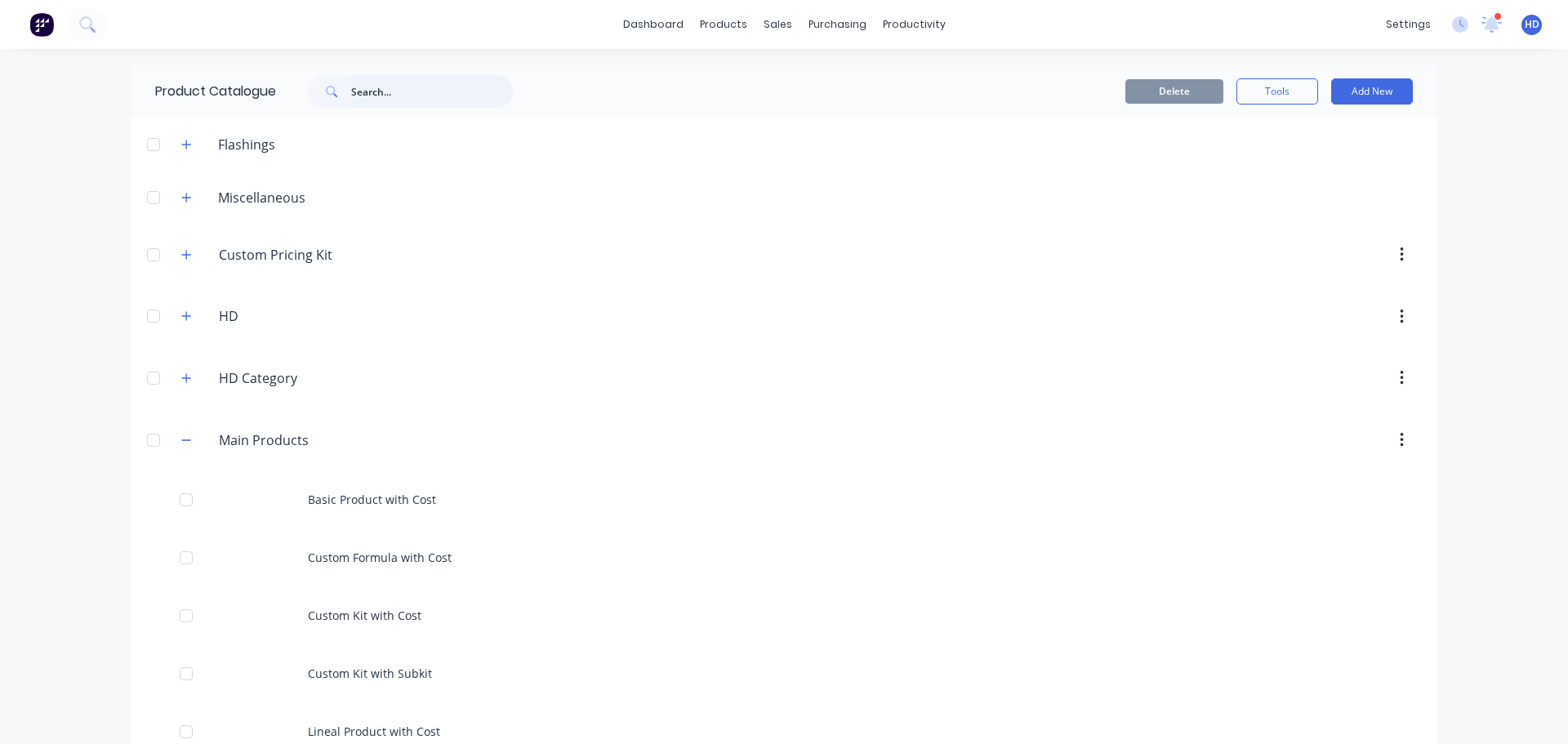
click at [447, 95] on input "text" at bounding box center [431, 92] width 161 height 33
type input "Basic Product"
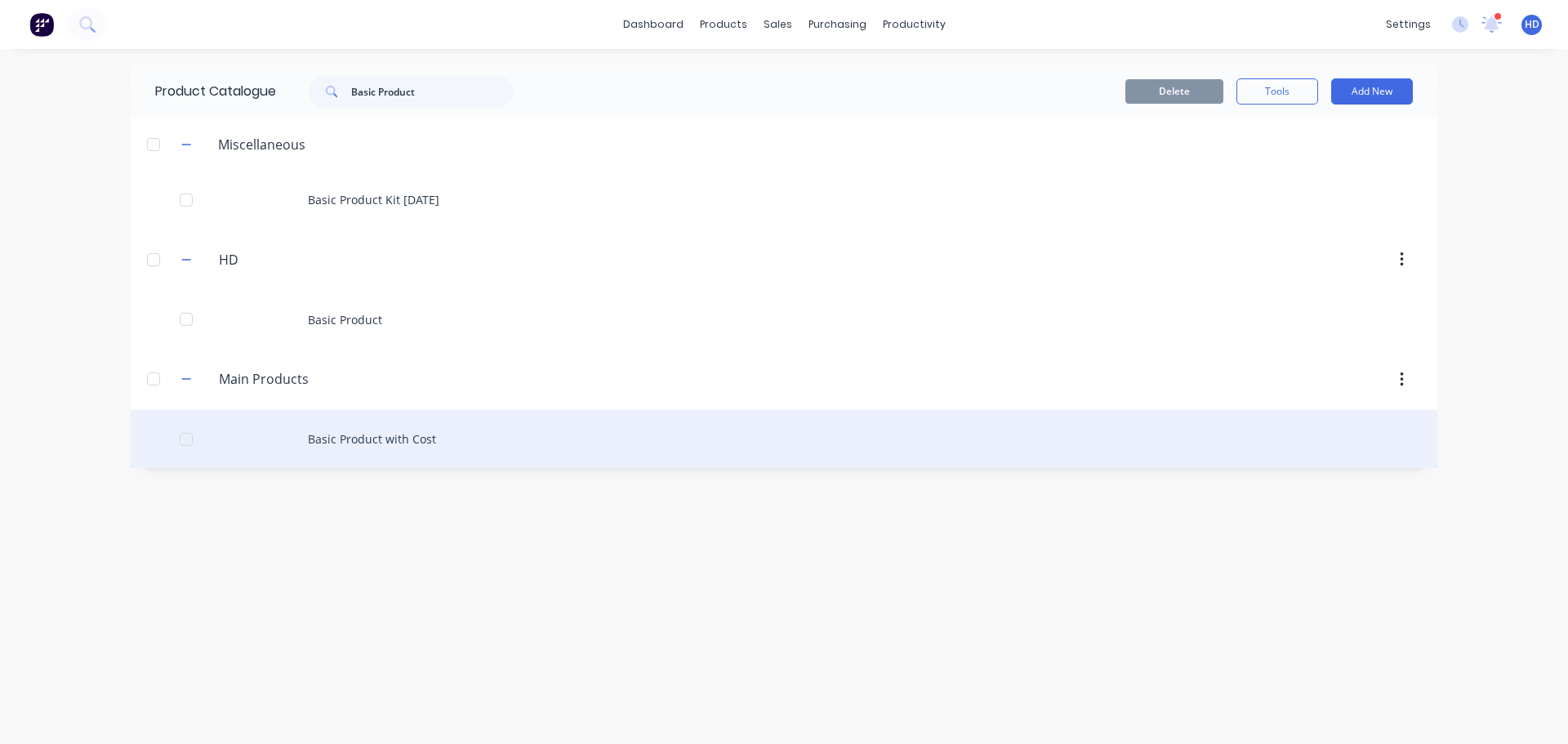
click at [345, 439] on div "Basic Product with Cost" at bounding box center [784, 438] width 1307 height 58
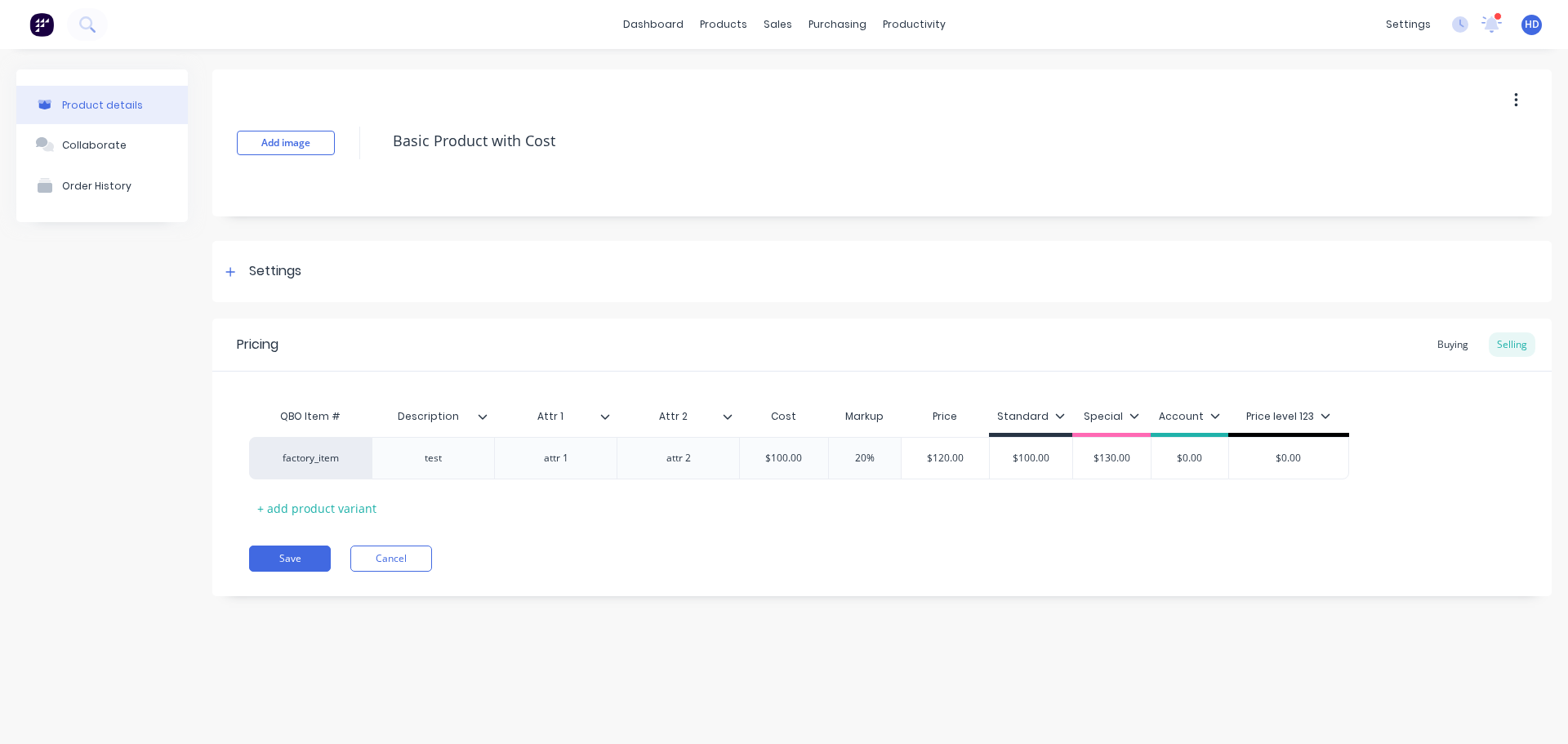
type textarea "x"
click at [407, 553] on button "Cancel" at bounding box center [391, 559] width 82 height 26
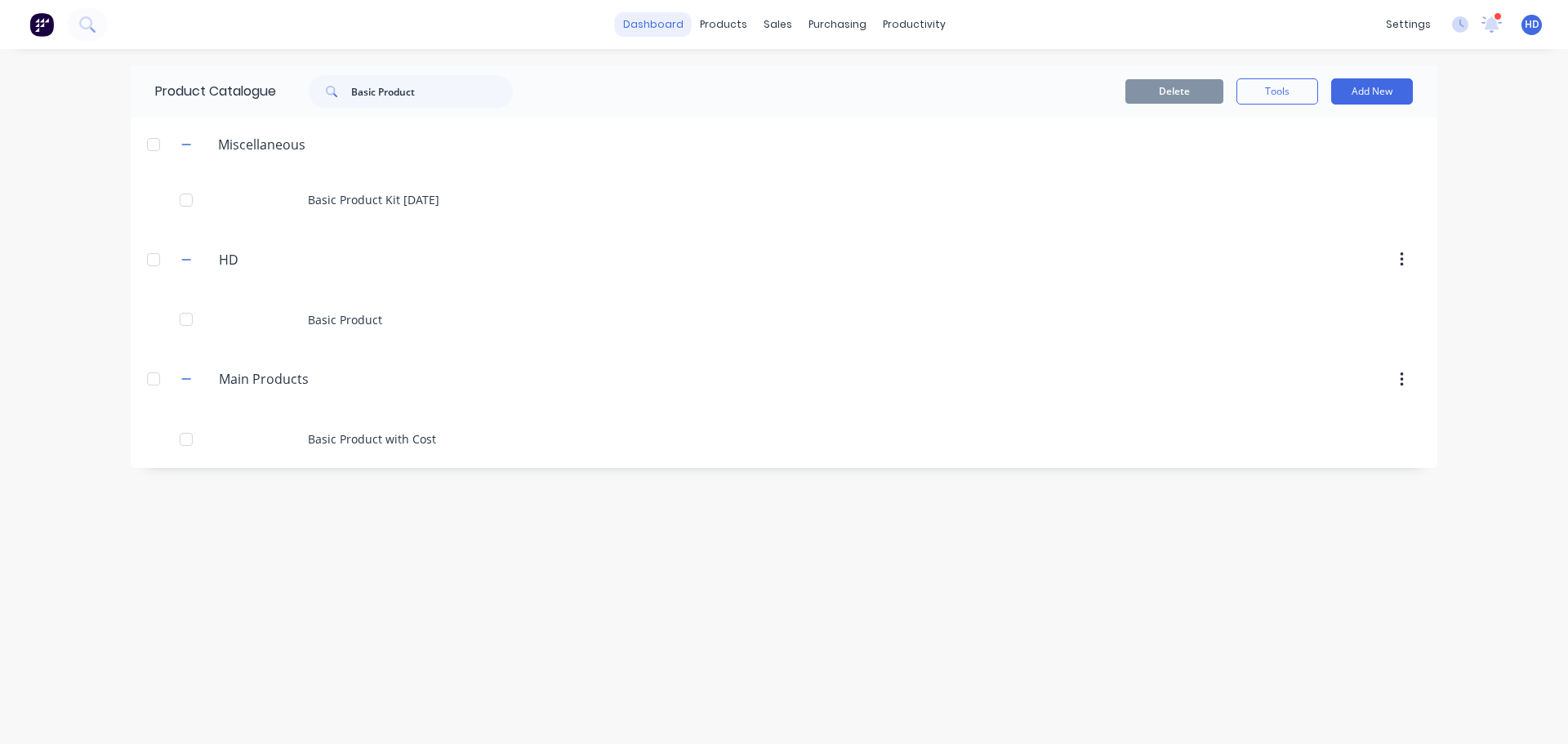
click at [692, 25] on link "dashboard" at bounding box center [653, 25] width 76 height 25
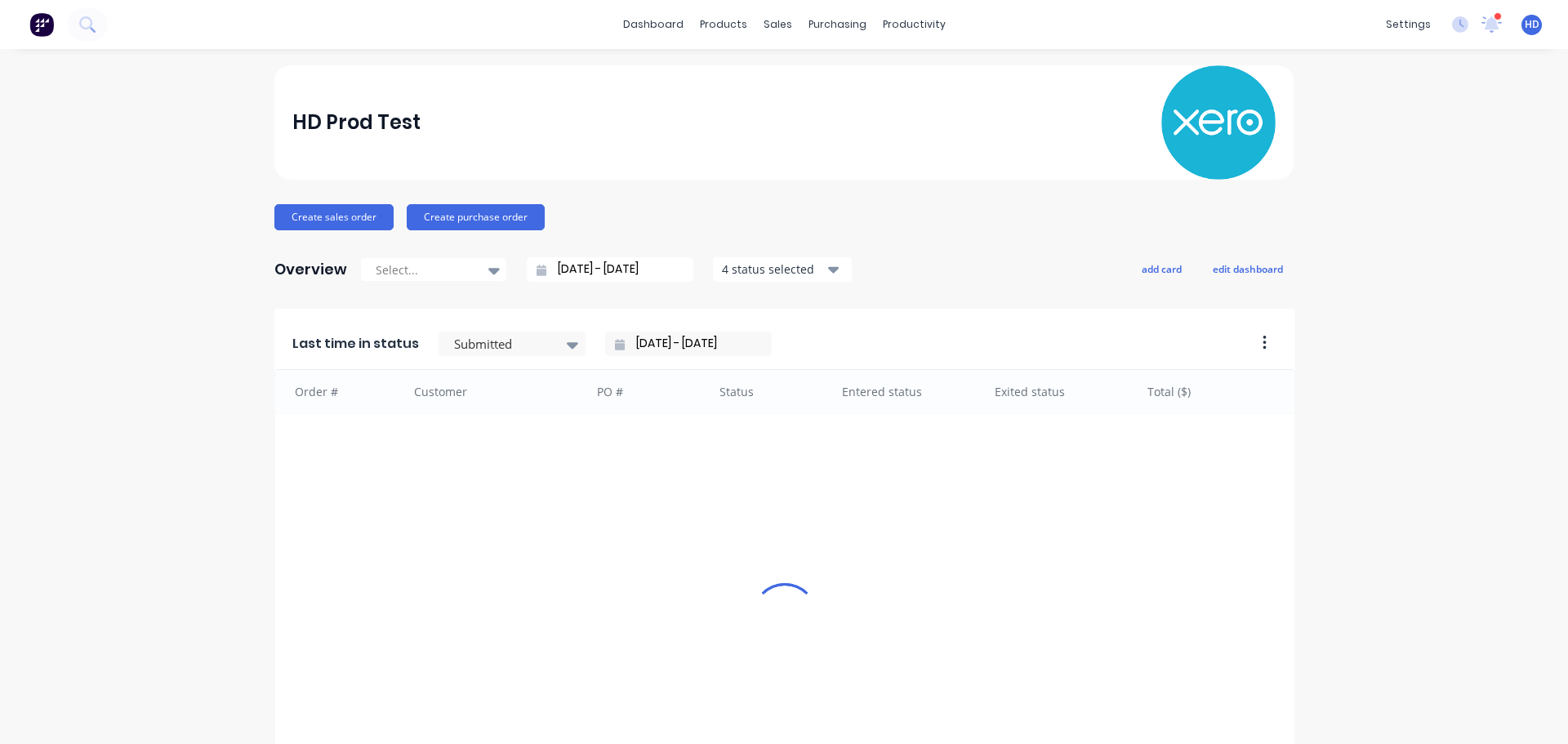
click at [198, 98] on div "HD Prod Test Create sales order Create purchase order Overview Select... [DATE]…" at bounding box center [784, 491] width 1568 height 853
click at [1398, 519] on div "HD Prod Test Create sales order Create purchase order Overview Select... [DATE]…" at bounding box center [784, 491] width 1568 height 853
drag, startPoint x: 1482, startPoint y: 202, endPoint x: 1415, endPoint y: 201, distance: 67.0
click at [1482, 202] on div "HD Prod Test Create sales order Create purchase order Overview Select... [DATE]…" at bounding box center [784, 491] width 1568 height 853
drag, startPoint x: 643, startPoint y: 20, endPoint x: 531, endPoint y: 46, distance: 115.0
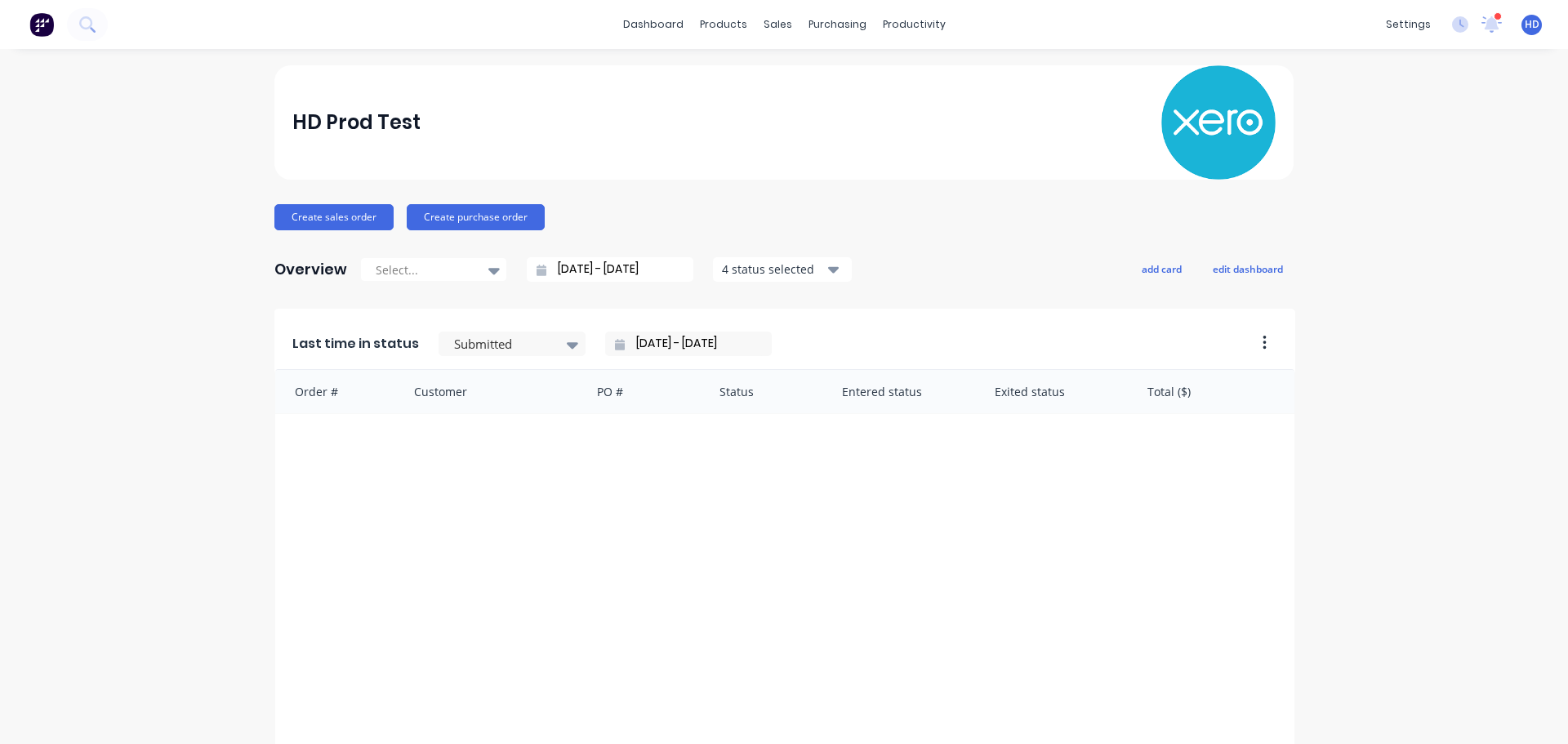
click at [643, 20] on link "dashboard" at bounding box center [653, 25] width 76 height 25
click at [161, 434] on div "HD Prod Test Create sales order Create purchase order Overview Select... [DATE]…" at bounding box center [784, 491] width 1568 height 853
